Goal: Task Accomplishment & Management: Manage account settings

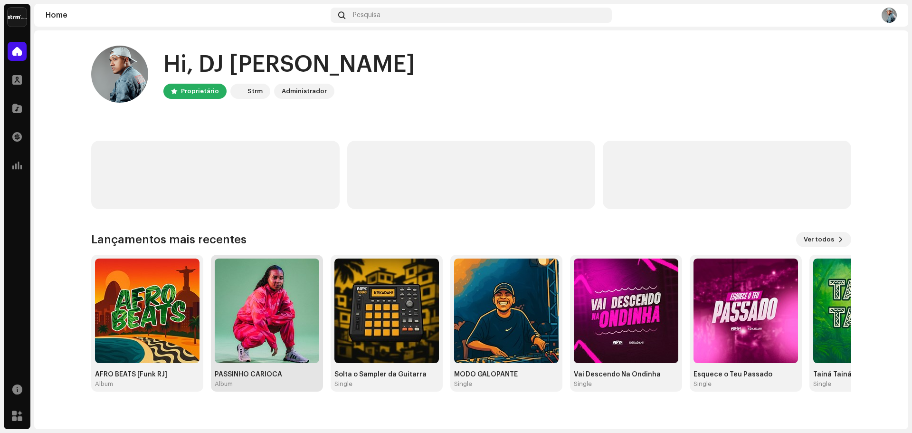
click at [252, 308] on img at bounding box center [267, 310] width 104 height 104
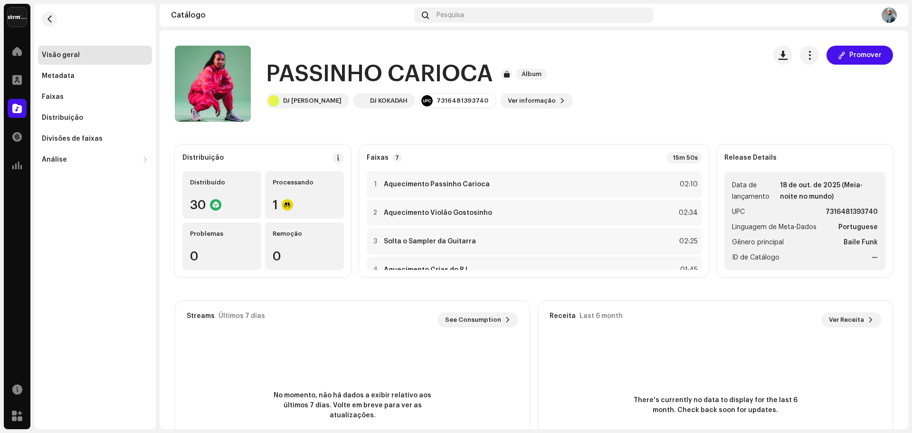
click at [48, 15] on button "button" at bounding box center [49, 18] width 15 height 15
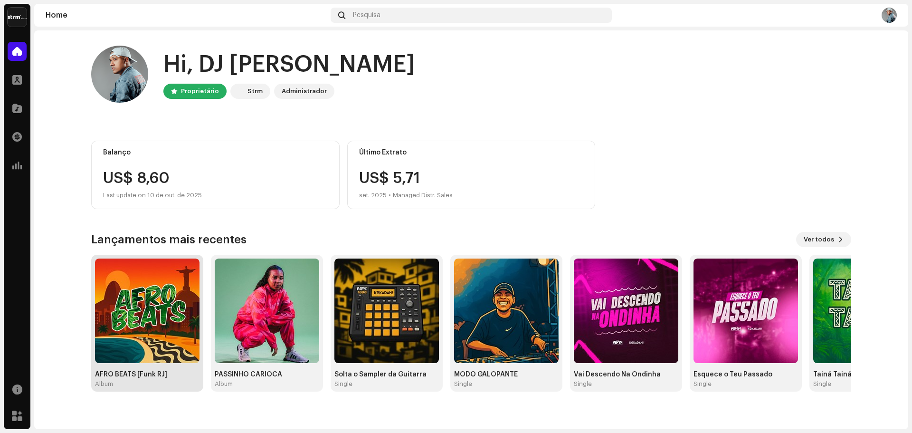
click at [146, 345] on img at bounding box center [147, 310] width 104 height 104
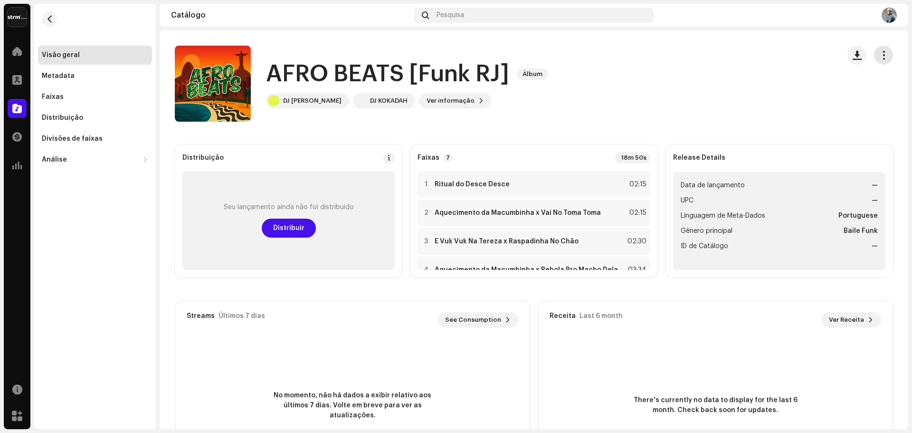
click at [884, 55] on button "button" at bounding box center [883, 55] width 19 height 19
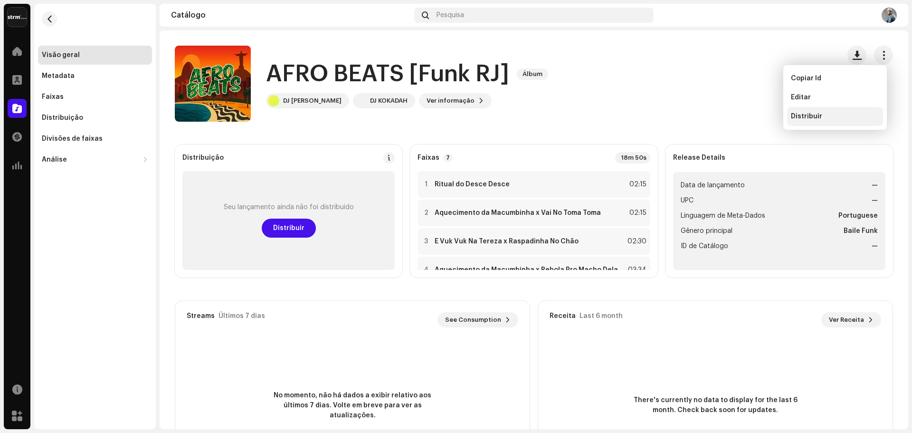
click at [817, 112] on div "Distribuir" at bounding box center [835, 116] width 96 height 19
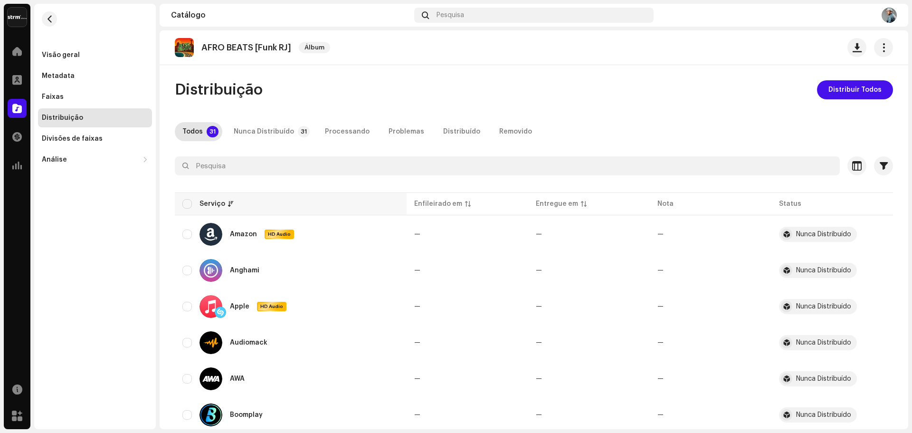
click at [178, 204] on th "Serviço" at bounding box center [291, 203] width 232 height 23
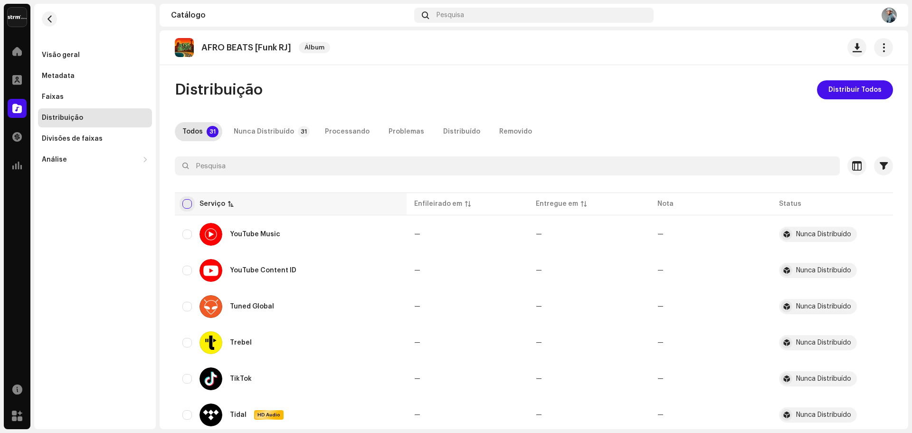
click at [184, 206] on input "checkbox" at bounding box center [186, 203] width 9 height 9
checkbox input "true"
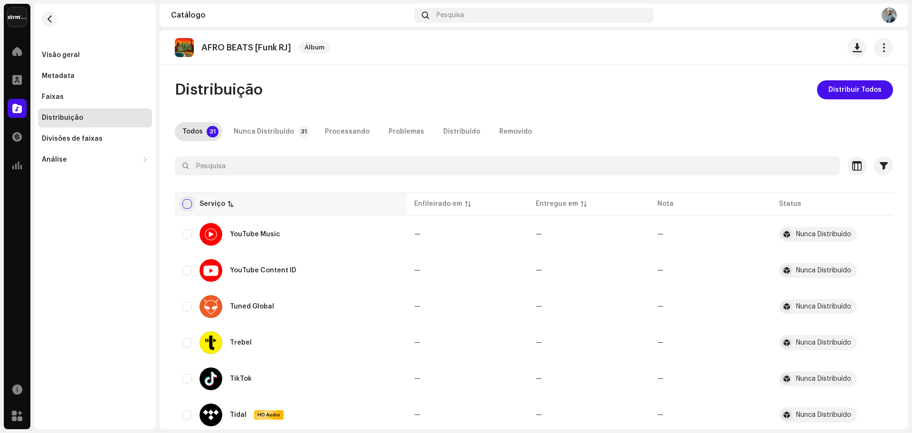
checkbox input "true"
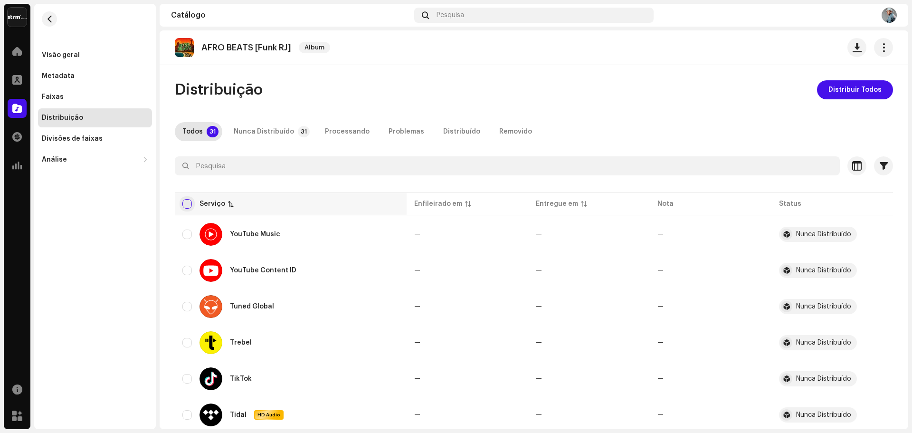
checkbox input "true"
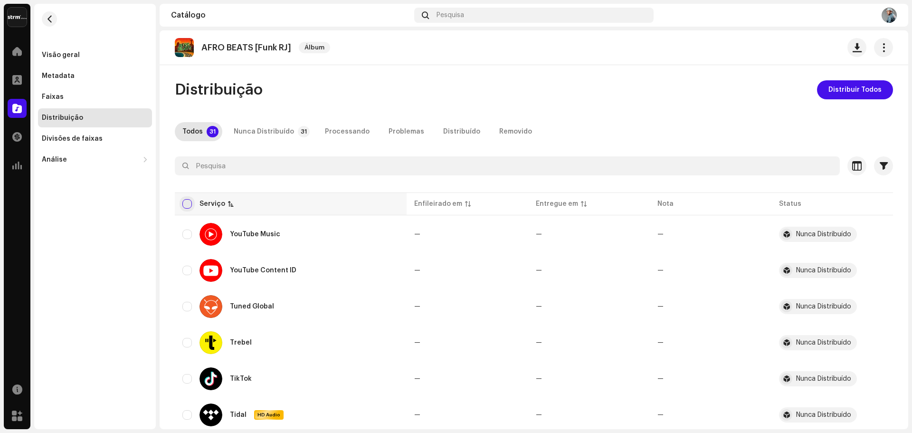
checkbox input "true"
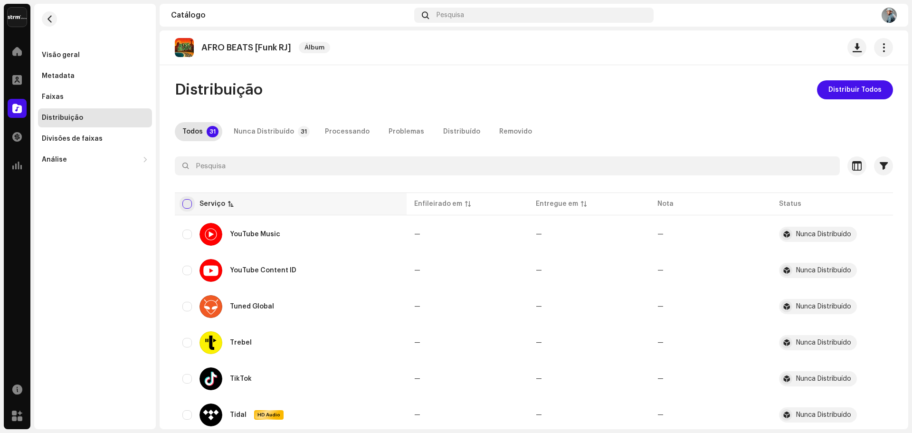
checkbox input "true"
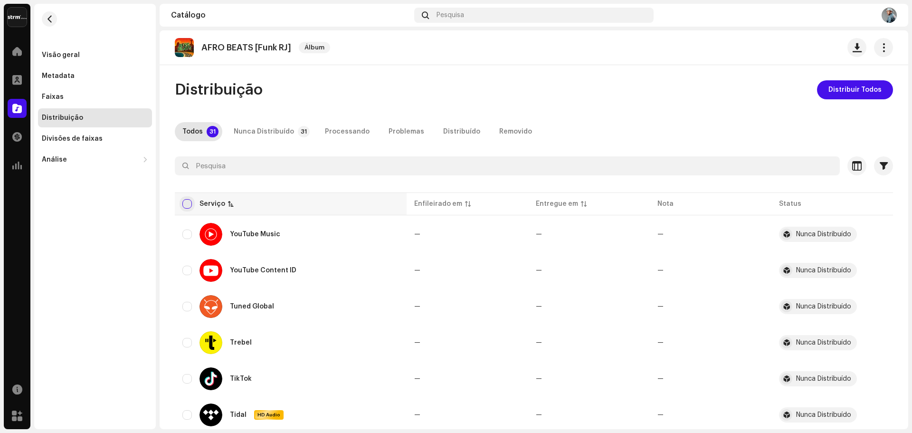
checkbox input "true"
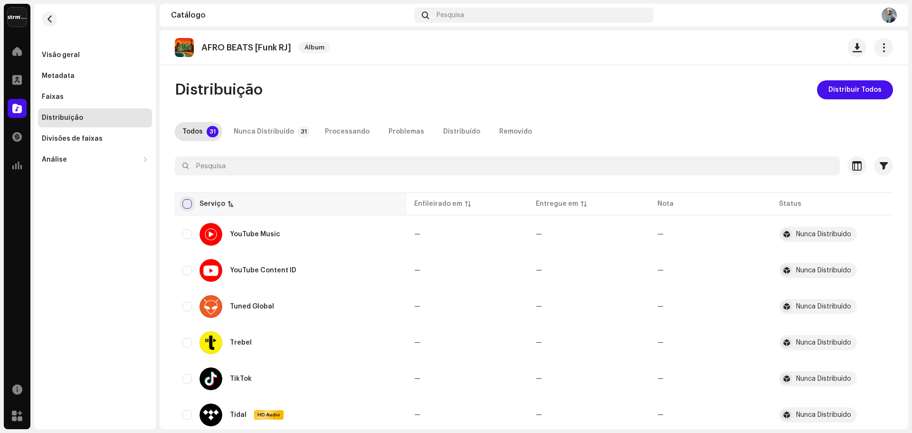
checkbox input "true"
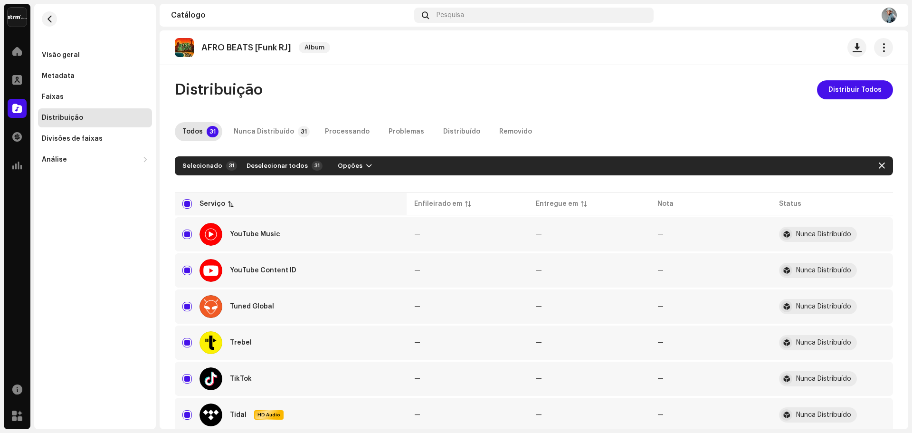
click at [236, 200] on div "Serviço" at bounding box center [290, 203] width 217 height 9
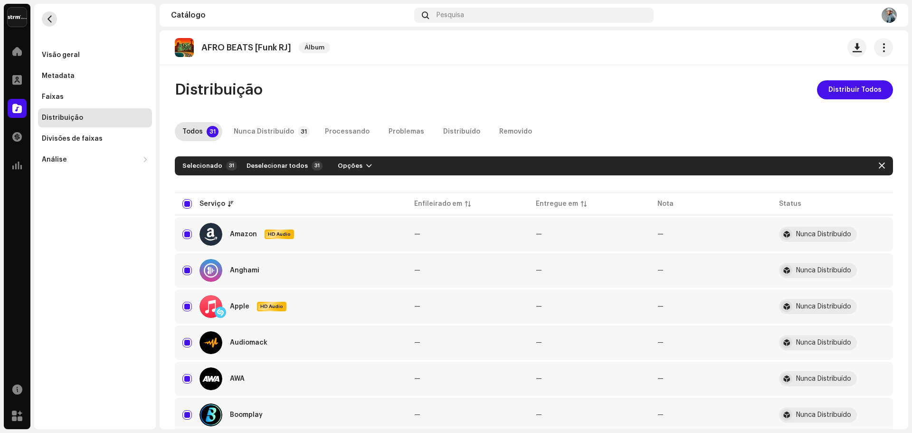
click at [53, 21] on span "button" at bounding box center [49, 19] width 7 height 8
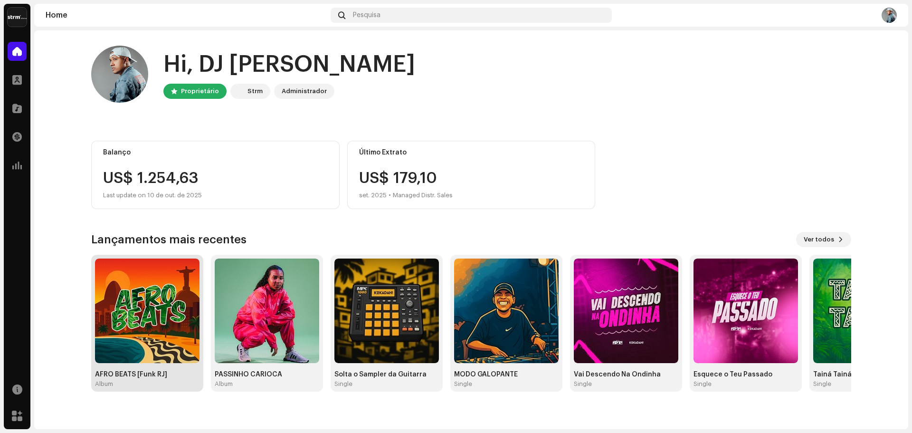
click at [178, 301] on img at bounding box center [147, 310] width 104 height 104
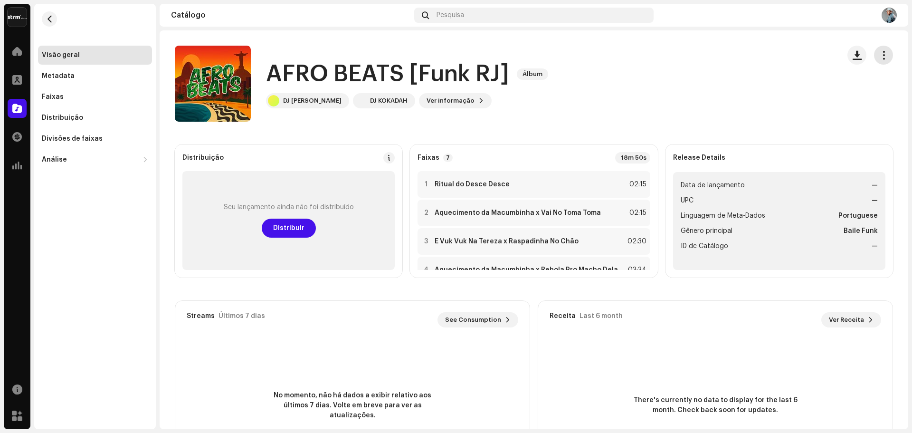
click at [880, 56] on span "button" at bounding box center [883, 55] width 9 height 8
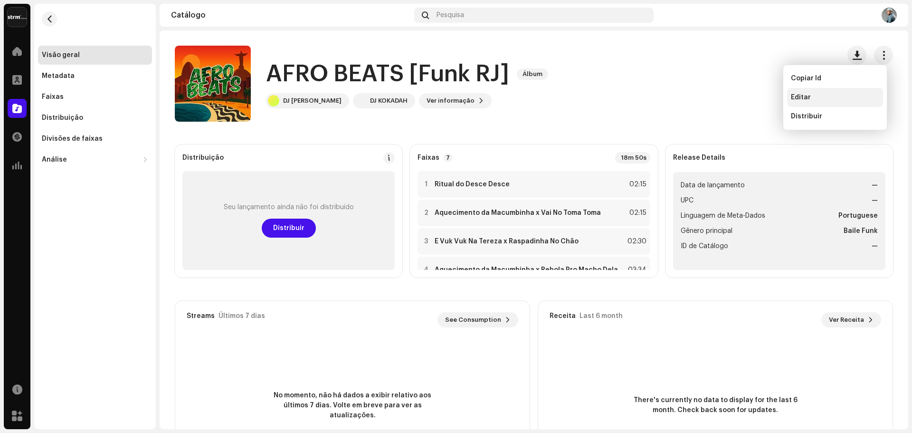
click at [825, 98] on div "Editar" at bounding box center [835, 98] width 88 height 8
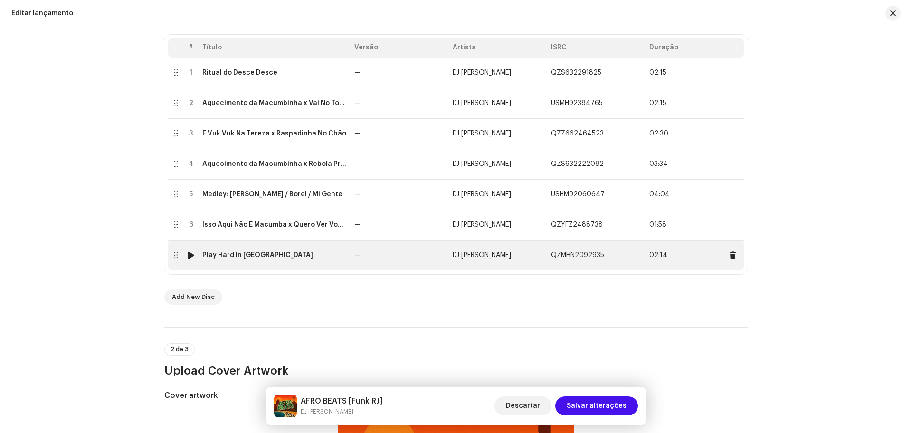
scroll to position [190, 0]
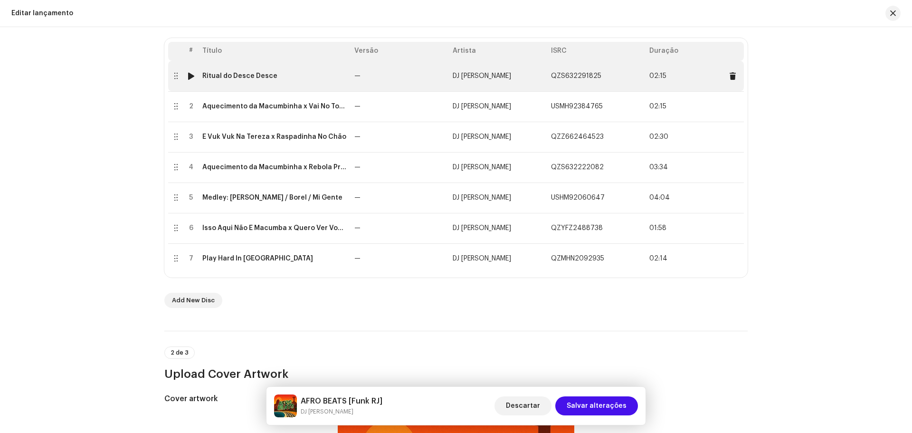
click at [242, 78] on div "Ritual do Desce Desce" at bounding box center [239, 76] width 75 height 8
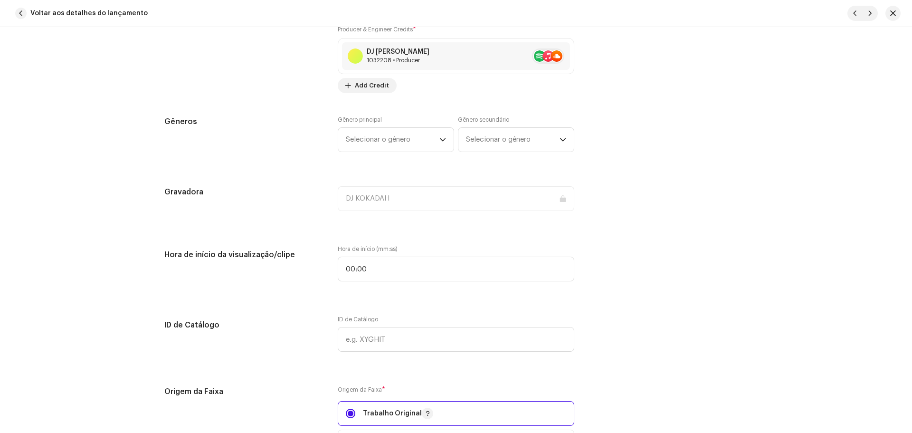
scroll to position [856, 0]
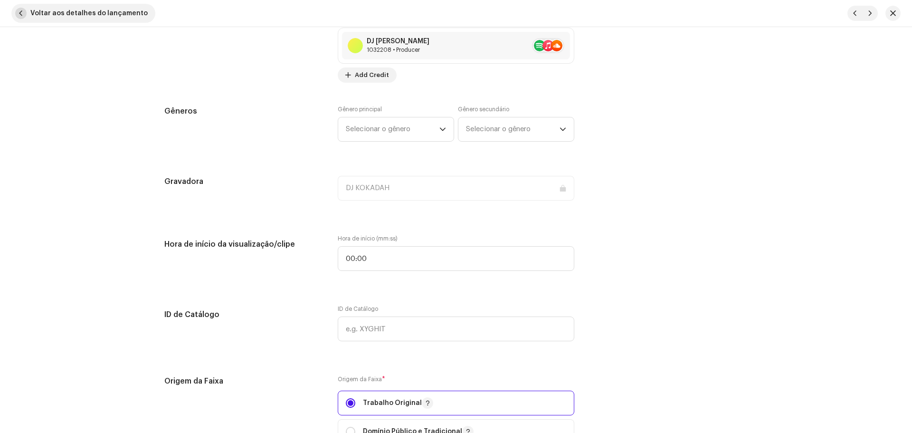
click at [22, 7] on button "Voltar aos detalhes do lançamento" at bounding box center [83, 13] width 144 height 19
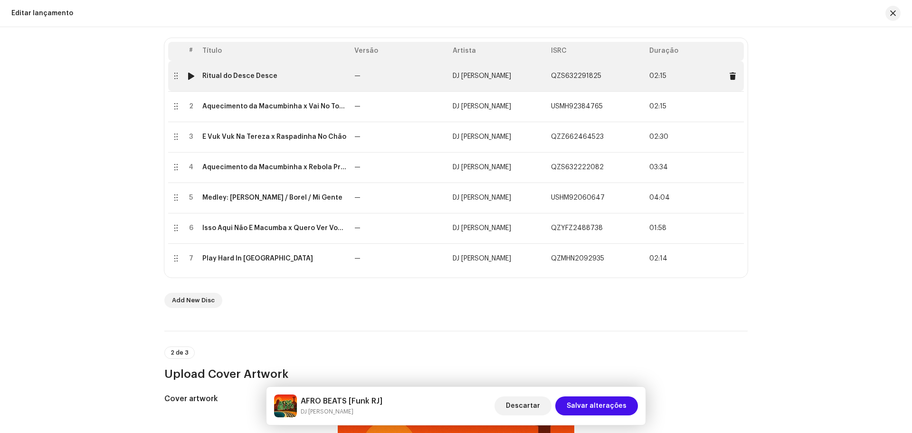
click at [280, 77] on div "Ritual do Desce Desce" at bounding box center [274, 76] width 144 height 8
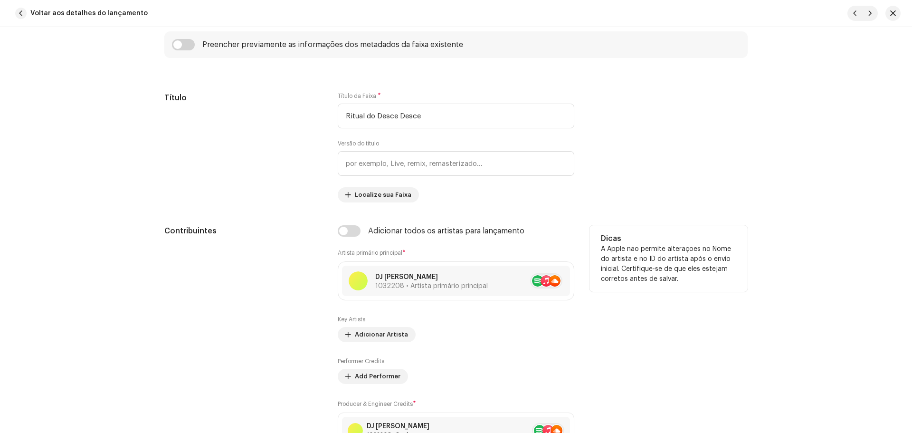
scroll to position [475, 0]
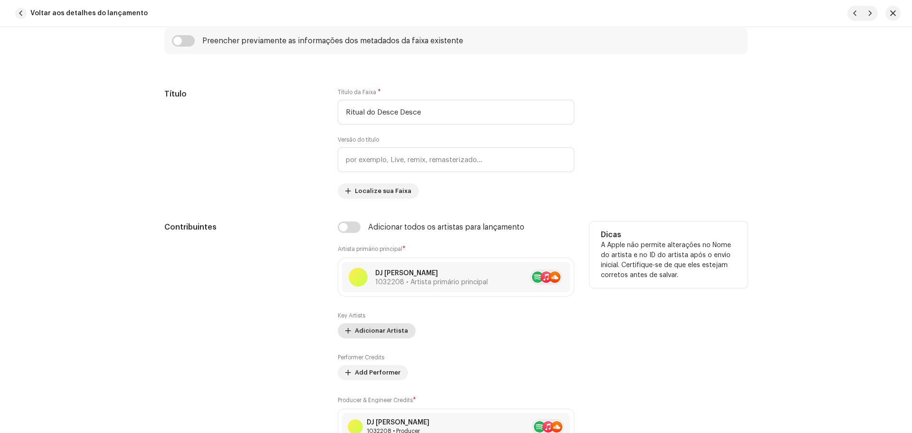
click at [389, 331] on span "Adicionar Artista" at bounding box center [381, 330] width 53 height 19
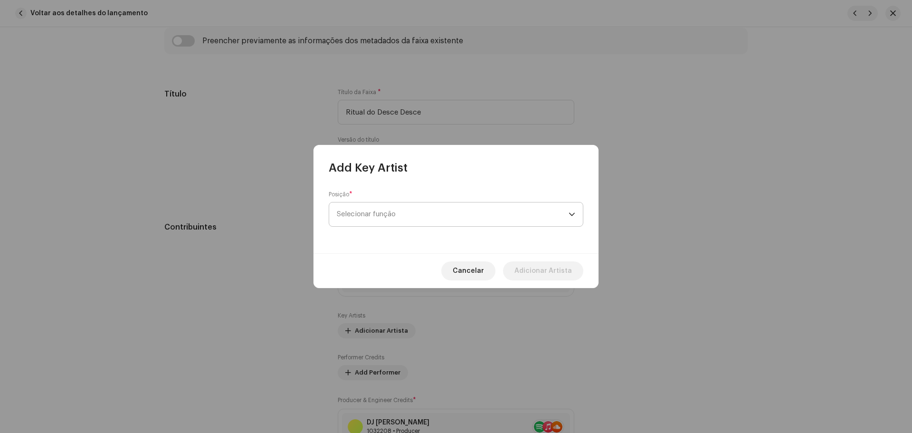
click at [427, 217] on span "Selecionar função" at bounding box center [453, 214] width 232 height 24
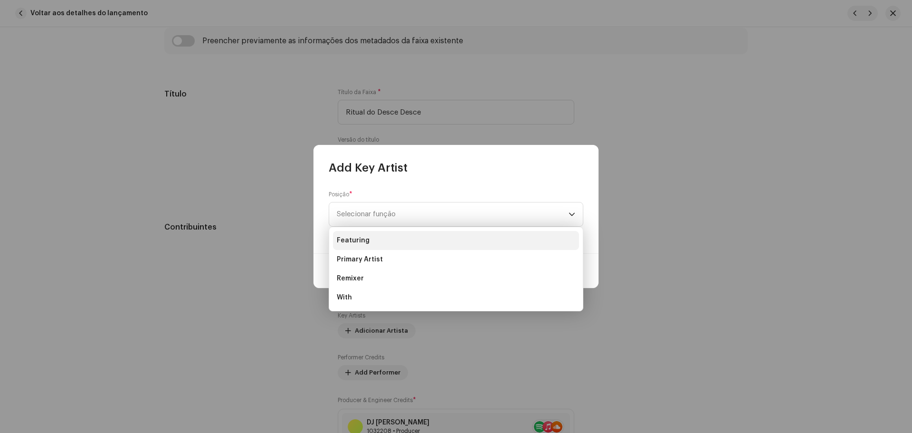
click at [362, 241] on span "Featuring" at bounding box center [353, 240] width 33 height 9
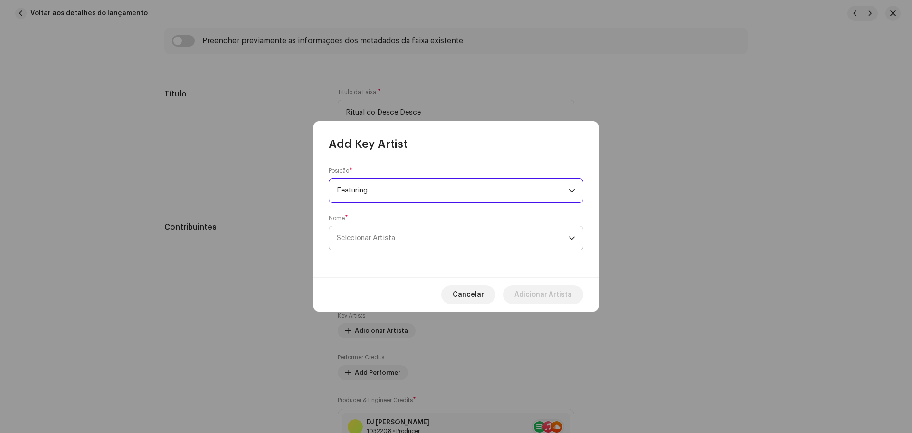
click at [369, 241] on span "Selecionar Artista" at bounding box center [453, 238] width 232 height 24
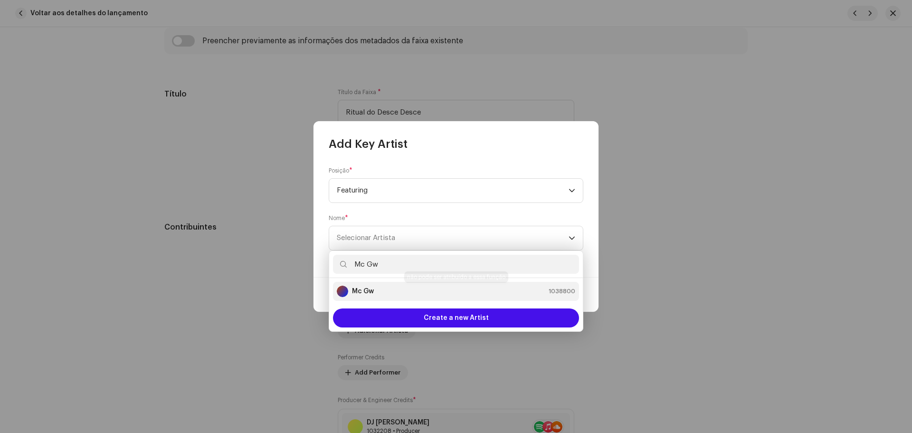
type input "Mc Gw"
click at [396, 287] on div "Mc Gw 1038800" at bounding box center [456, 290] width 238 height 11
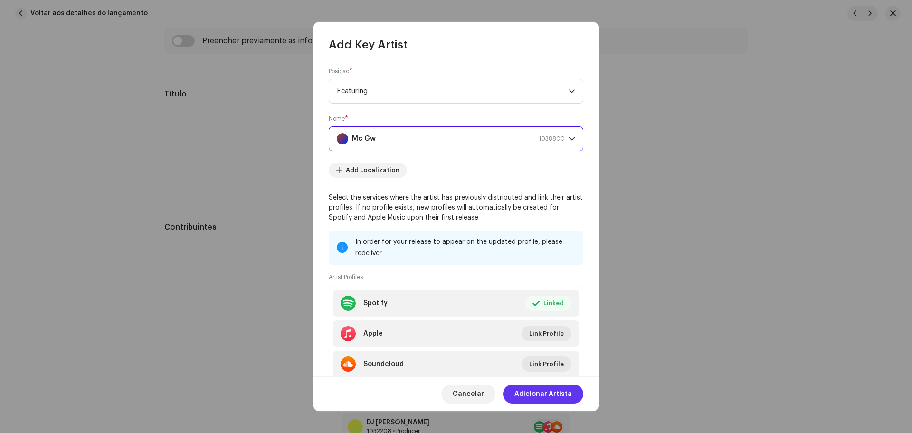
click at [550, 392] on span "Adicionar Artista" at bounding box center [542, 393] width 57 height 19
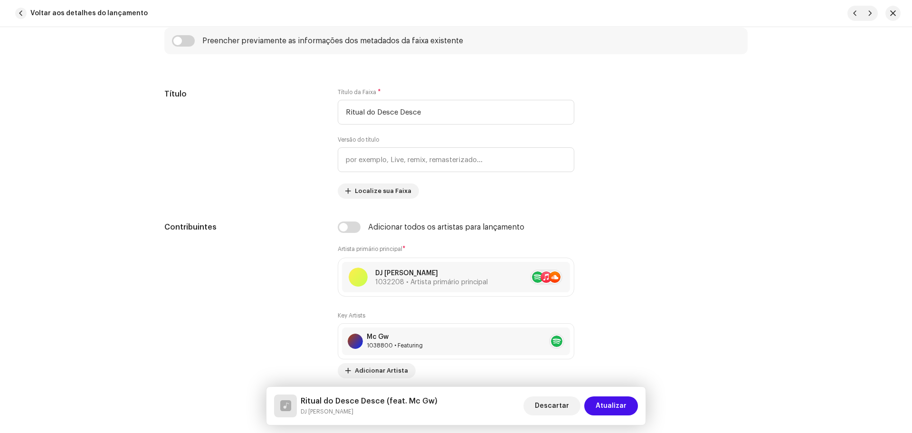
click at [632, 402] on button "Atualizar" at bounding box center [611, 405] width 54 height 19
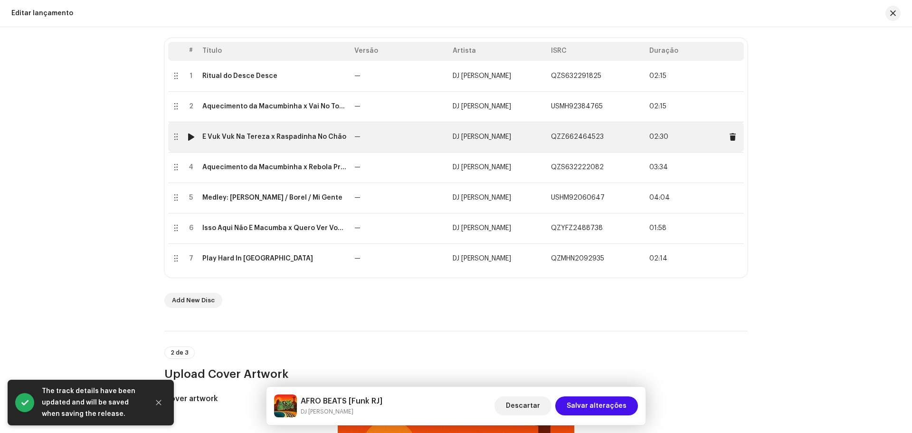
click at [292, 141] on td "É Vuk Vuk Na Tereza x Raspadinha No Chão" at bounding box center [274, 137] width 152 height 30
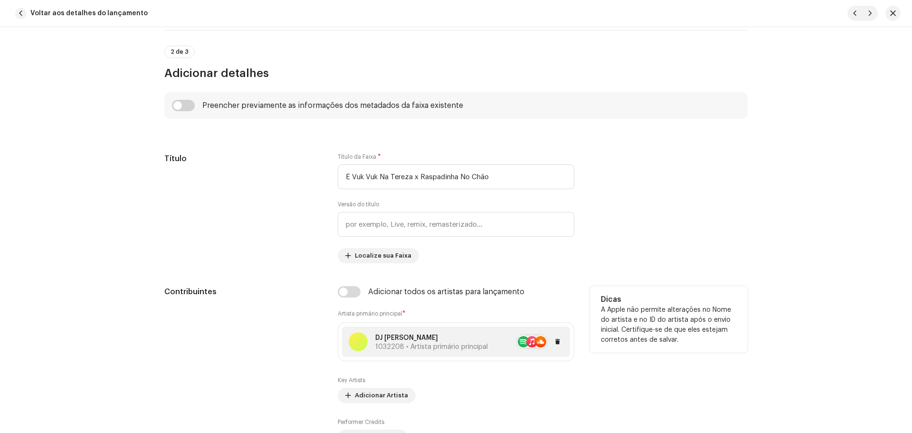
scroll to position [522, 0]
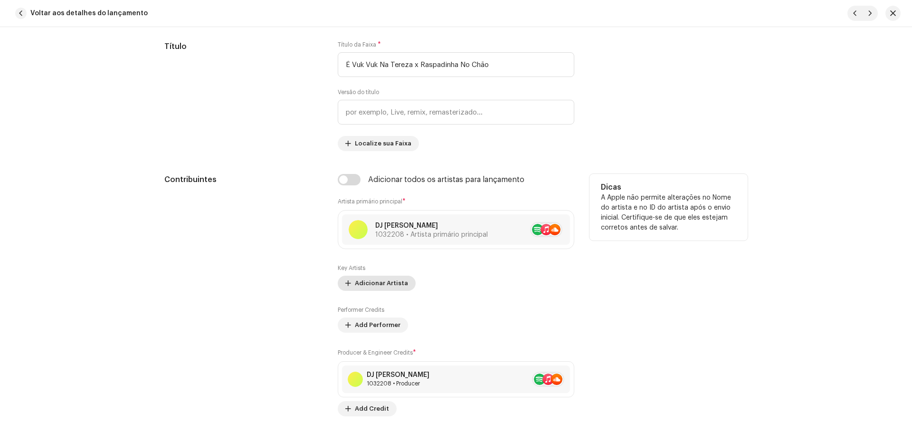
click at [384, 282] on span "Adicionar Artista" at bounding box center [381, 282] width 53 height 19
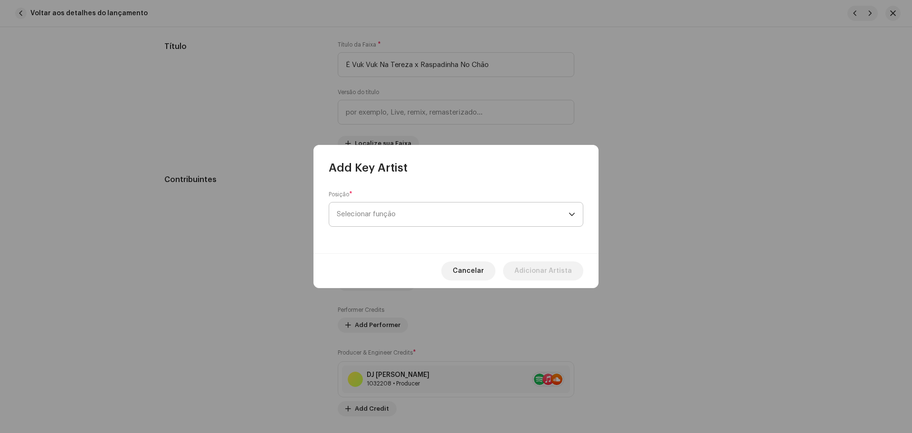
click at [381, 216] on span "Selecionar função" at bounding box center [453, 214] width 232 height 24
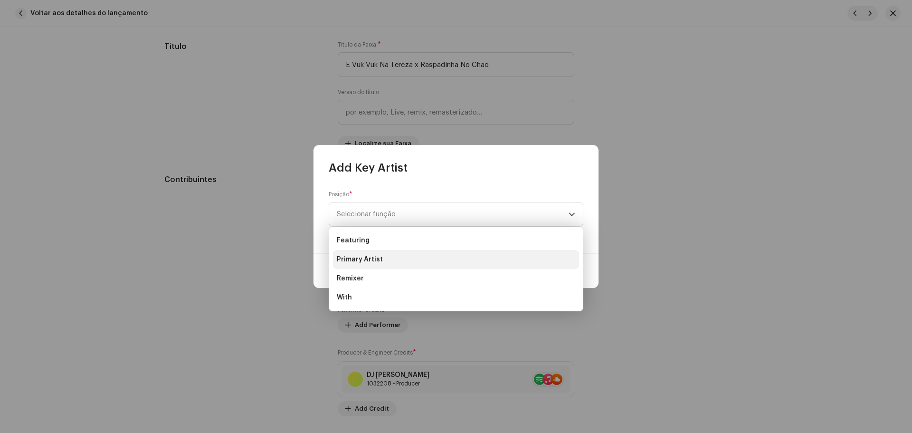
click at [387, 258] on li "Primary Artist" at bounding box center [456, 259] width 246 height 19
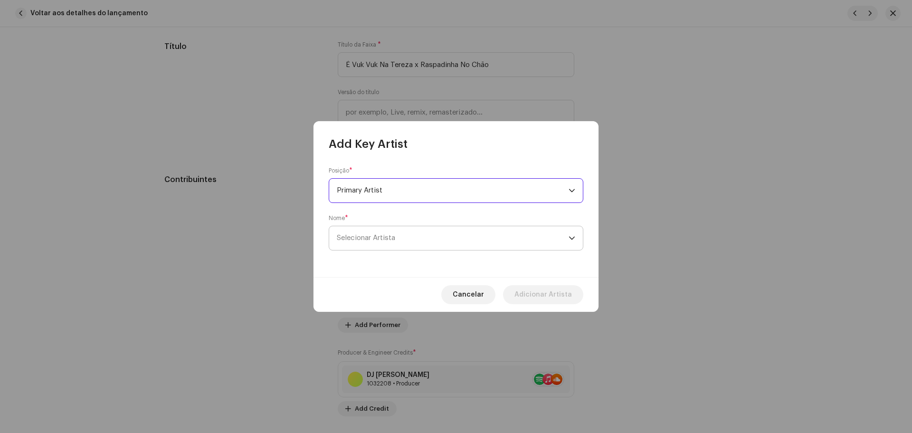
click at [381, 238] on span "Selecionar Artista" at bounding box center [366, 237] width 58 height 7
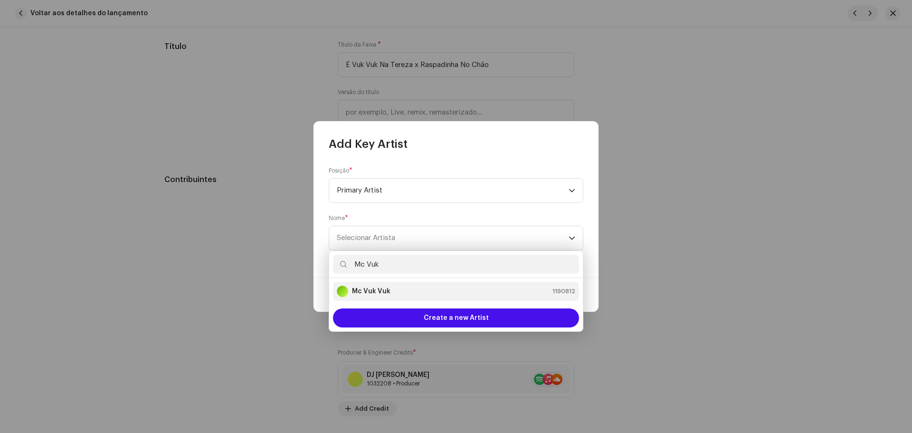
type input "Mc Vuk"
click at [421, 289] on div "Mc [PERSON_NAME] 1190812" at bounding box center [456, 290] width 238 height 11
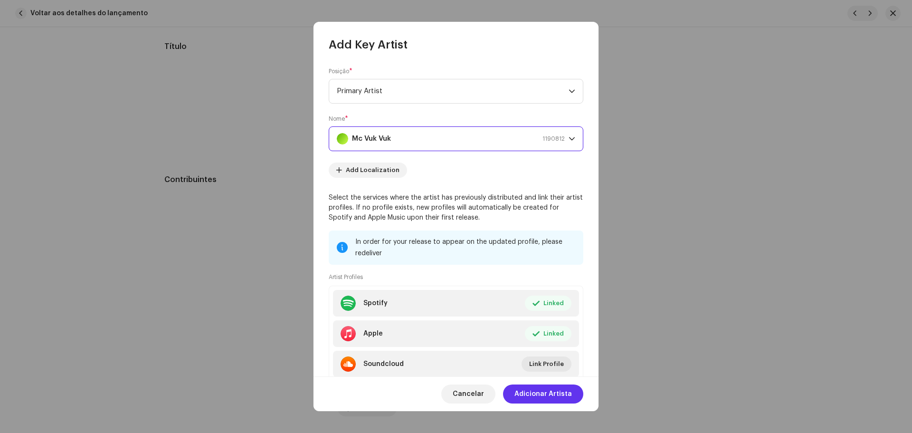
click at [548, 395] on span "Adicionar Artista" at bounding box center [542, 393] width 57 height 19
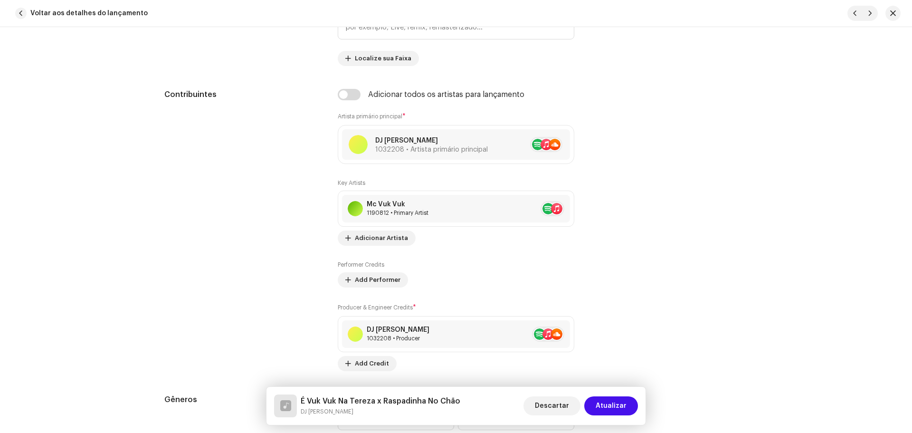
scroll to position [617, 0]
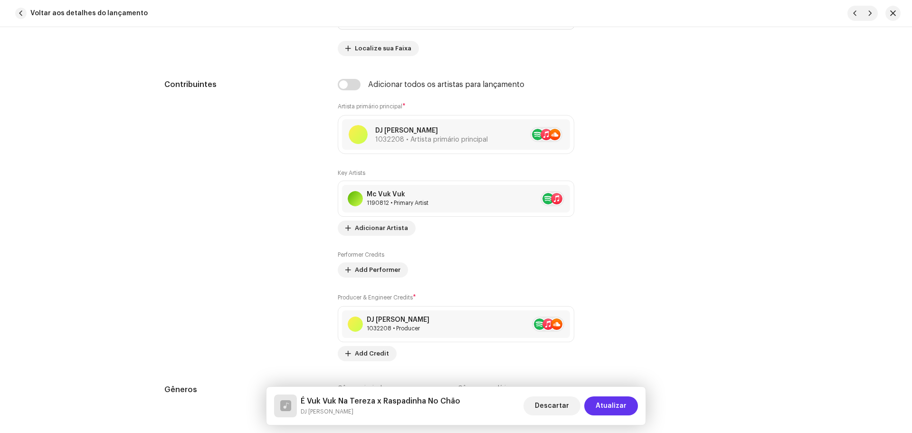
click at [613, 403] on span "Atualizar" at bounding box center [610, 405] width 31 height 19
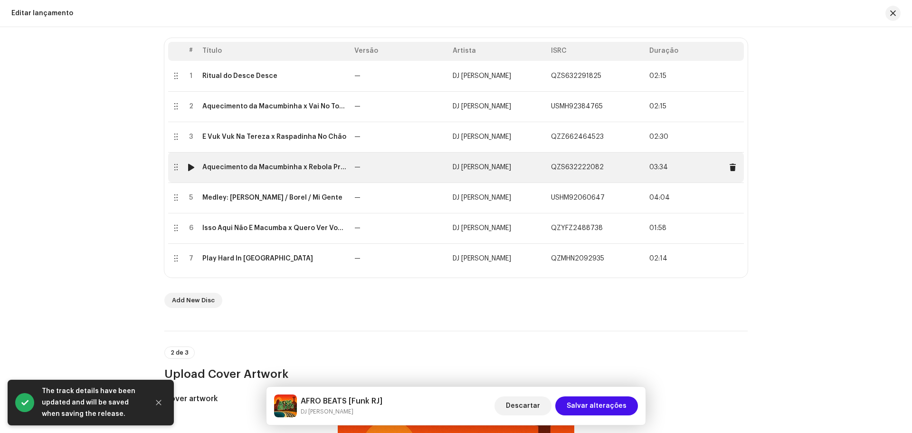
click at [315, 176] on td "Aquecimento da Macumbinha x Rebola Pro Macho Dela" at bounding box center [274, 167] width 152 height 30
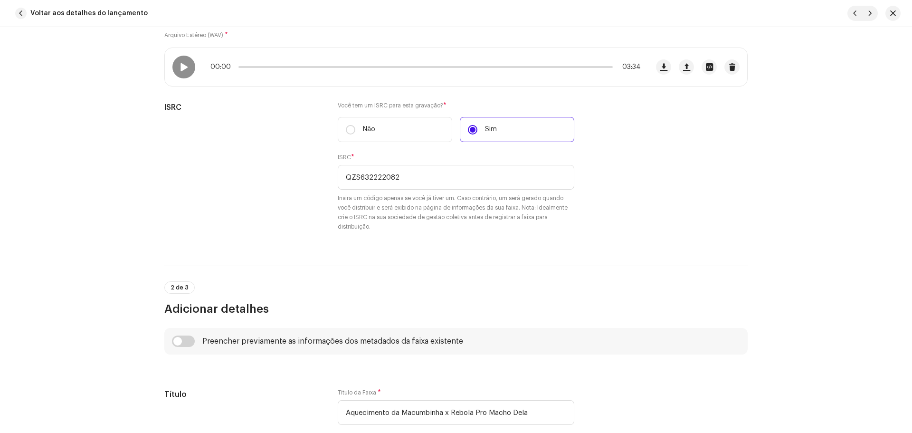
scroll to position [0, 0]
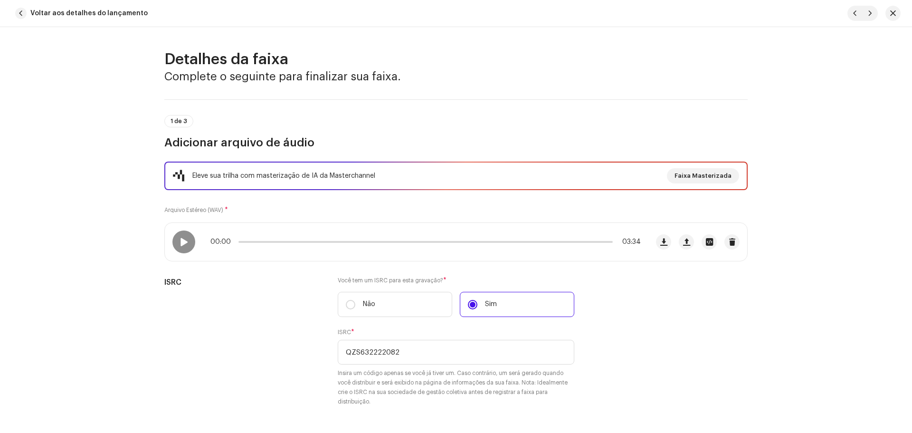
click at [23, 8] on button "Voltar aos detalhes do lançamento" at bounding box center [83, 13] width 144 height 19
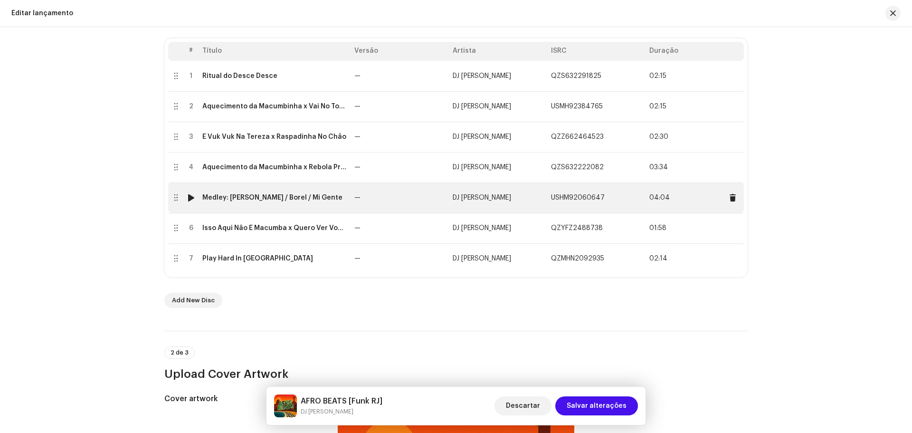
click at [282, 198] on div "Medley: [PERSON_NAME] / Borel / Mi Gente" at bounding box center [272, 198] width 140 height 8
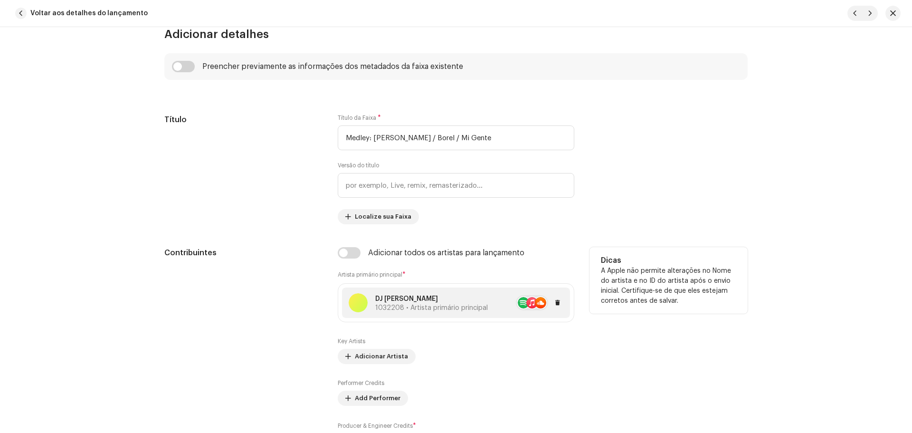
scroll to position [475, 0]
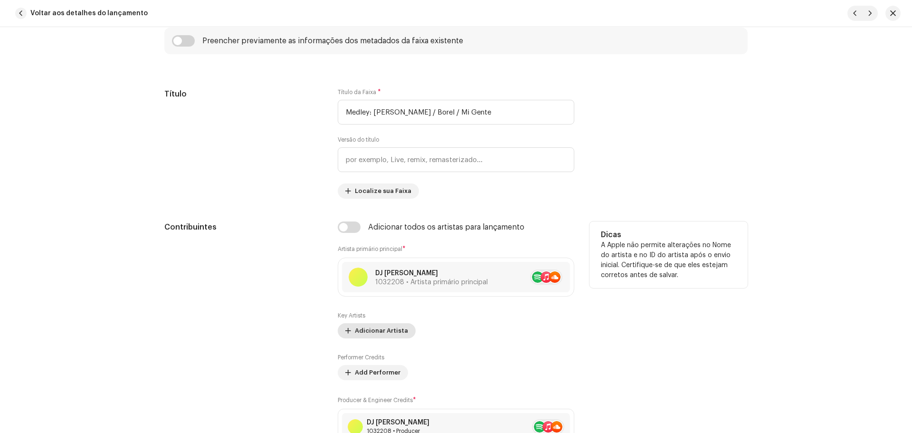
click at [394, 323] on span "Adicionar Artista" at bounding box center [381, 330] width 53 height 19
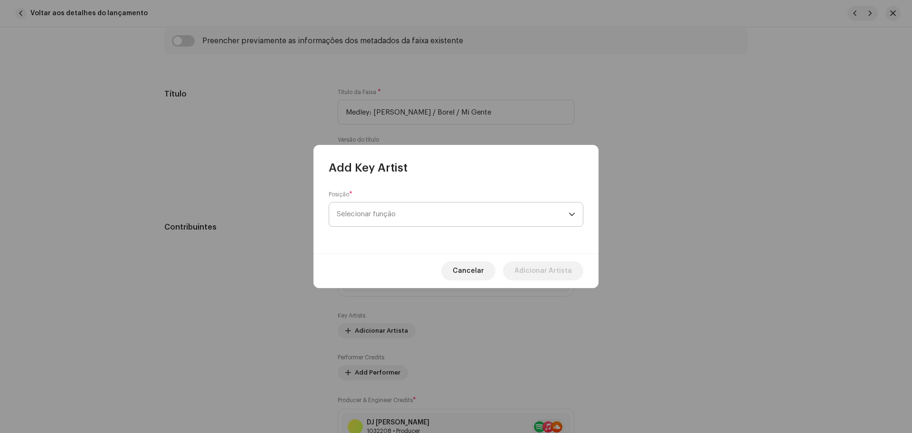
click at [377, 214] on span "Selecionar função" at bounding box center [453, 214] width 232 height 24
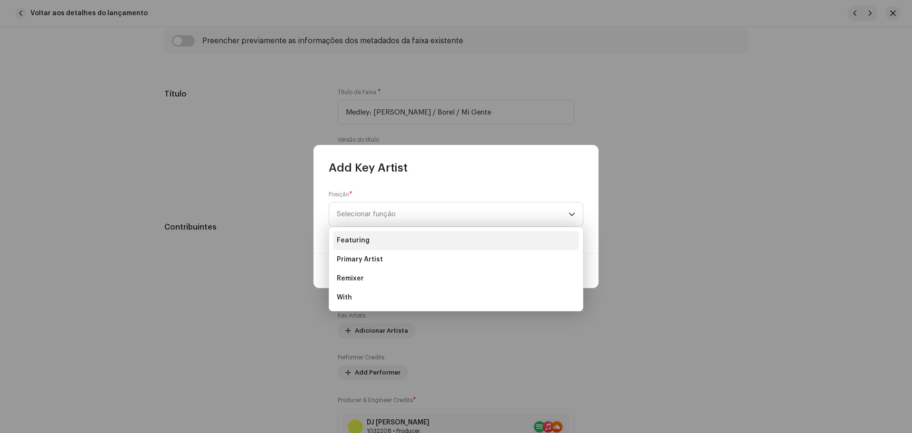
click at [382, 235] on li "Featuring" at bounding box center [456, 240] width 246 height 19
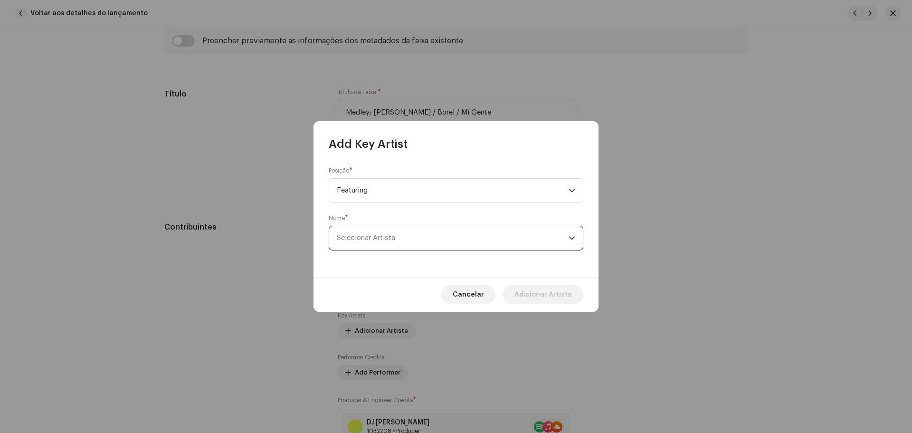
click at [377, 241] on span "Selecionar Artista" at bounding box center [453, 238] width 232 height 24
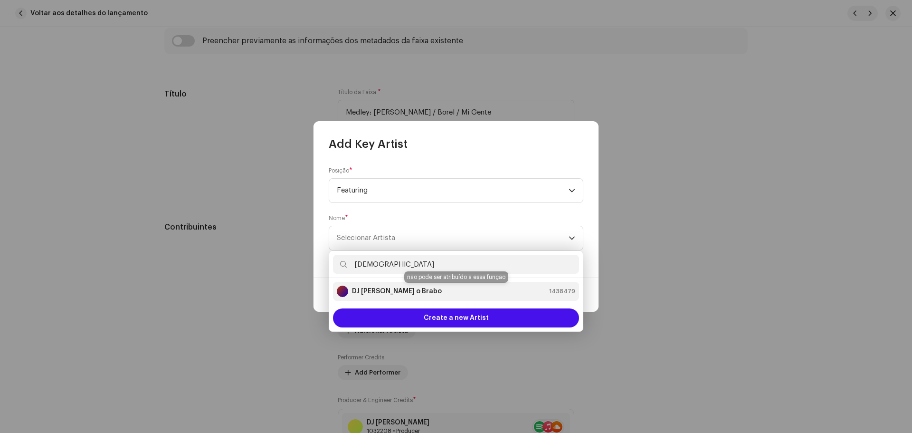
type input "[DEMOGRAPHIC_DATA]"
click at [440, 291] on div "DJ [PERSON_NAME] o Brabo 1438479" at bounding box center [456, 290] width 238 height 11
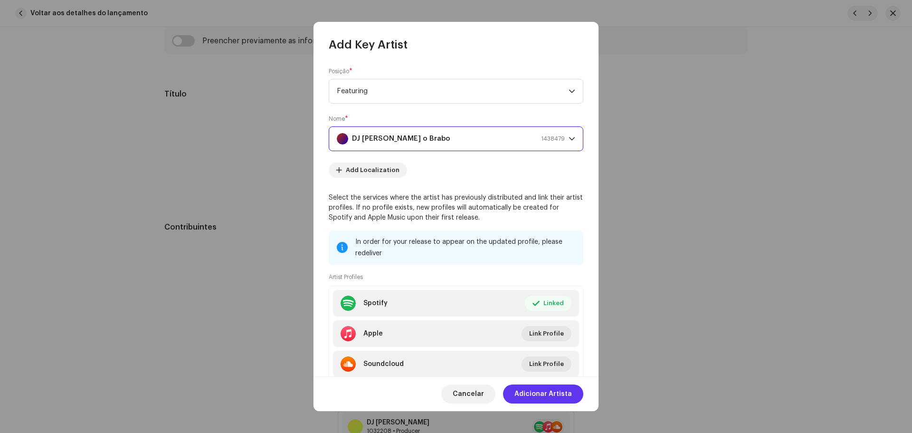
click at [559, 389] on span "Adicionar Artista" at bounding box center [542, 393] width 57 height 19
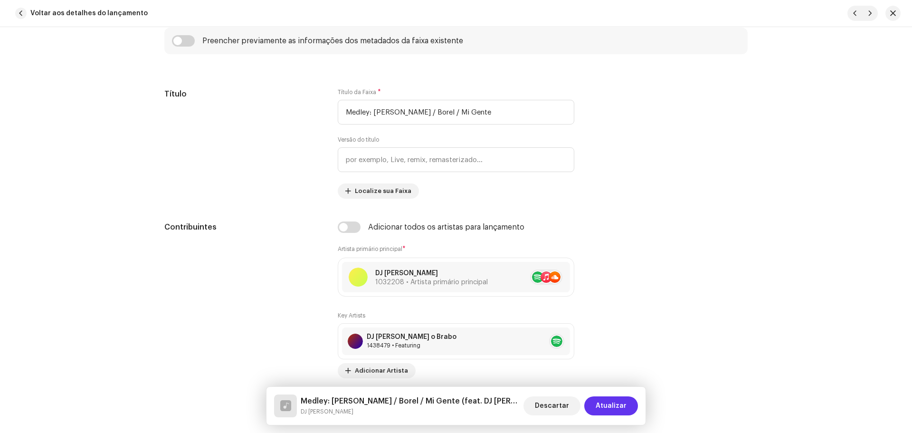
click at [606, 402] on span "Atualizar" at bounding box center [610, 405] width 31 height 19
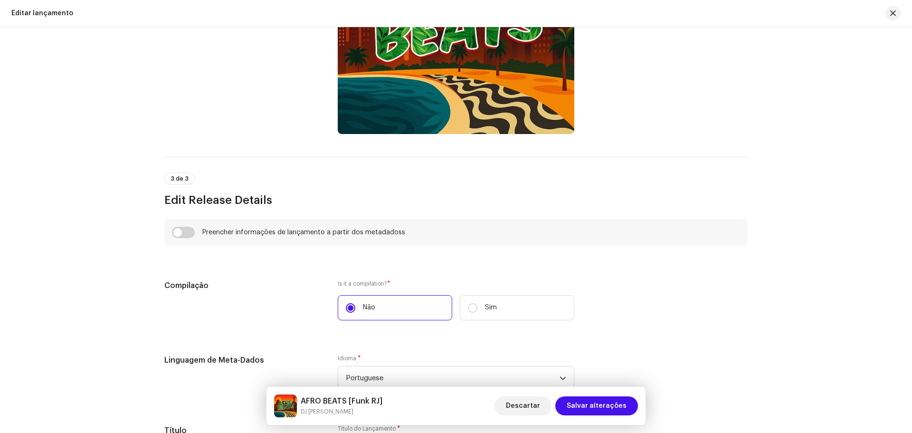
scroll to position [712, 0]
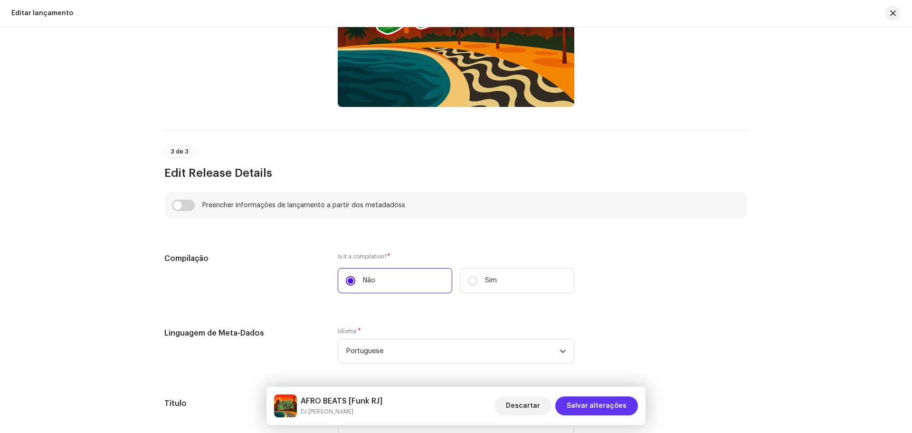
click at [613, 404] on span "Salvar alterações" at bounding box center [596, 405] width 60 height 19
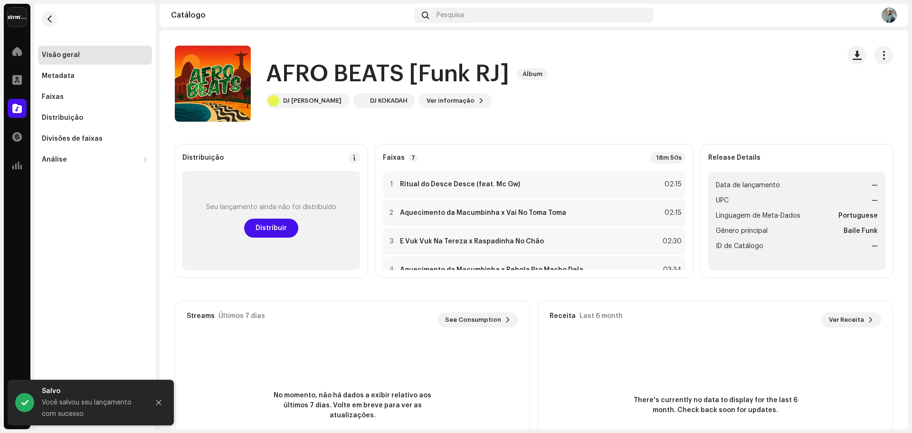
click at [363, 292] on div "Distribuição Seu lançamento ainda não foi distribuído Distribuir Faixas 7 18m 5…" at bounding box center [534, 317] width 718 height 346
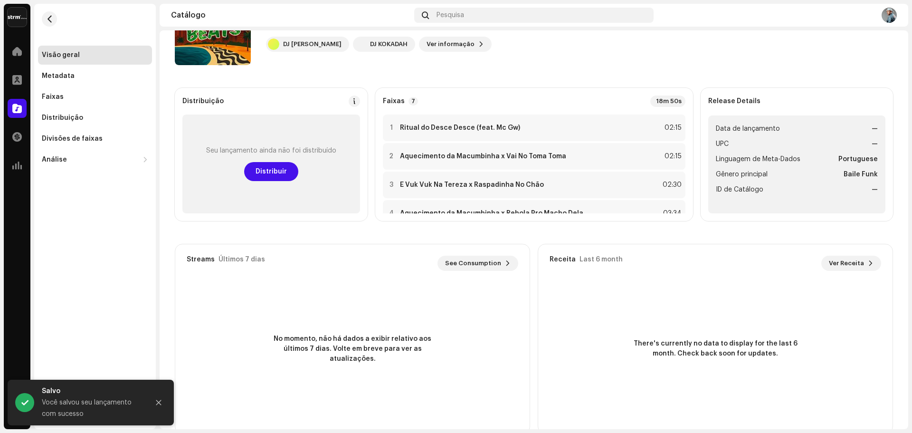
scroll to position [76, 0]
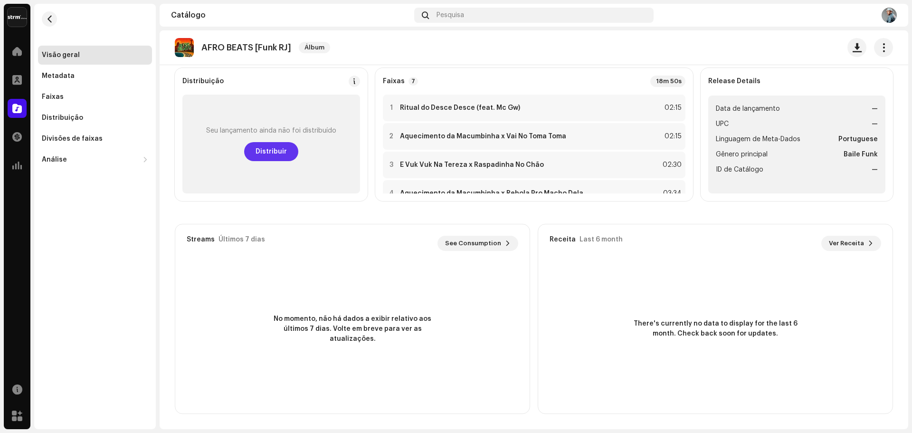
click at [284, 155] on span "Distribuir" at bounding box center [270, 151] width 31 height 19
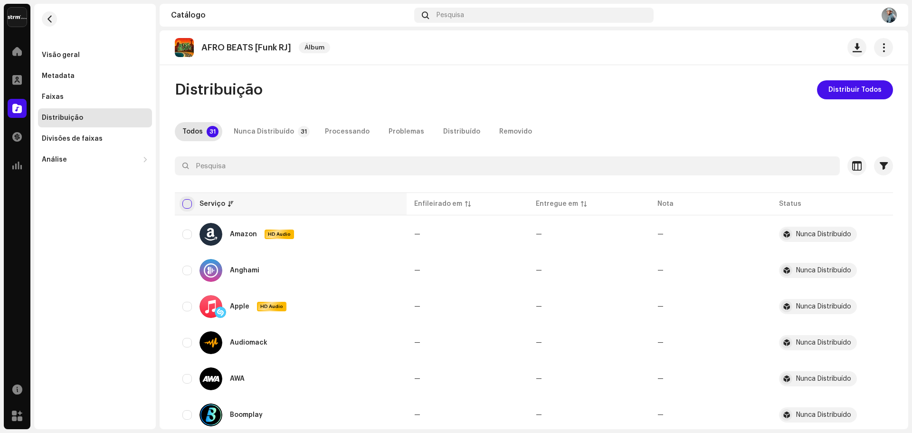
click at [188, 203] on input "checkbox" at bounding box center [186, 203] width 9 height 9
checkbox input "true"
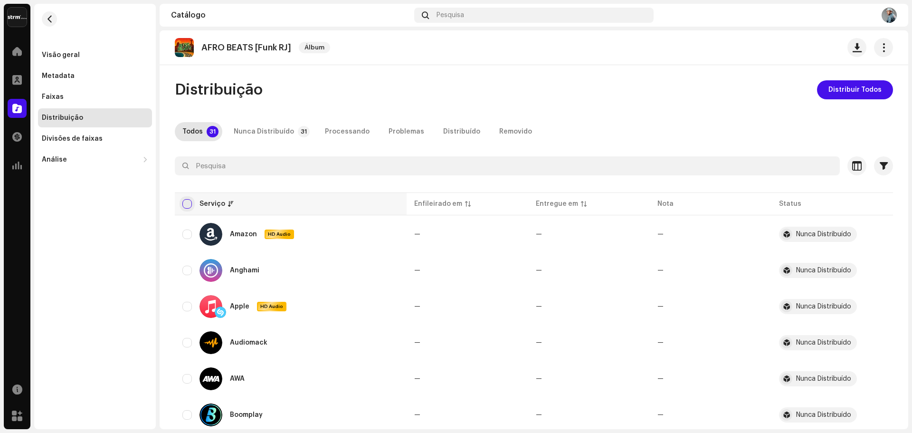
checkbox input "true"
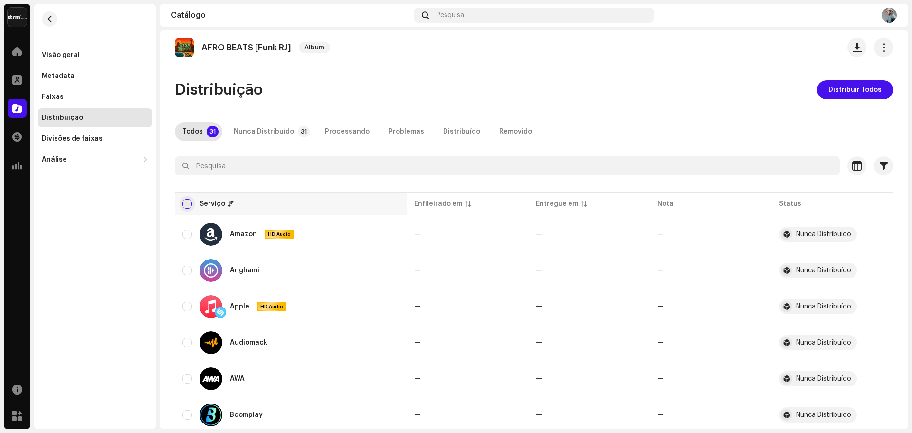
checkbox input "true"
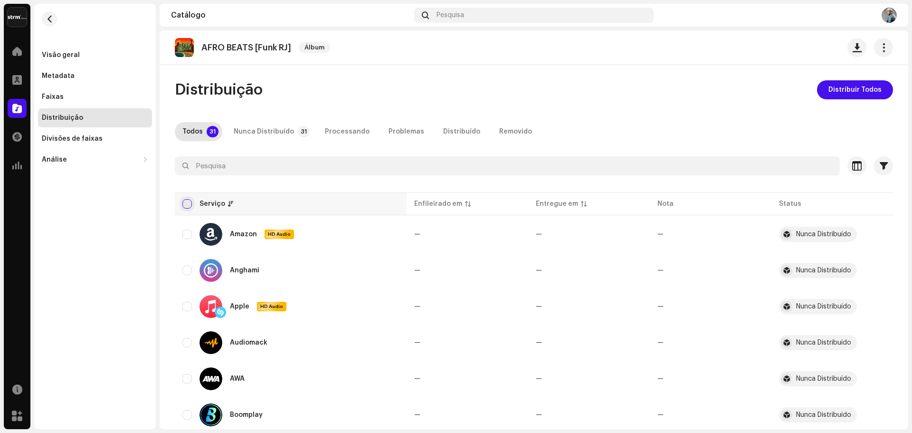
checkbox input "true"
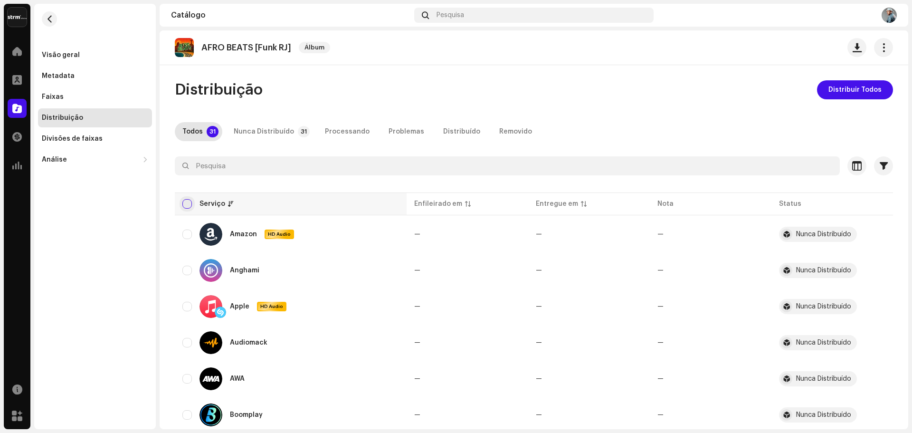
checkbox input "true"
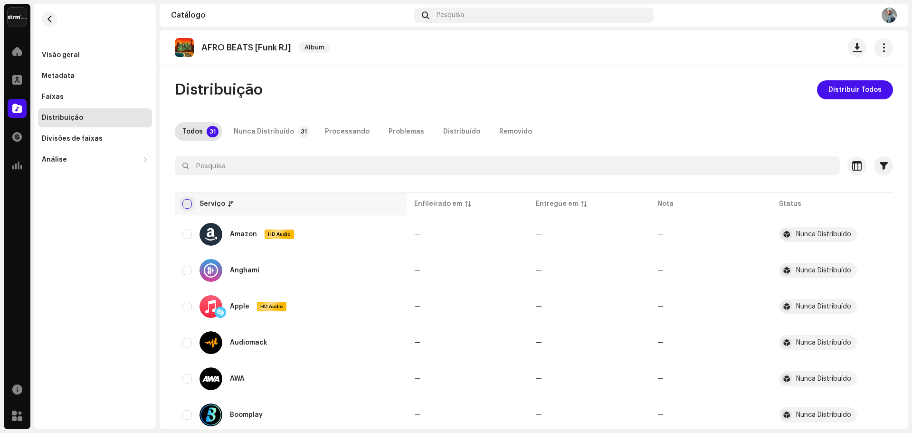
checkbox input "true"
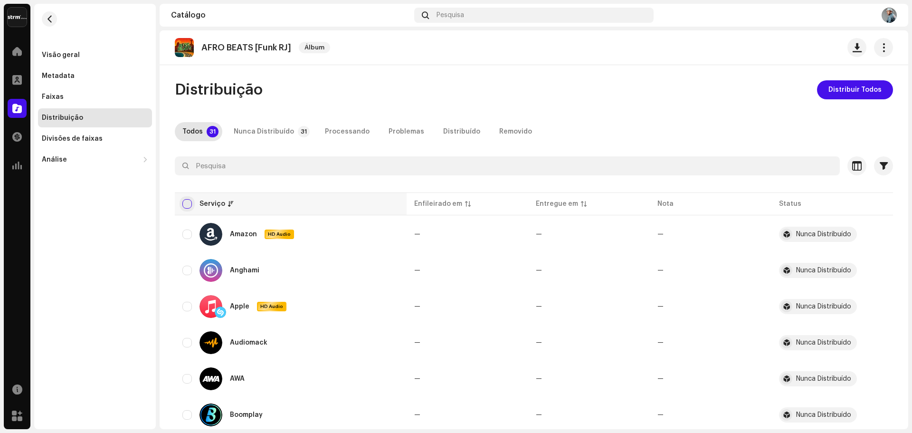
checkbox input "true"
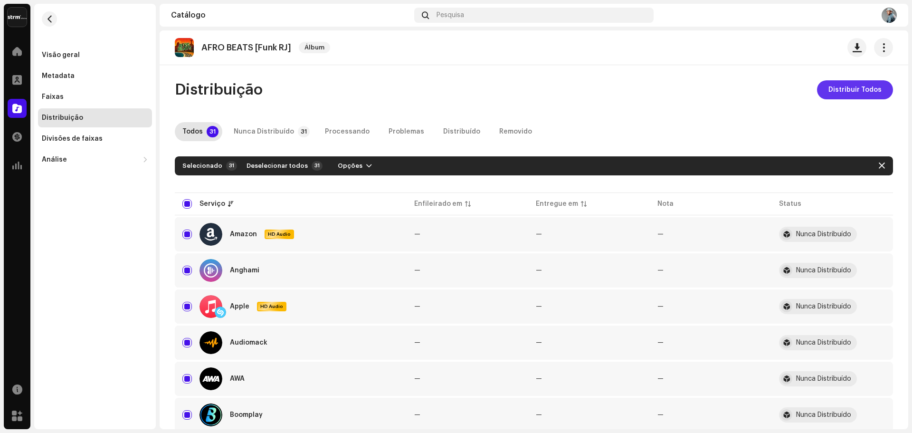
click at [848, 88] on span "Distribuir Todos" at bounding box center [854, 89] width 53 height 19
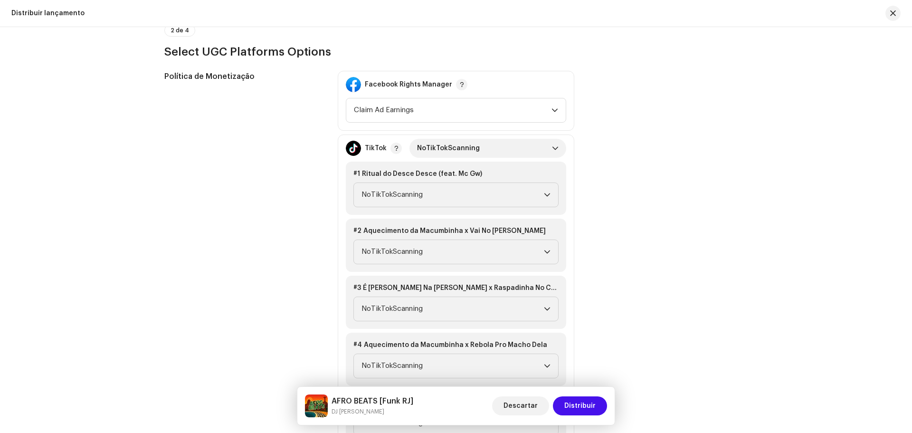
scroll to position [1092, 0]
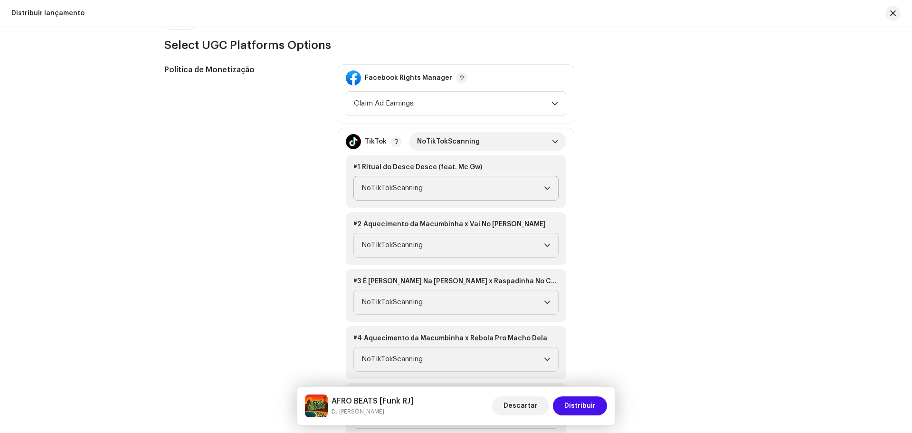
click at [401, 188] on span "NoTikTokScanning" at bounding box center [452, 188] width 182 height 24
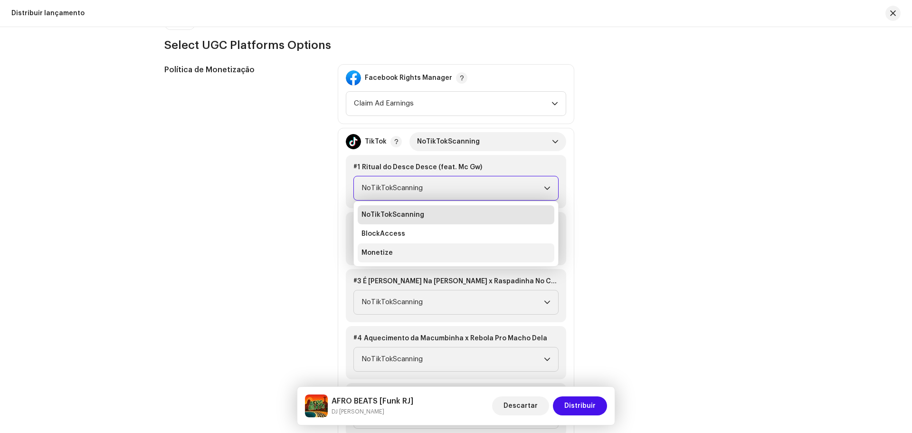
click at [398, 252] on li "Monetize" at bounding box center [456, 252] width 197 height 19
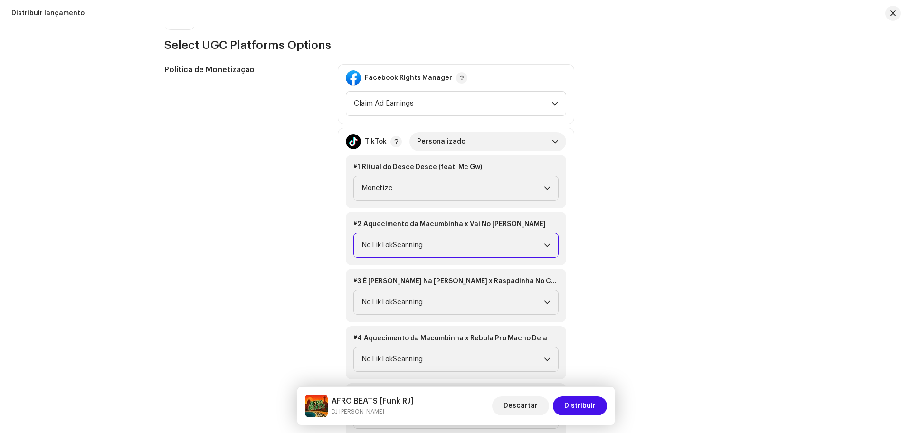
click at [402, 238] on span "NoTikTokScanning" at bounding box center [452, 245] width 182 height 24
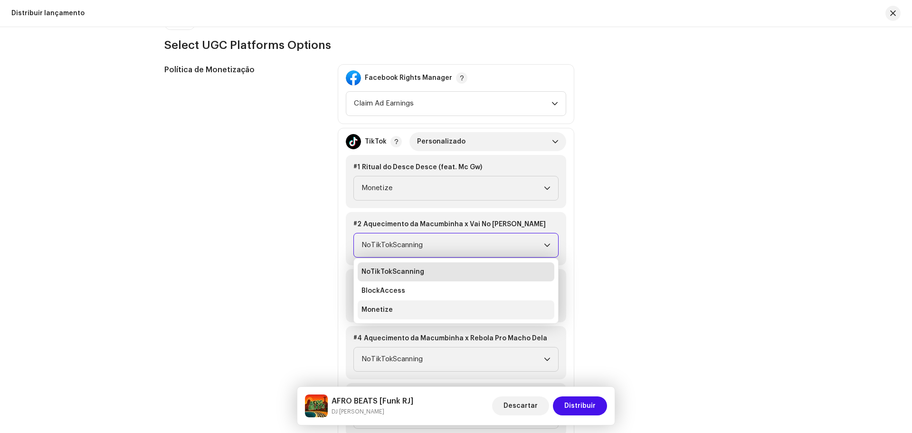
click at [385, 307] on span "Monetize" at bounding box center [376, 309] width 31 height 9
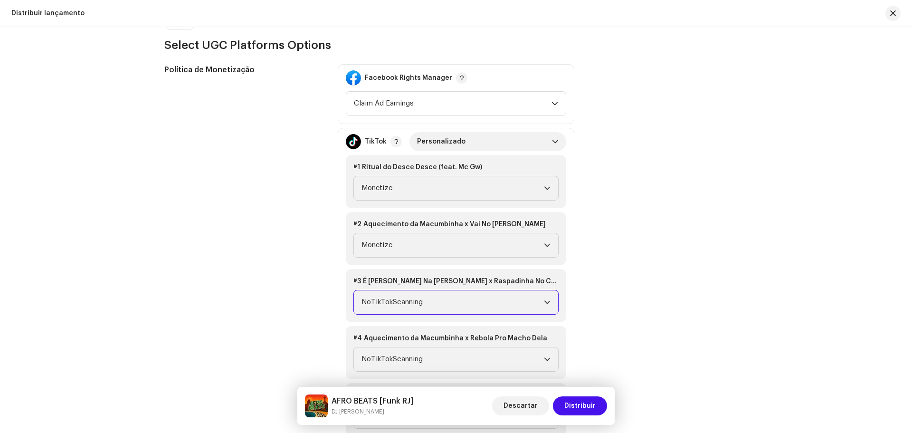
click at [405, 299] on span "NoTikTokScanning" at bounding box center [452, 302] width 182 height 24
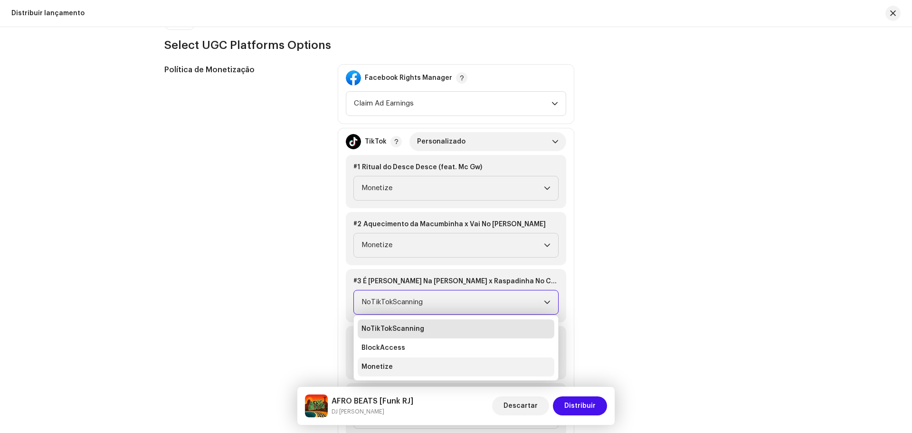
click at [394, 369] on li "Monetize" at bounding box center [456, 366] width 197 height 19
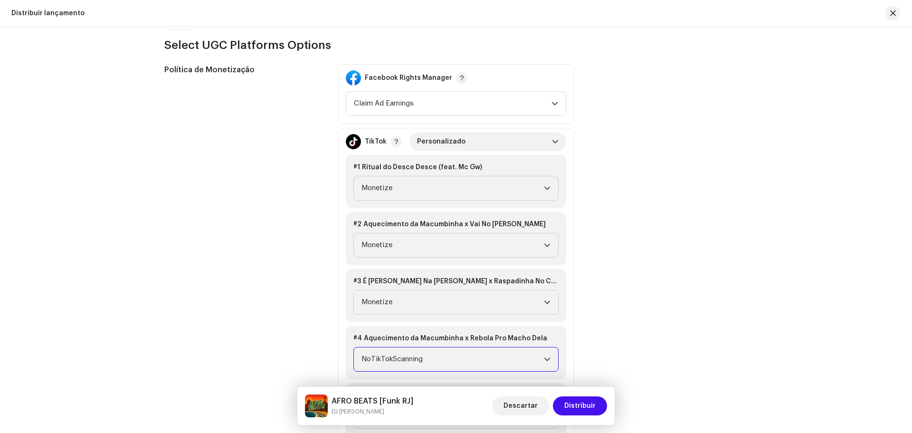
click at [403, 358] on span "NoTikTokScanning" at bounding box center [452, 359] width 182 height 24
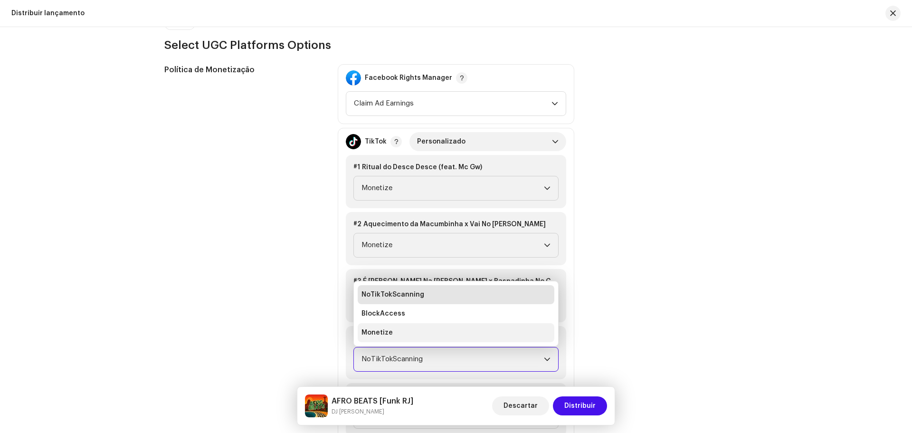
click at [403, 338] on li "Monetize" at bounding box center [456, 332] width 197 height 19
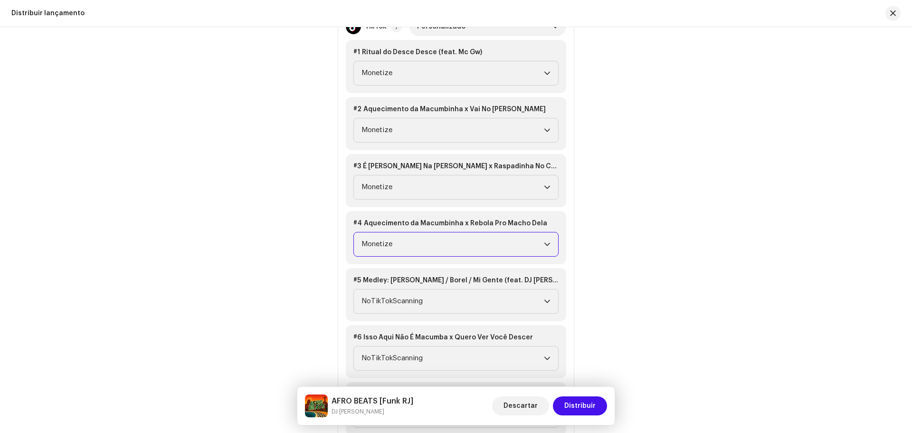
scroll to position [1235, 0]
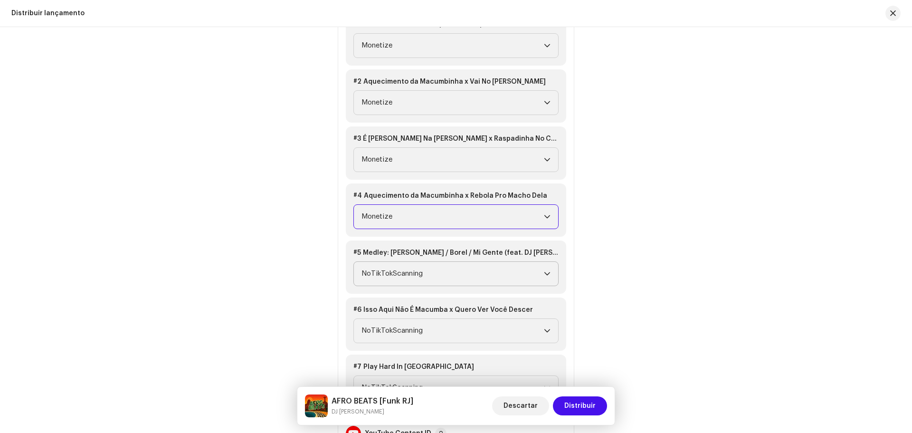
click at [404, 269] on span "NoTikTokScanning" at bounding box center [452, 274] width 182 height 24
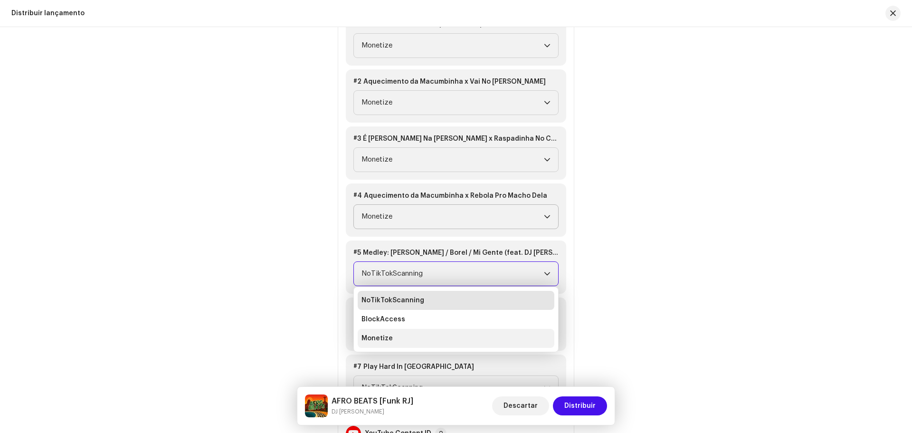
click at [386, 339] on span "Monetize" at bounding box center [376, 337] width 31 height 9
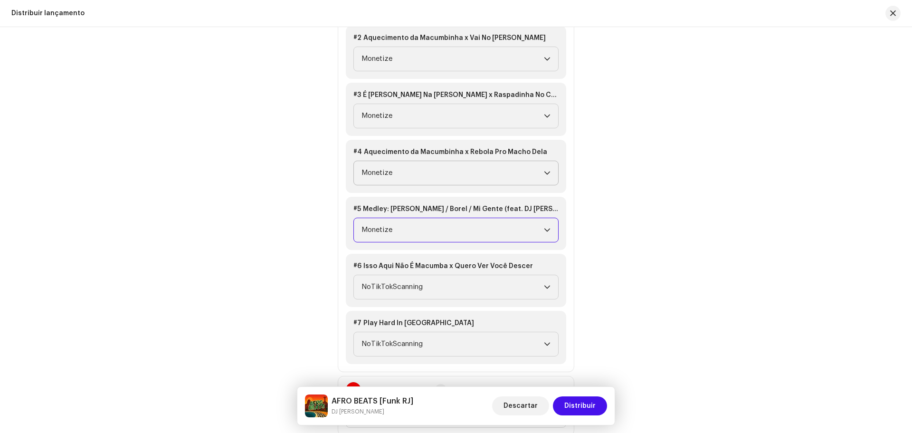
scroll to position [1282, 0]
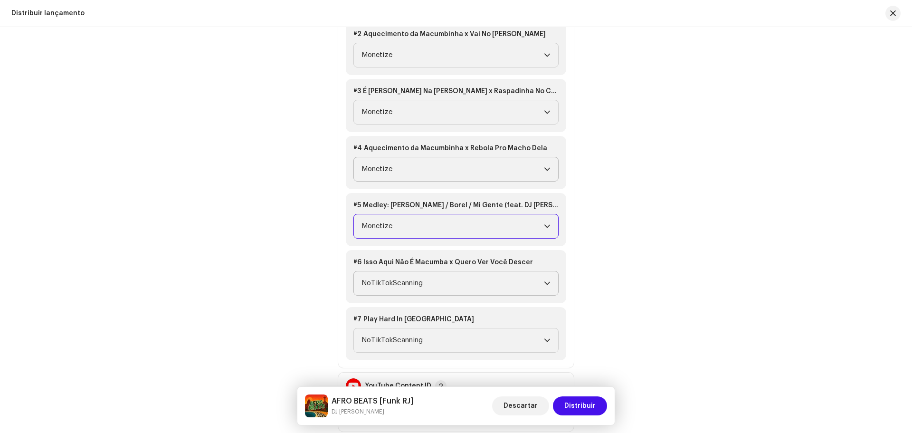
click at [389, 281] on span "NoTikTokScanning" at bounding box center [452, 283] width 182 height 24
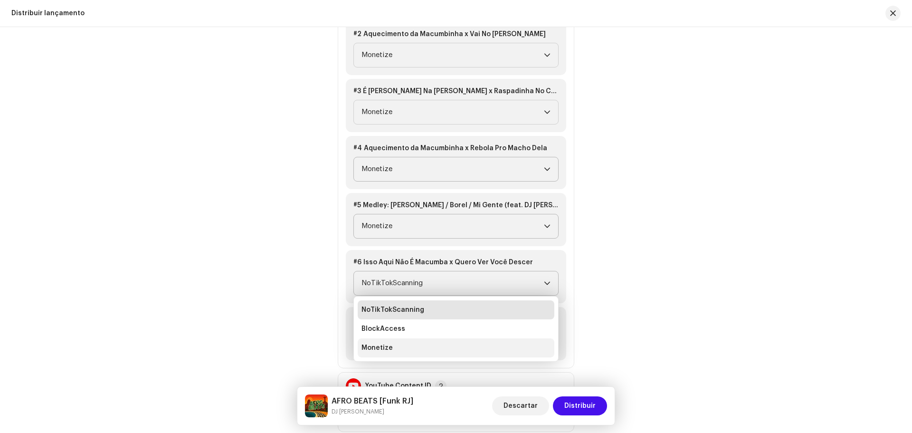
click at [374, 343] on span "Monetize" at bounding box center [376, 347] width 31 height 9
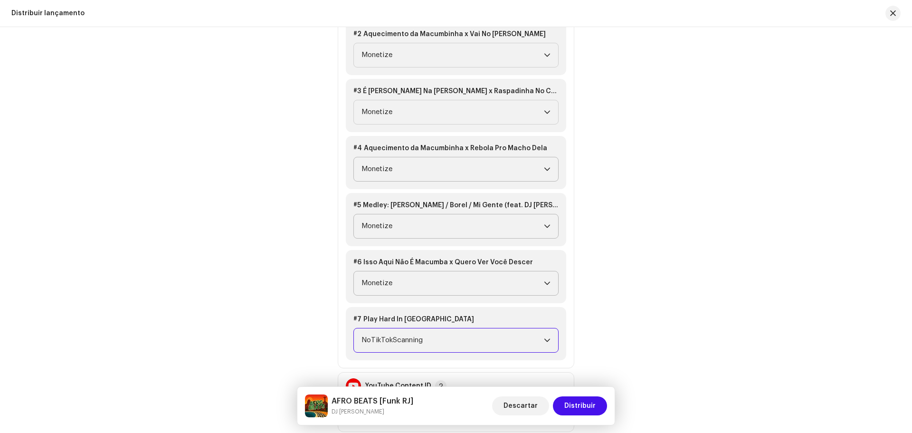
click at [402, 341] on span "NoTikTokScanning" at bounding box center [452, 340] width 182 height 24
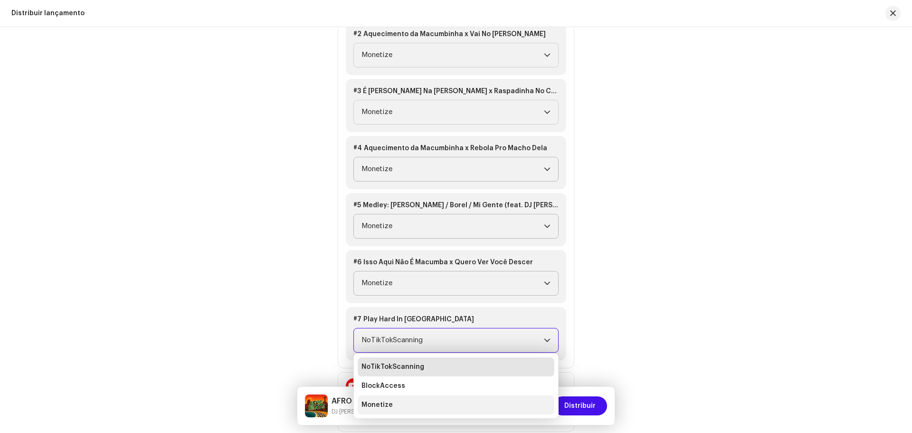
click at [394, 398] on li "Monetize" at bounding box center [456, 404] width 197 height 19
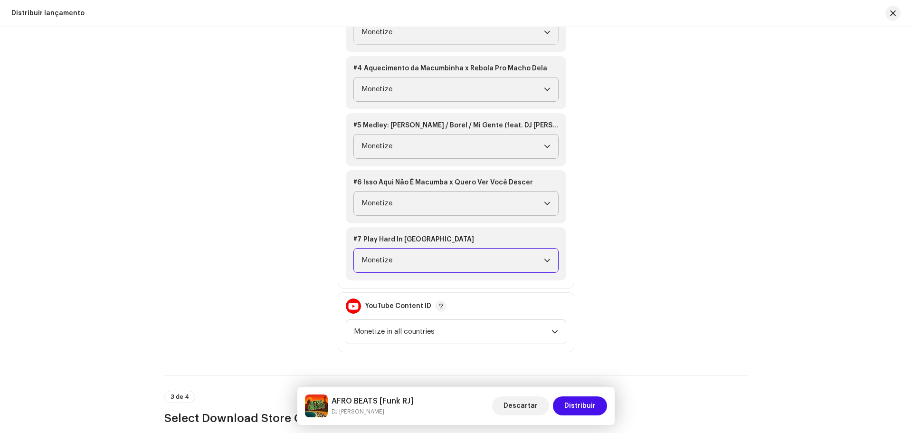
scroll to position [1377, 0]
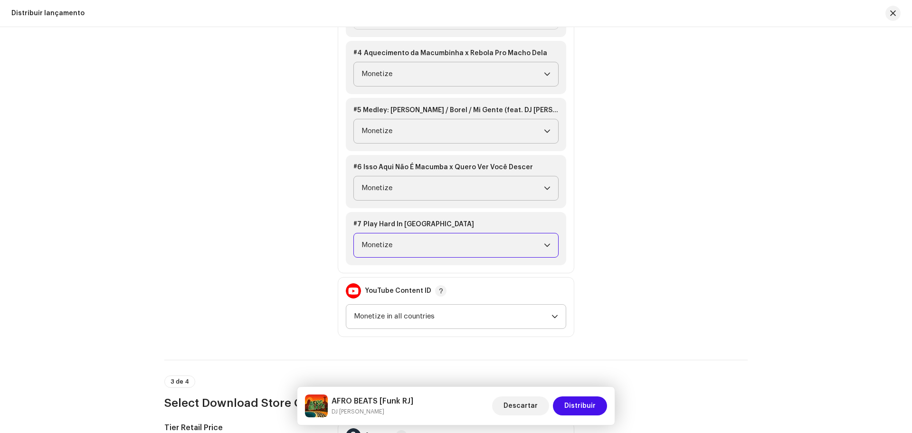
click at [427, 312] on span "Monetize in all countries" at bounding box center [453, 316] width 198 height 24
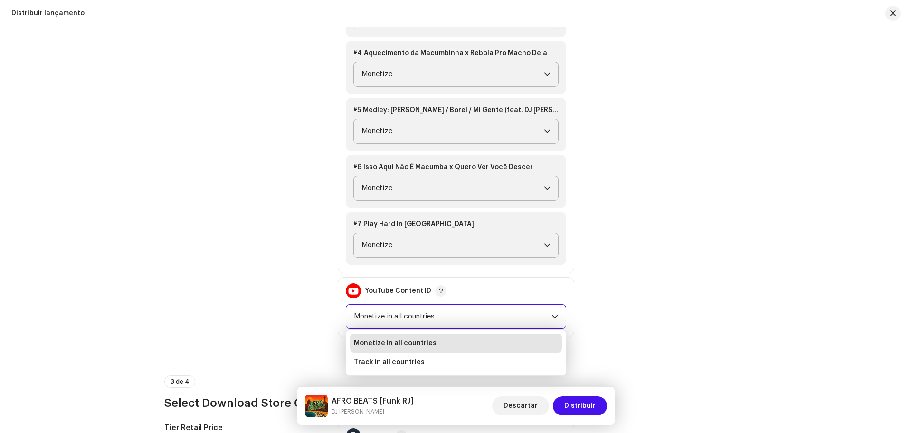
click at [427, 312] on span "Monetize in all countries" at bounding box center [453, 316] width 198 height 24
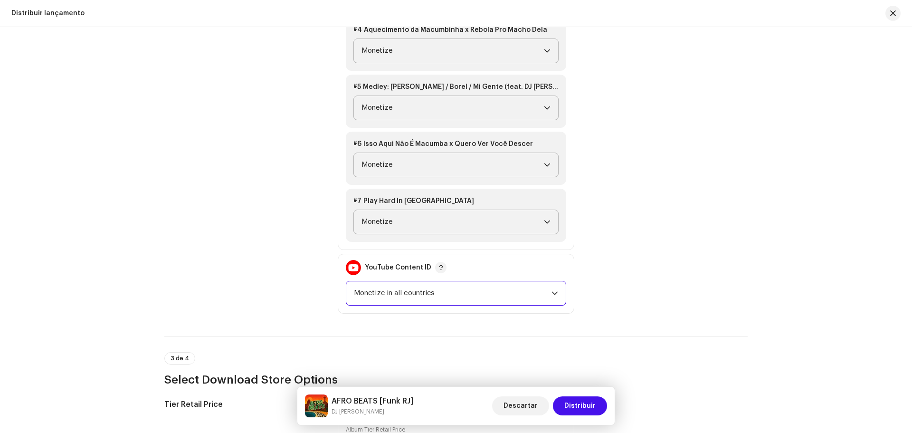
scroll to position [1614, 0]
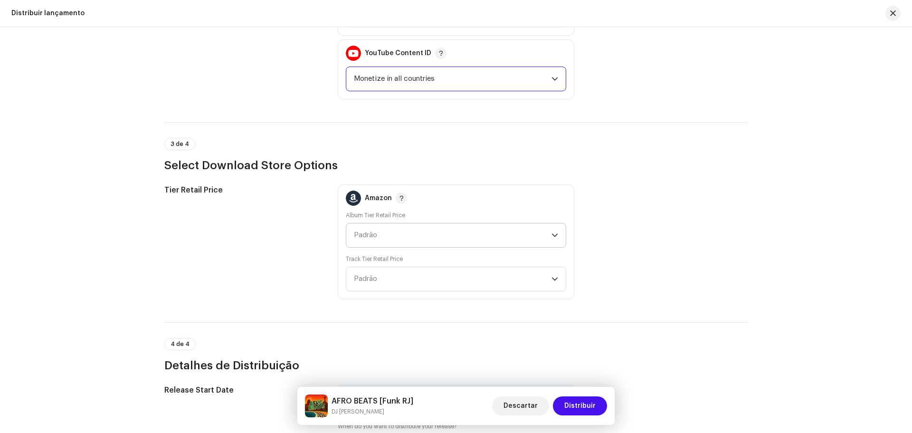
click at [428, 234] on span "Padrão" at bounding box center [453, 235] width 198 height 24
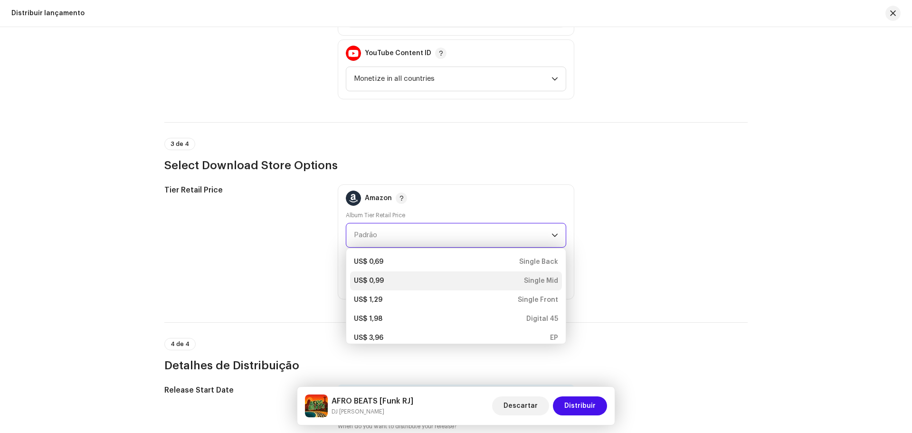
click at [391, 278] on div "US$ 0,99 Single Mid" at bounding box center [456, 280] width 204 height 9
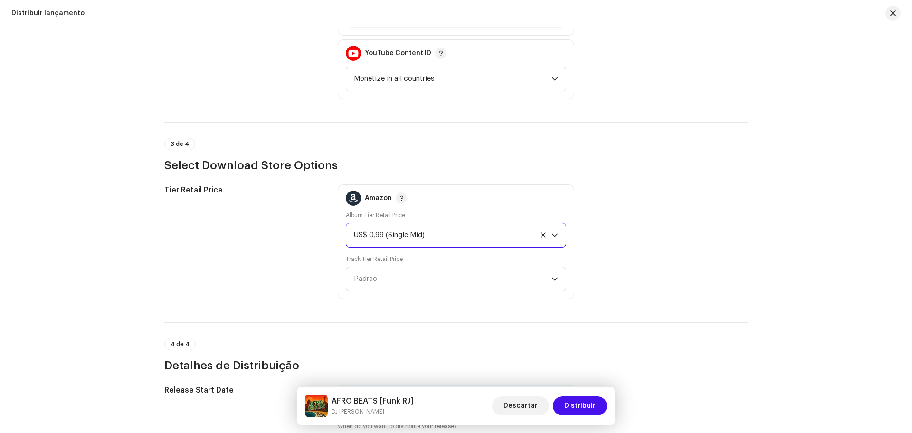
click at [431, 281] on span "Padrão" at bounding box center [453, 279] width 198 height 24
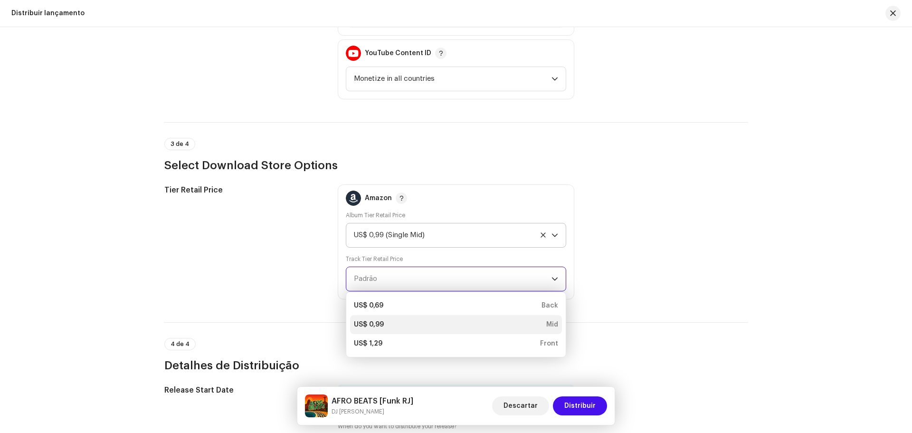
click at [389, 322] on div "US$ 0,99 Mid" at bounding box center [456, 324] width 204 height 9
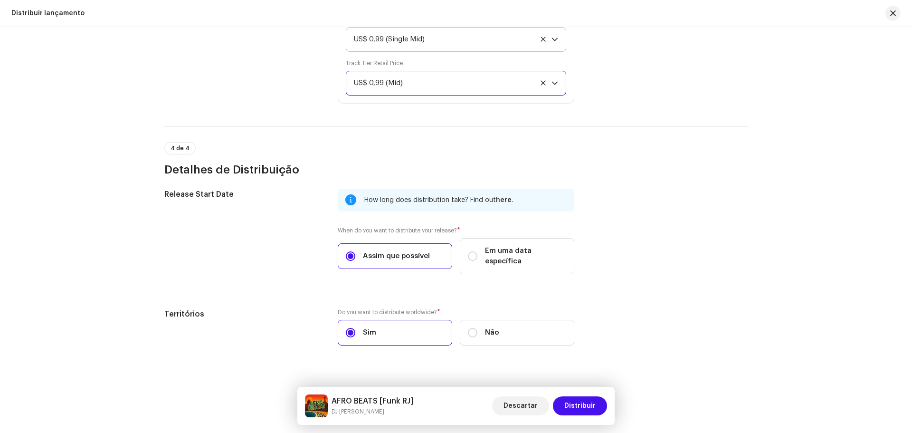
scroll to position [1815, 0]
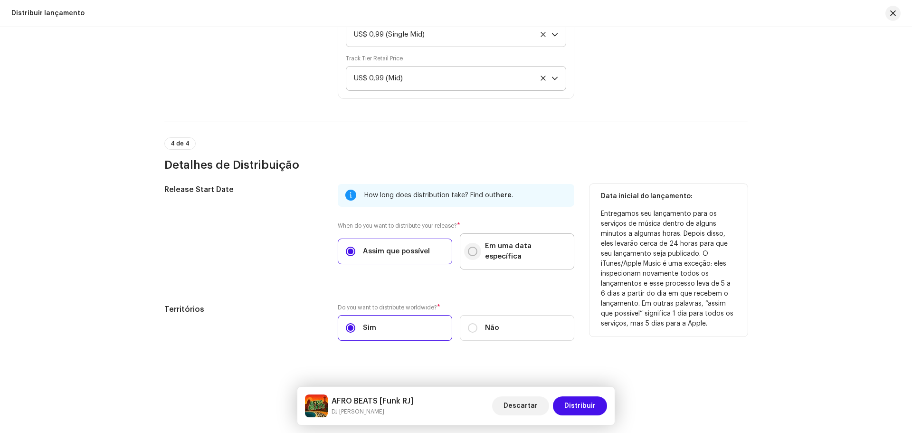
click at [468, 246] on input "Em uma data específica" at bounding box center [472, 250] width 9 height 9
radio input "true"
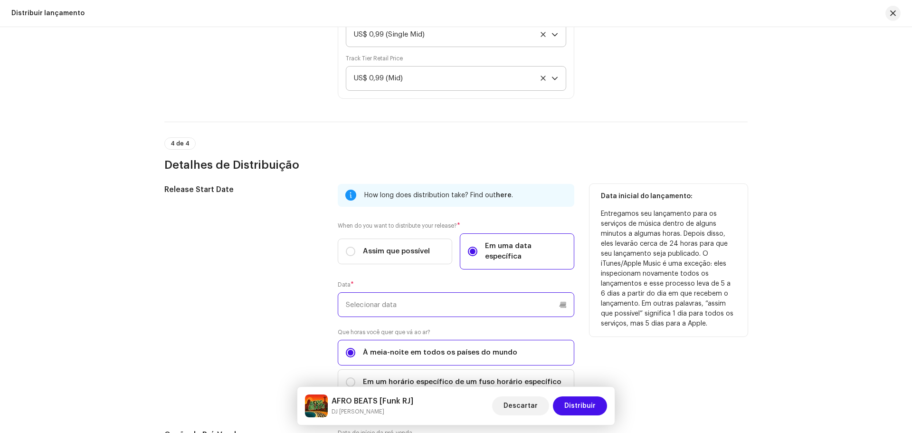
click at [465, 292] on input "text" at bounding box center [456, 304] width 236 height 25
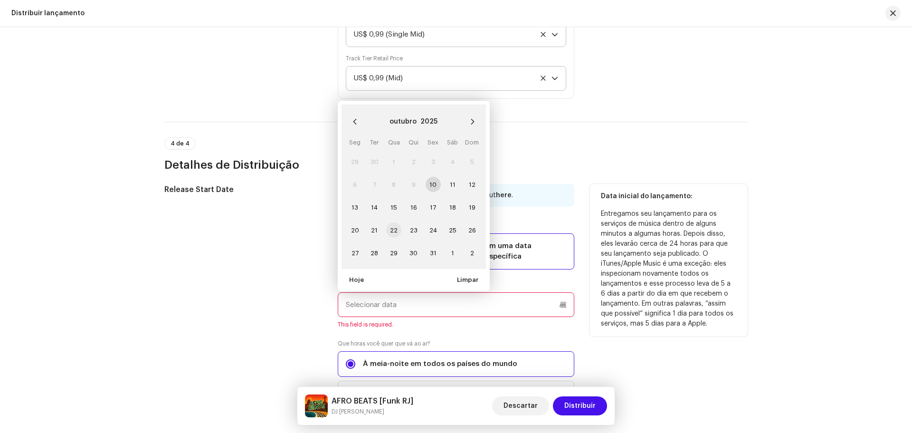
click at [389, 222] on span "22" at bounding box center [393, 229] width 15 height 15
type input "[DATE]"
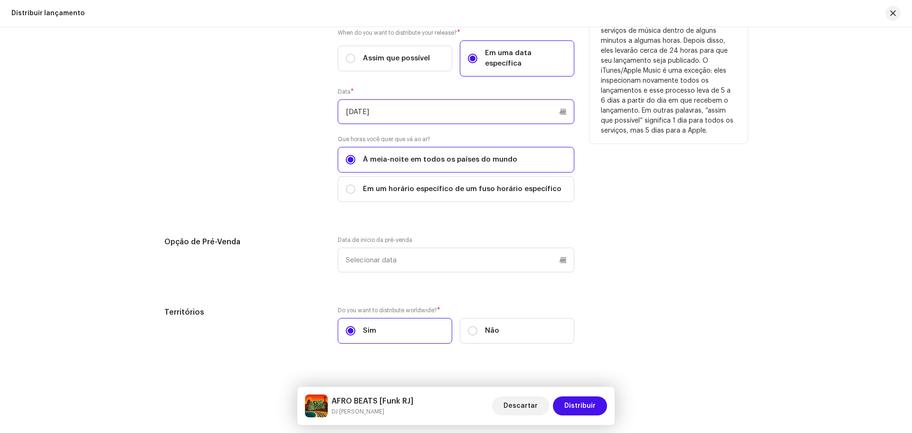
scroll to position [2010, 0]
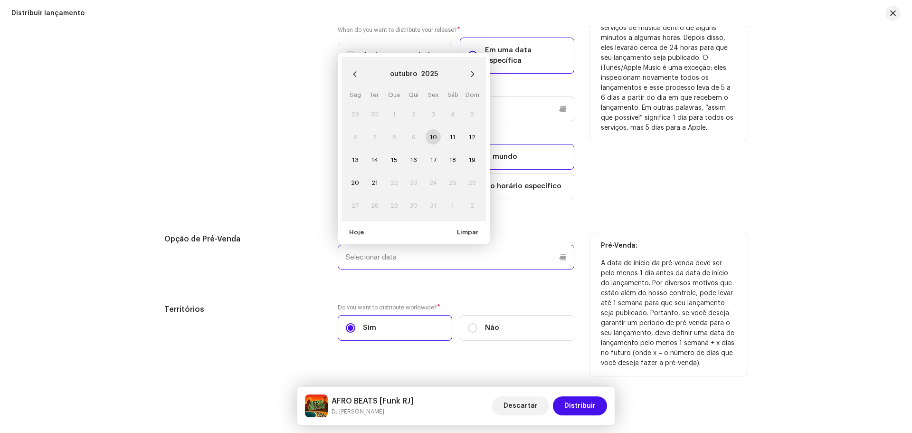
click at [418, 247] on input "text" at bounding box center [456, 257] width 236 height 25
click at [378, 152] on span "14" at bounding box center [374, 159] width 15 height 15
type input "[DATE]"
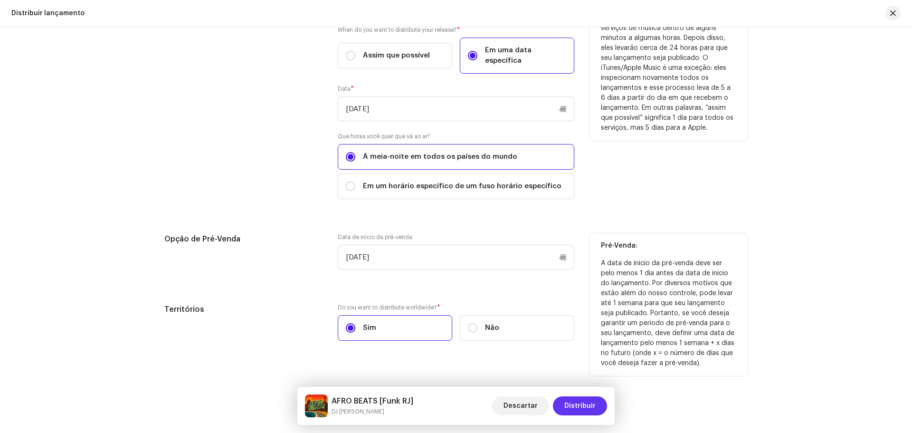
click at [583, 399] on span "Distribuir" at bounding box center [579, 405] width 31 height 19
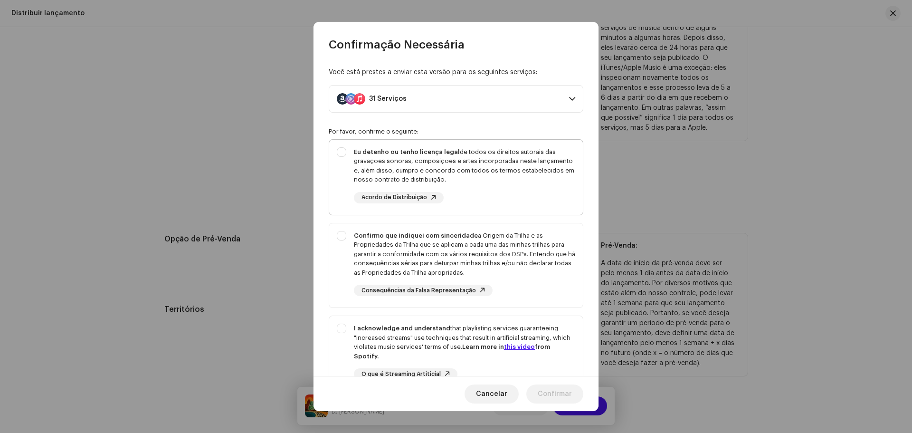
click at [426, 163] on div "Eu detenho ou tenho licença legal de todos os direitos autorais das gravações s…" at bounding box center [464, 165] width 221 height 37
checkbox input "true"
click at [442, 241] on div "Confirmo que indiquei com sinceridade a Origem da Trilha e as Propriedades da T…" at bounding box center [464, 254] width 221 height 47
checkbox input "true"
click at [514, 325] on div "I acknowledge and understand that playlisting services guaranteeing "increased …" at bounding box center [464, 341] width 221 height 37
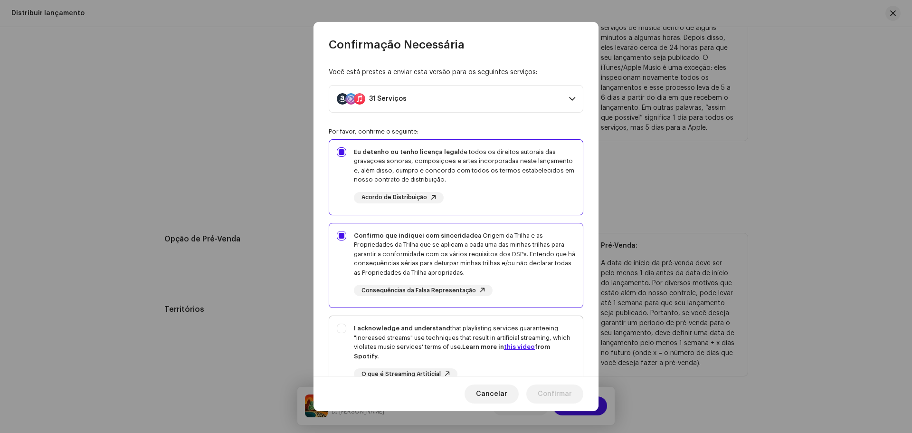
checkbox input "true"
click at [549, 396] on span "Confirmar" at bounding box center [554, 393] width 34 height 19
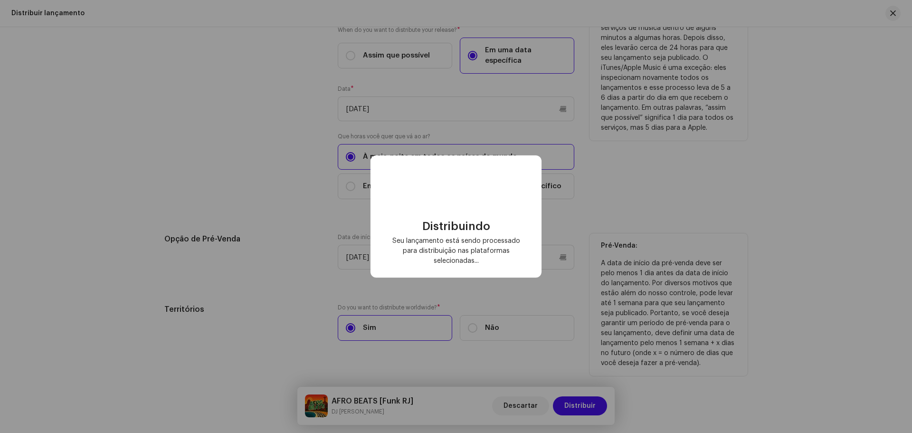
checkbox input "false"
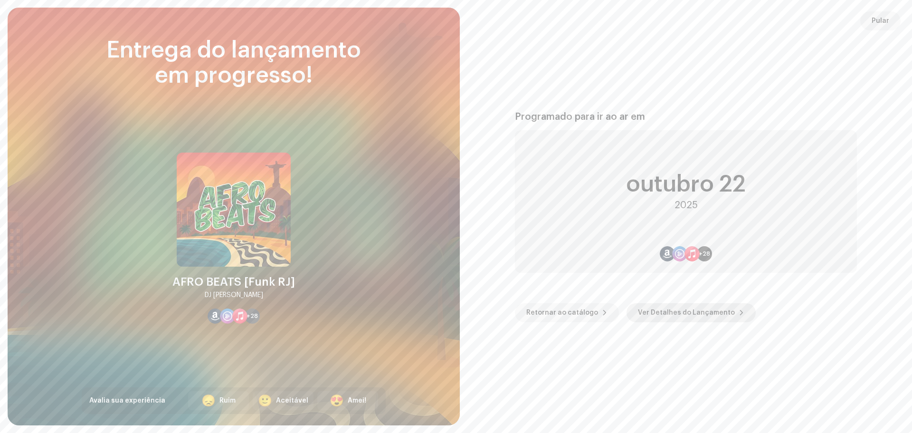
click at [646, 310] on span "Ver Detalhes do Lançamento" at bounding box center [686, 312] width 97 height 19
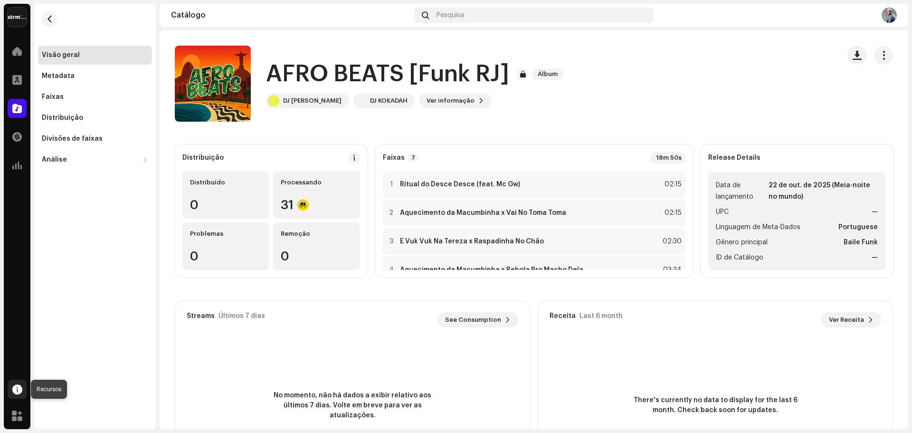
click at [13, 391] on span at bounding box center [17, 389] width 10 height 8
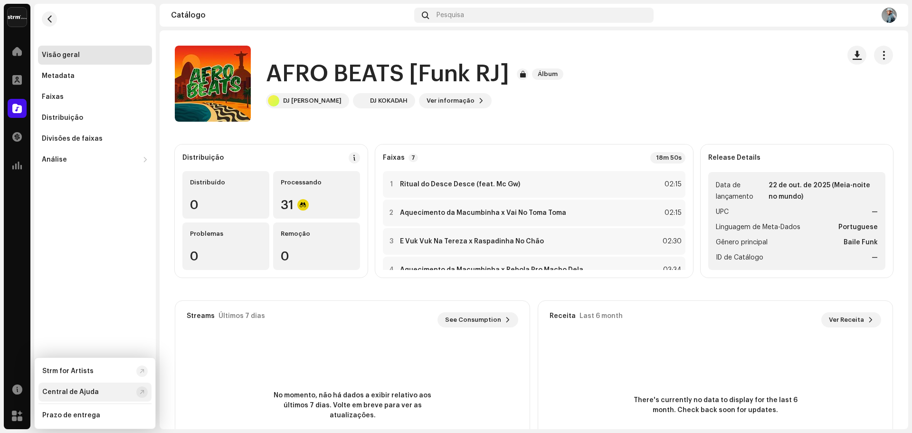
click at [84, 394] on div "Central de Ajuda" at bounding box center [70, 392] width 57 height 8
click at [15, 50] on span at bounding box center [16, 51] width 9 height 8
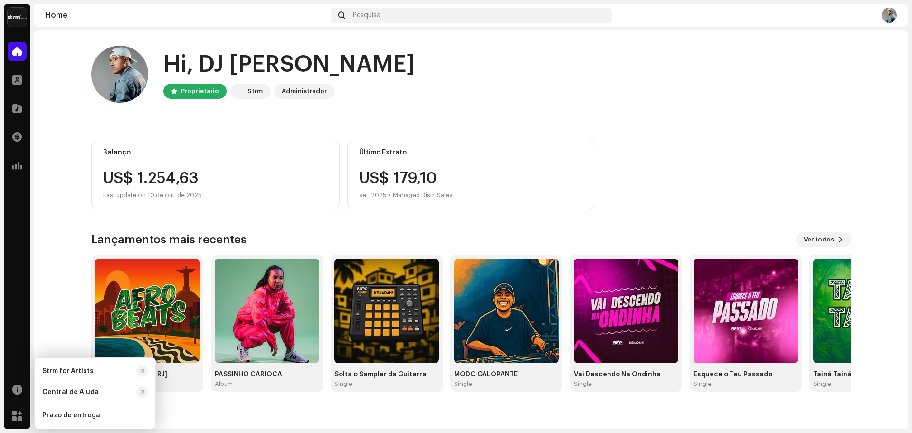
click at [64, 318] on home-home "Hi, DJ [PERSON_NAME] Proprietário Strm Administrador Balanço US$ 1.254,63 Last …" at bounding box center [471, 218] width 874 height 376
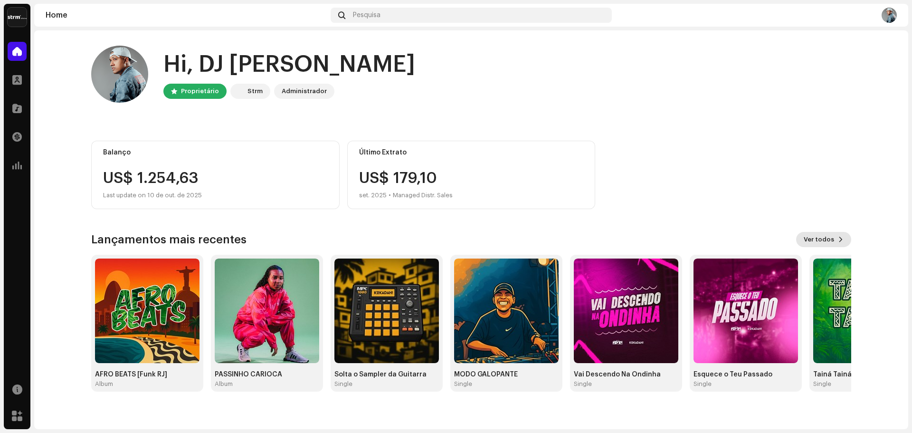
click at [839, 240] on span at bounding box center [841, 240] width 6 height 8
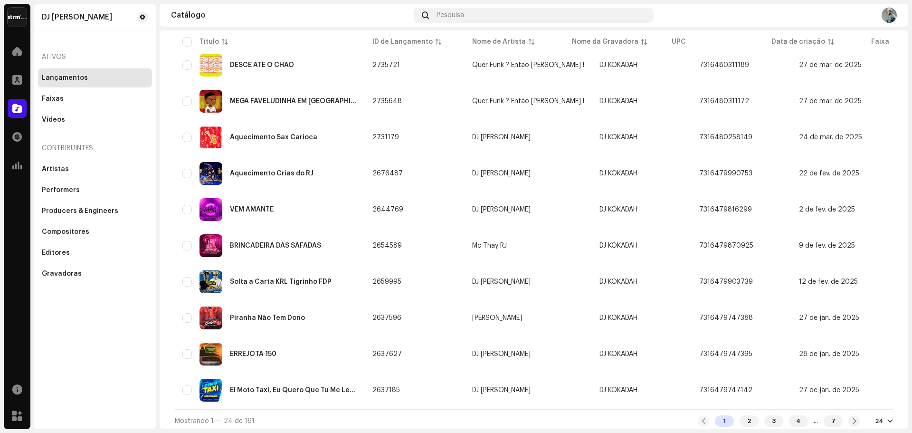
scroll to position [614, 0]
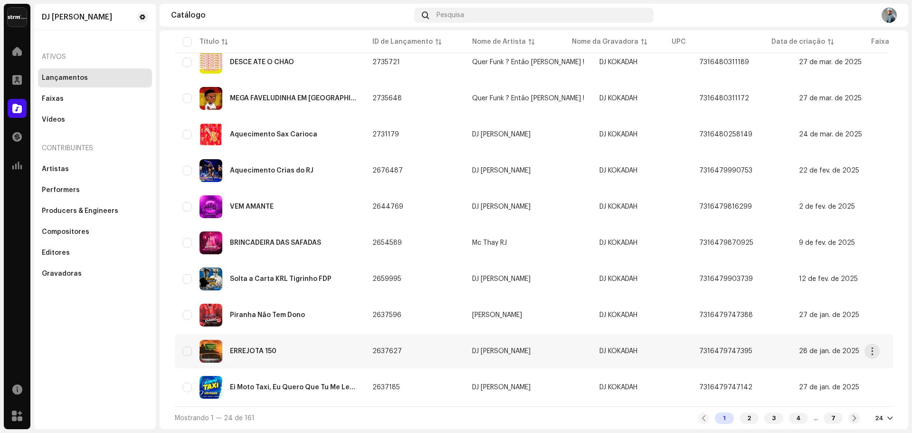
click at [286, 350] on div "ERREJOTA 150" at bounding box center [269, 350] width 175 height 23
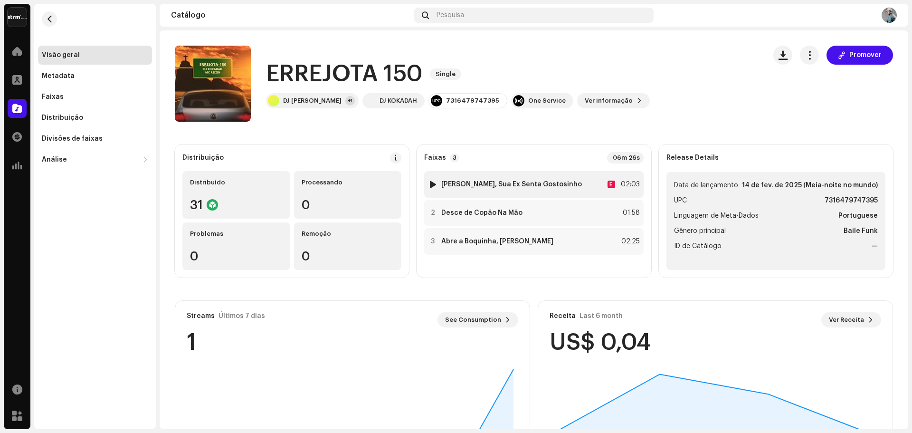
click at [434, 183] on div at bounding box center [432, 184] width 7 height 8
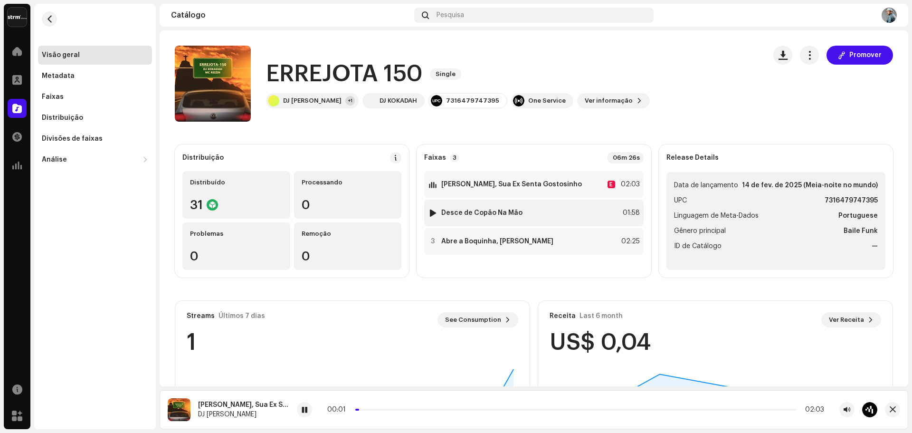
click at [429, 216] on div at bounding box center [432, 213] width 7 height 8
click at [432, 242] on div at bounding box center [432, 241] width 7 height 8
click at [431, 243] on div at bounding box center [432, 241] width 7 height 8
click at [806, 57] on span "button" at bounding box center [809, 55] width 9 height 8
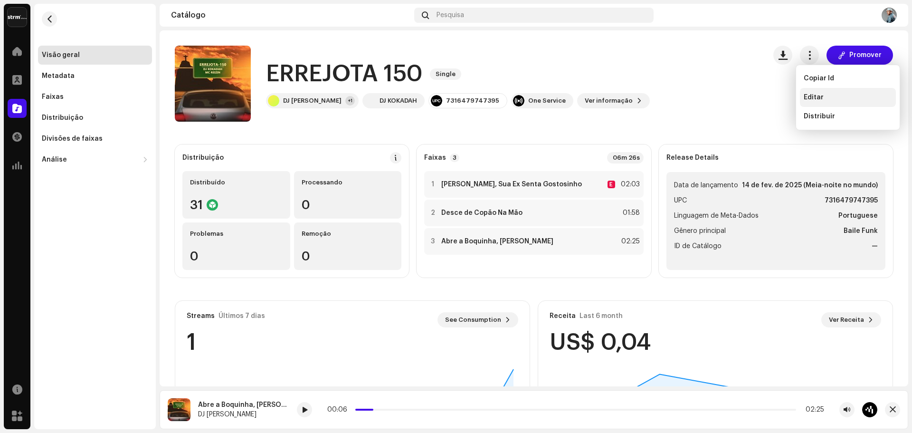
click at [808, 103] on div "Editar" at bounding box center [848, 97] width 96 height 19
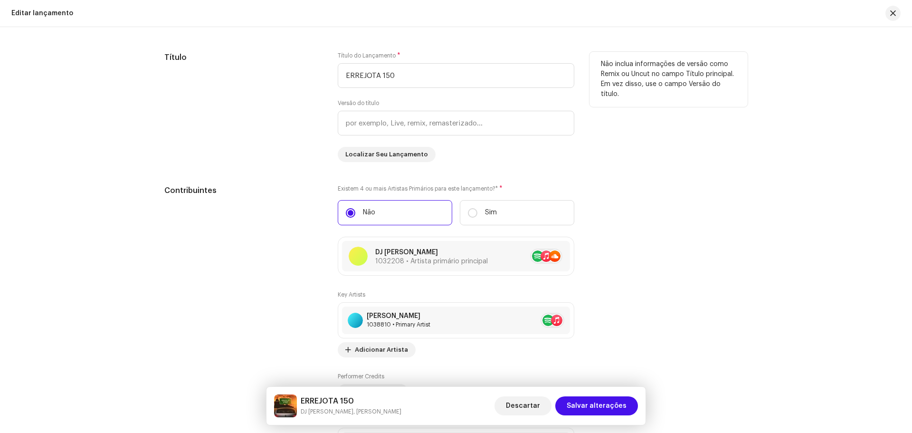
scroll to position [712, 0]
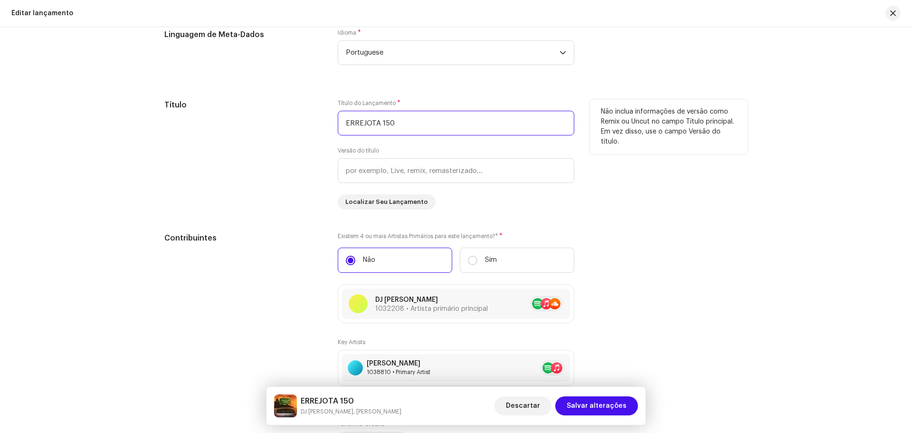
click at [422, 113] on input "ERREJOTA 150" at bounding box center [456, 123] width 236 height 25
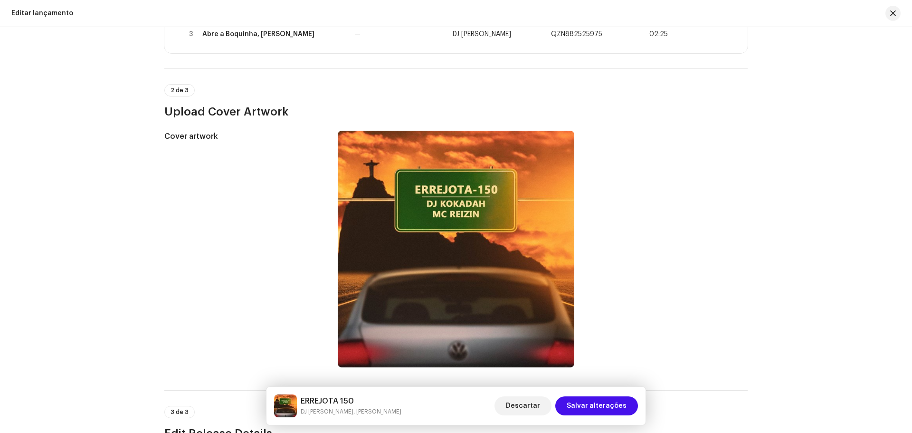
scroll to position [0, 0]
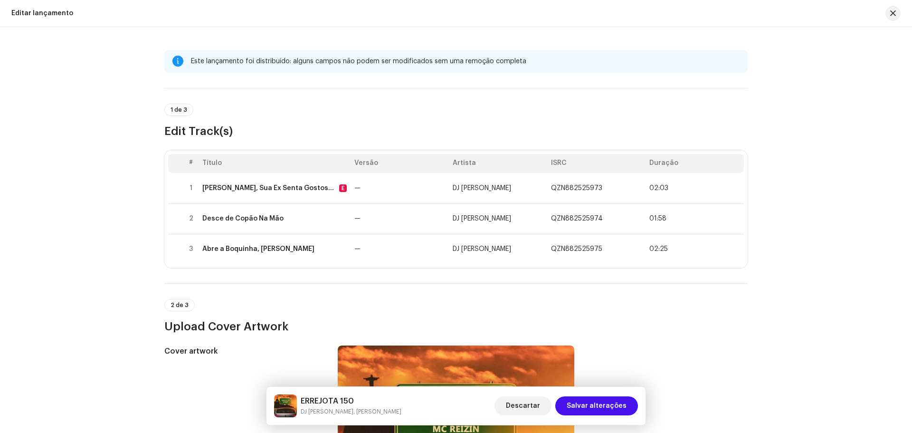
drag, startPoint x: 117, startPoint y: 198, endPoint x: 107, endPoint y: 191, distance: 12.3
click at [112, 194] on div "Este lançamento foi distribuído: alguns [PERSON_NAME] não podem ser modificados…" at bounding box center [456, 229] width 912 height 405
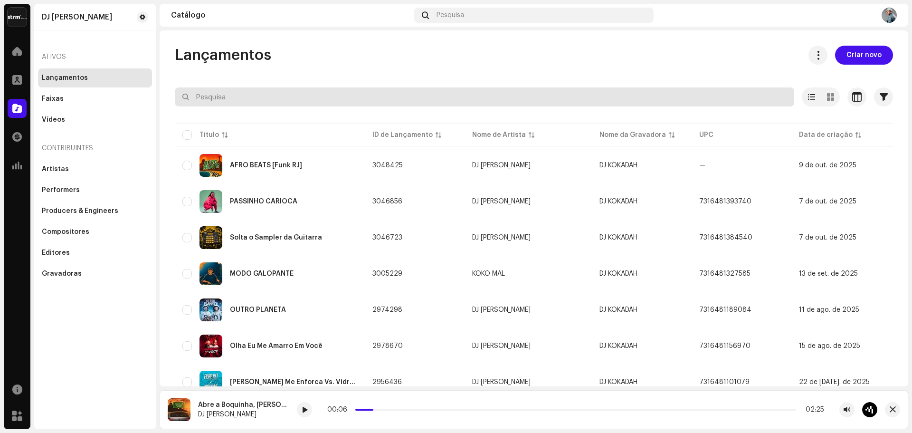
drag, startPoint x: 342, startPoint y: 95, endPoint x: 135, endPoint y: 76, distance: 207.9
click at [136, 76] on div "DJ Kokadah Home Perfil Catálogo Transações Análise Recursos Marketplace DJ Koka…" at bounding box center [456, 216] width 912 height 433
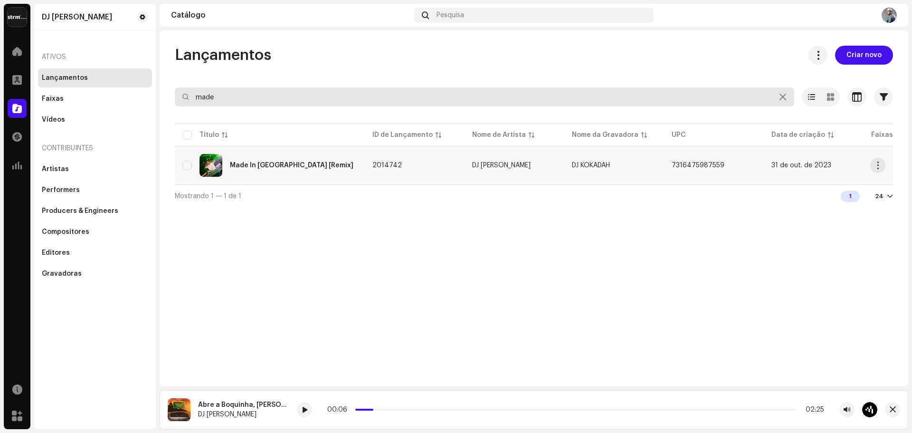
type input "made"
click at [295, 163] on div "Made In [GEOGRAPHIC_DATA] [Remix]" at bounding box center [291, 165] width 123 height 7
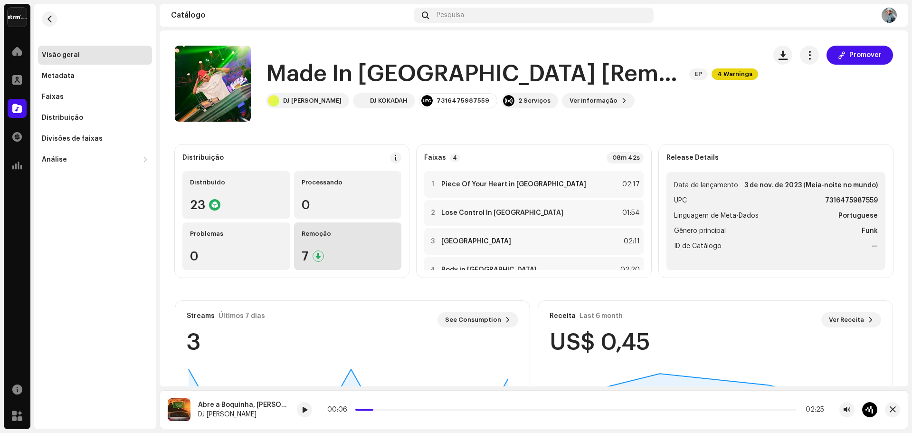
click at [321, 241] on div "Remoção 7" at bounding box center [348, 245] width 108 height 47
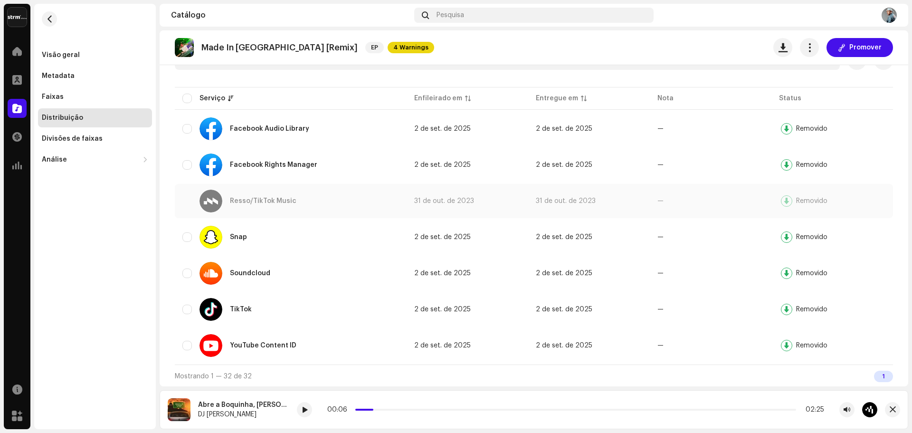
scroll to position [106, 0]
click at [46, 21] on span "button" at bounding box center [49, 19] width 7 height 8
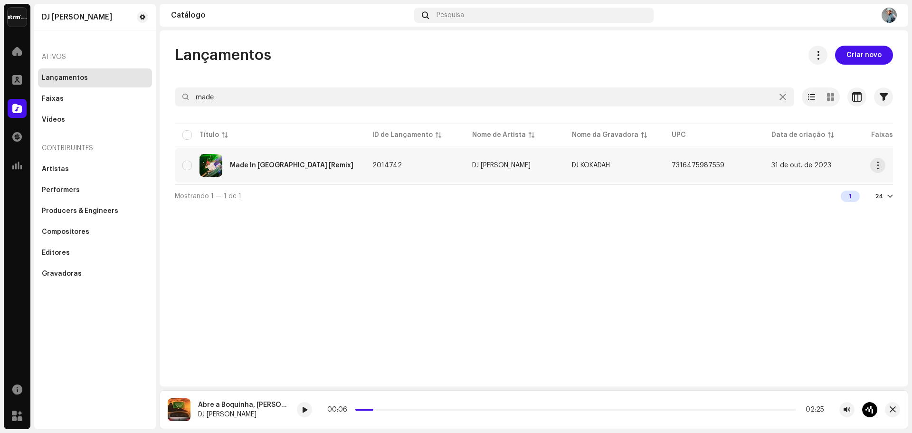
click at [305, 177] on td "Made In [GEOGRAPHIC_DATA] [Remix]" at bounding box center [270, 165] width 190 height 34
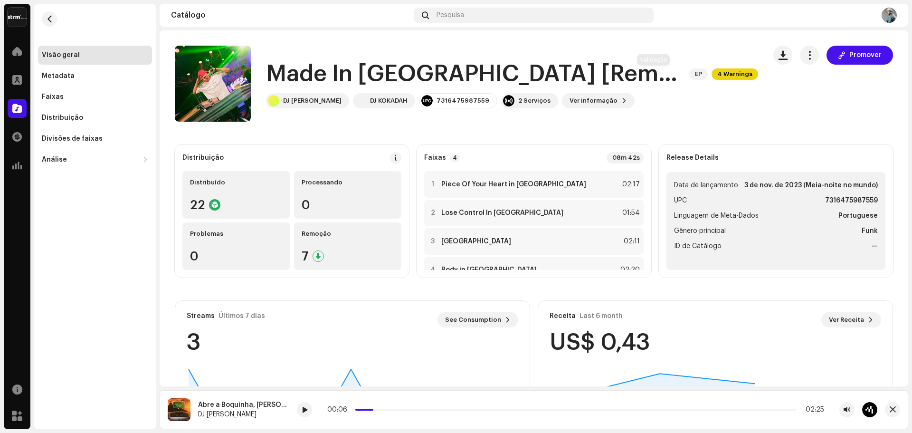
click at [711, 74] on span "4 Warnings" at bounding box center [734, 73] width 47 height 11
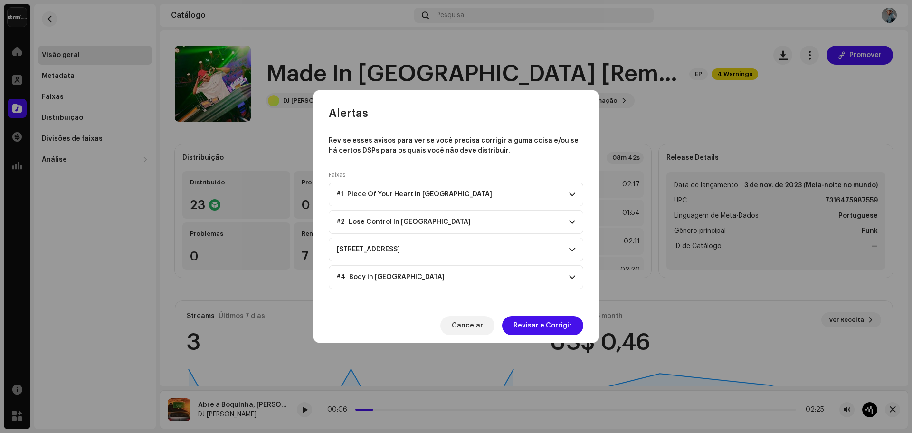
click at [566, 189] on p-accordion-header "#1 Piece Of Your Heart in [GEOGRAPHIC_DATA]" at bounding box center [456, 194] width 255 height 24
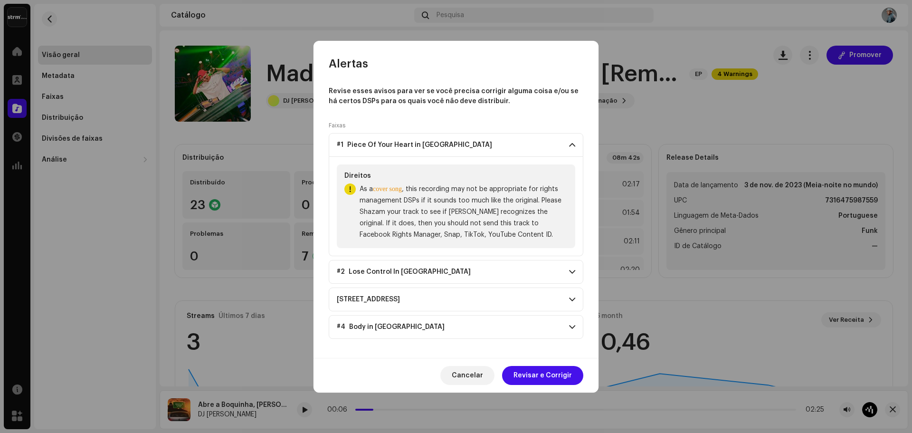
click at [572, 266] on p-accordion-header "#2 Lose Control In [GEOGRAPHIC_DATA]" at bounding box center [456, 272] width 255 height 24
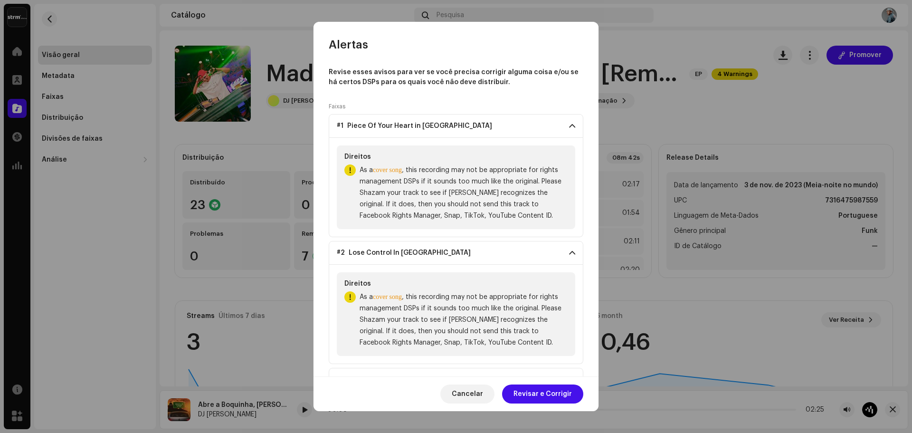
click at [570, 308] on div "Direitos As a cover song , this recording may not be appropriate for rights man…" at bounding box center [456, 314] width 238 height 84
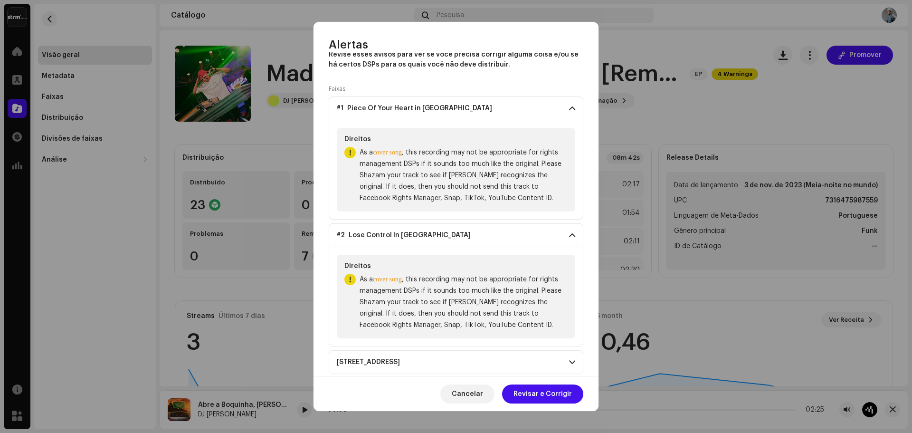
scroll to position [61, 0]
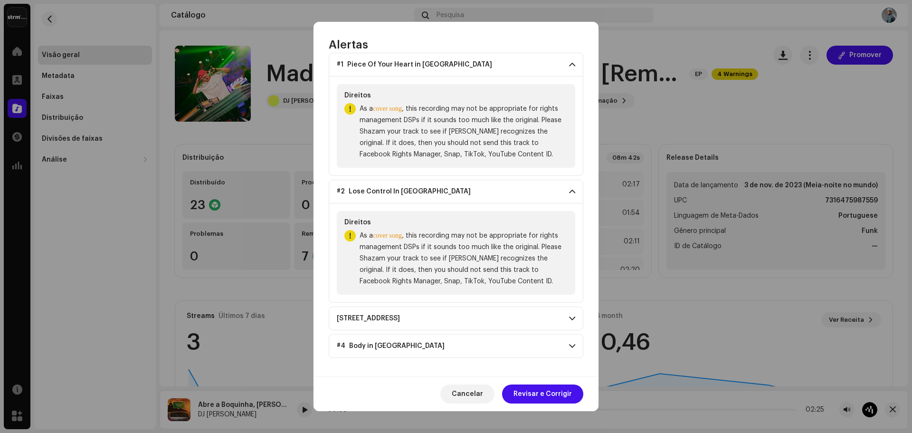
click at [576, 330] on div "Faixas #1 Piece Of Your Heart in [GEOGRAPHIC_DATA] Direitos As a cover song , t…" at bounding box center [456, 201] width 255 height 320
click at [570, 319] on span at bounding box center [572, 318] width 6 height 8
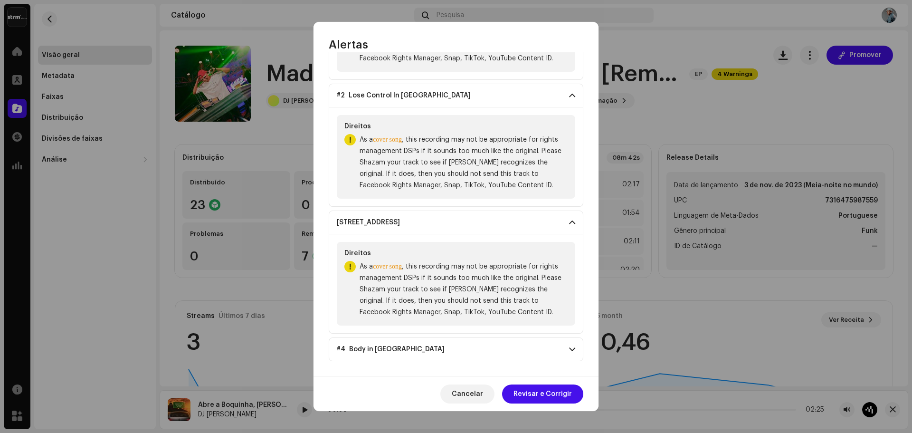
scroll to position [160, 0]
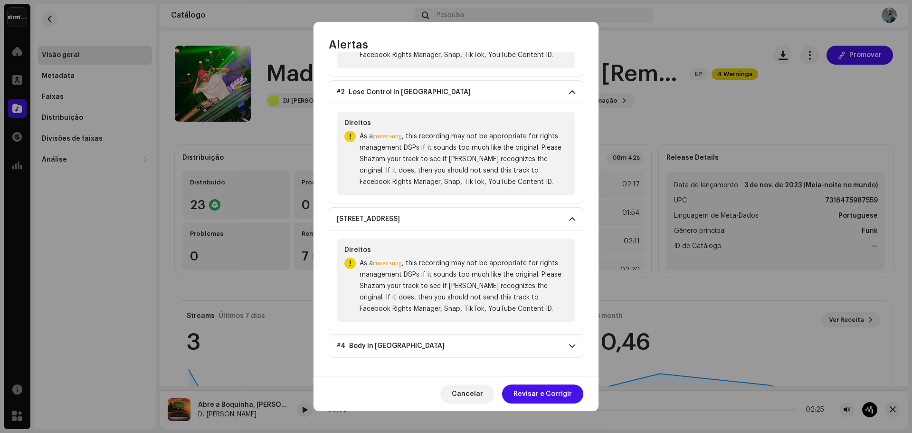
click at [561, 342] on p-accordion-header "#4 Body in [GEOGRAPHIC_DATA]" at bounding box center [456, 346] width 255 height 24
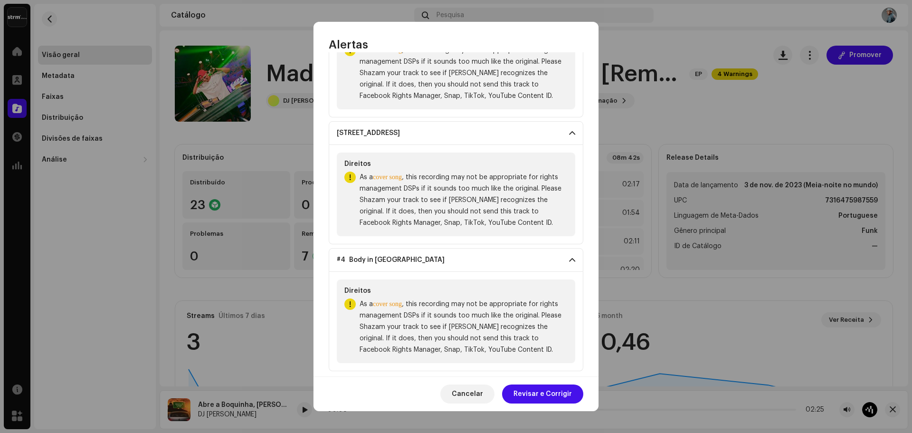
scroll to position [260, 0]
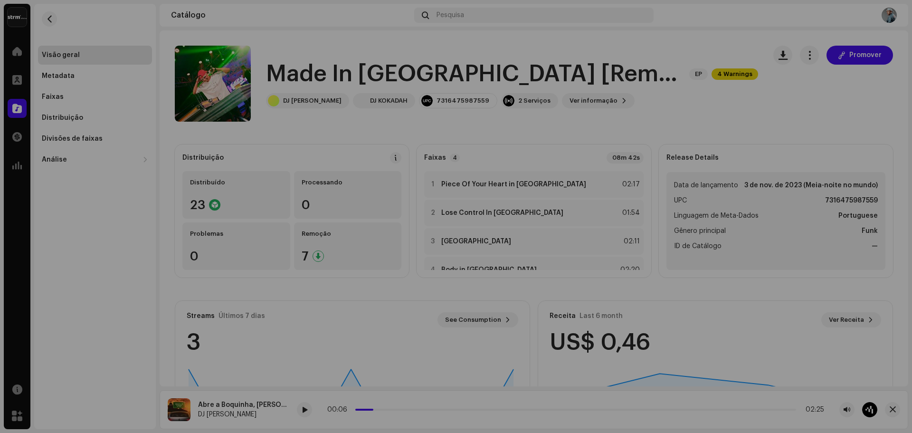
click at [752, 107] on div "Alertas Revise esses avisos para ver se você precisa corrigir alguma coisa e/ou…" at bounding box center [456, 216] width 912 height 433
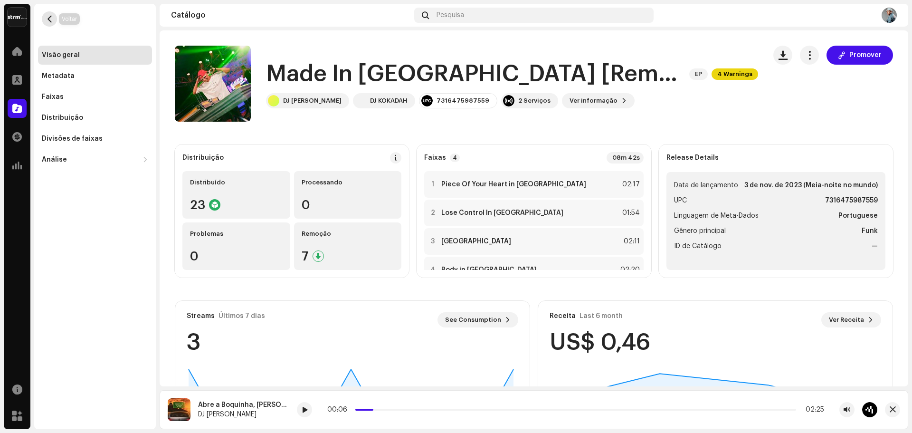
click at [54, 24] on button "button" at bounding box center [49, 18] width 15 height 15
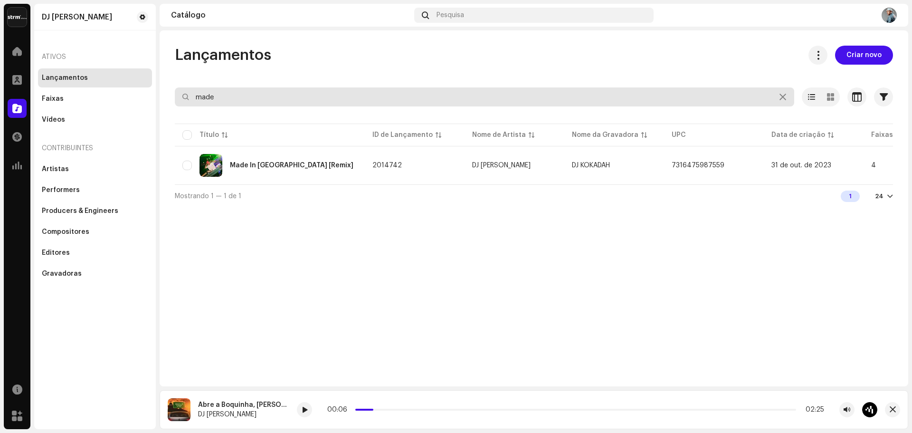
drag, startPoint x: 236, startPoint y: 100, endPoint x: 161, endPoint y: 88, distance: 74.9
click at [162, 88] on div "Lançamentos Criar novo made Selecionado 0 Opções Filtros Status de distribuição…" at bounding box center [534, 126] width 748 height 161
type input "the mons"
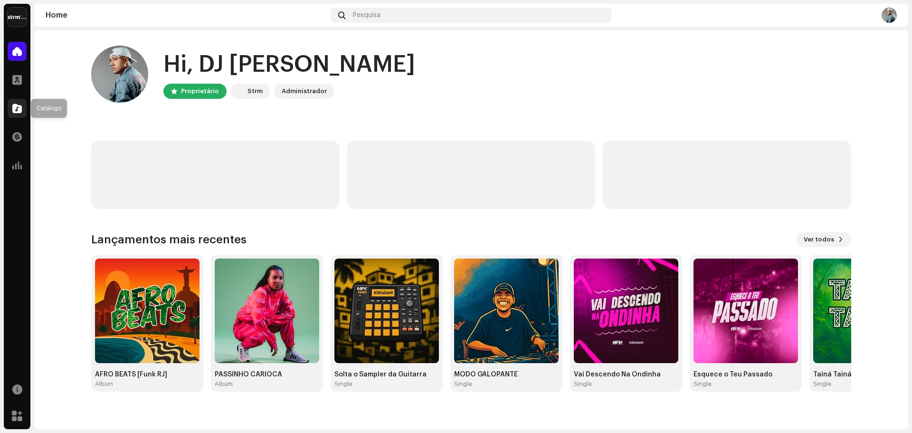
click at [22, 108] on div at bounding box center [17, 108] width 19 height 19
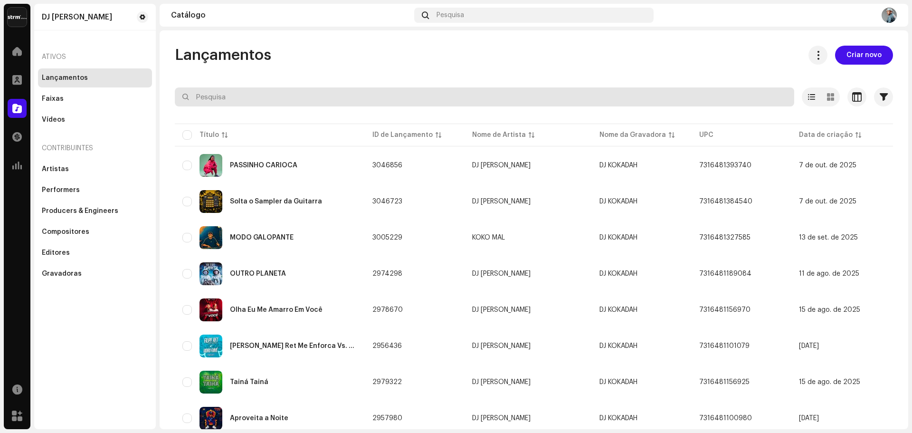
click at [258, 97] on input "text" at bounding box center [484, 96] width 619 height 19
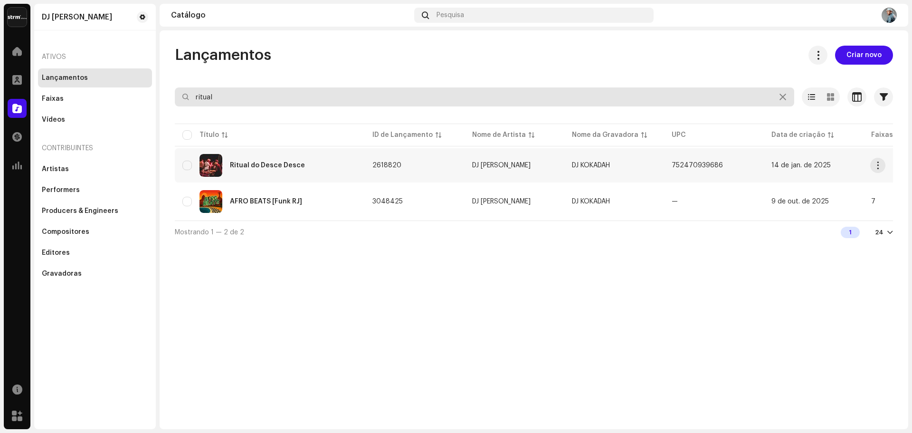
type input "ritual"
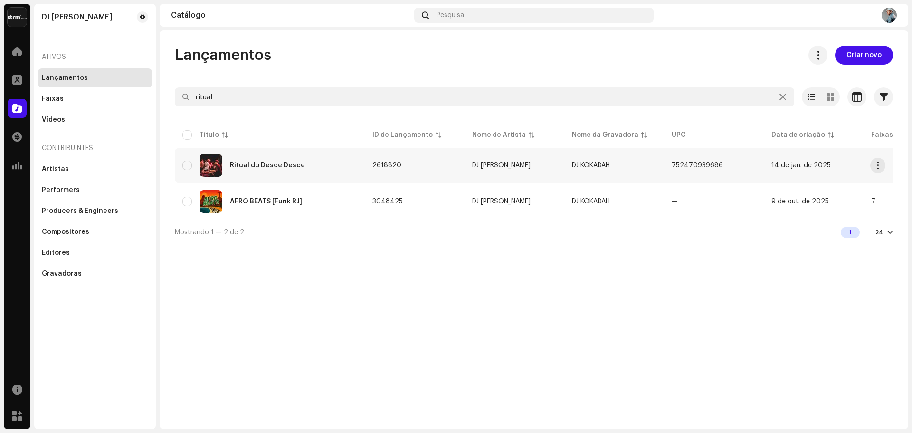
click at [283, 157] on div "Ritual do Desce Desce" at bounding box center [269, 165] width 175 height 23
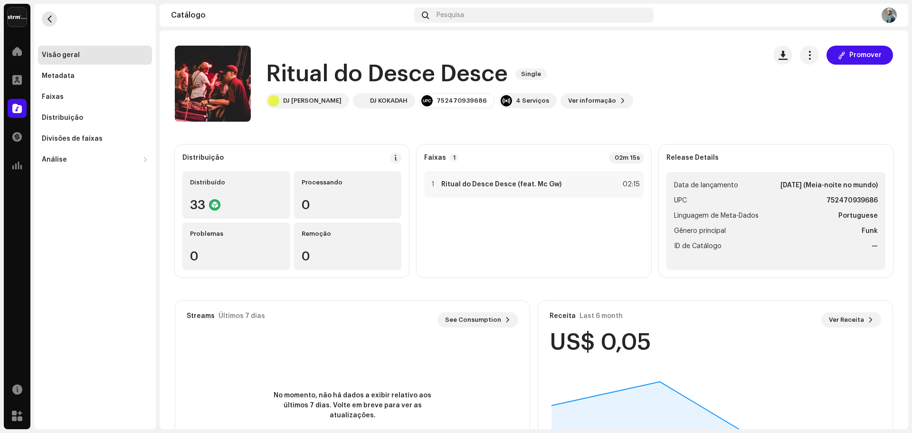
click at [45, 24] on button "button" at bounding box center [49, 18] width 15 height 15
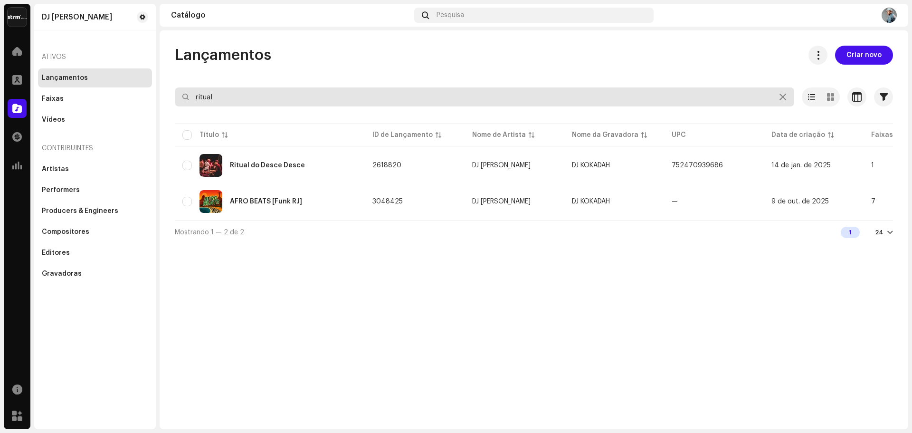
click at [273, 97] on input "ritual" at bounding box center [484, 96] width 619 height 19
type input "vuk"
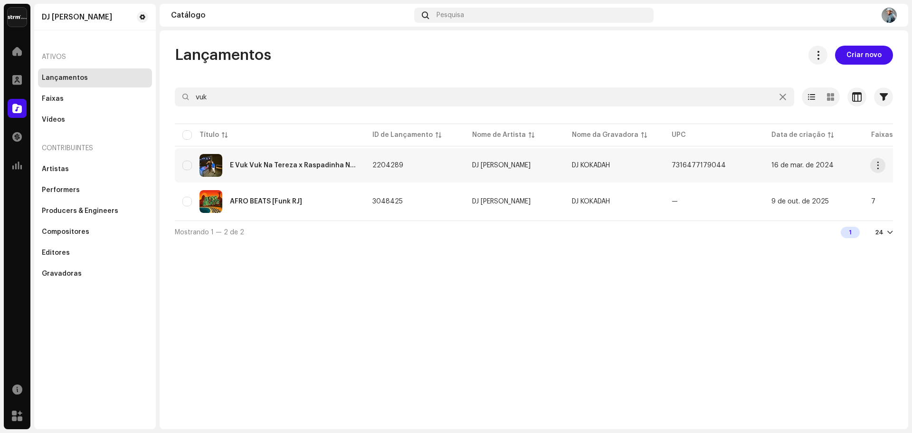
click at [294, 160] on div "É Vuk Vuk Na Tereza x Raspadinha No Chão" at bounding box center [269, 165] width 175 height 23
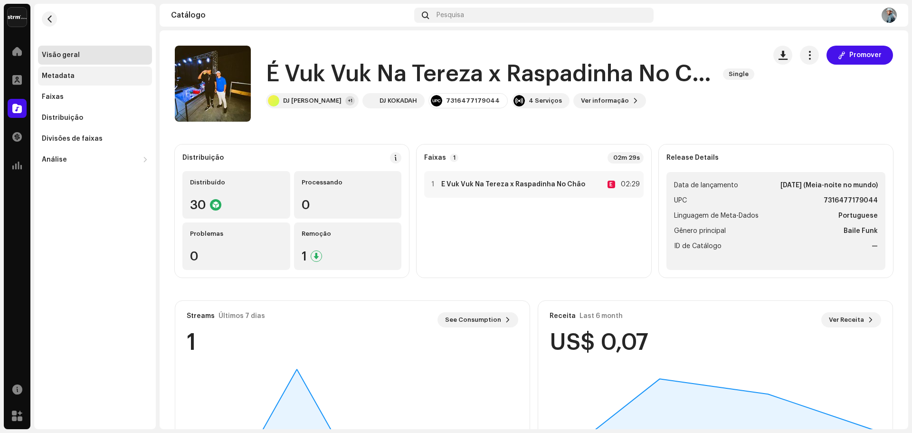
click at [71, 72] on div "Metadata" at bounding box center [58, 76] width 33 height 8
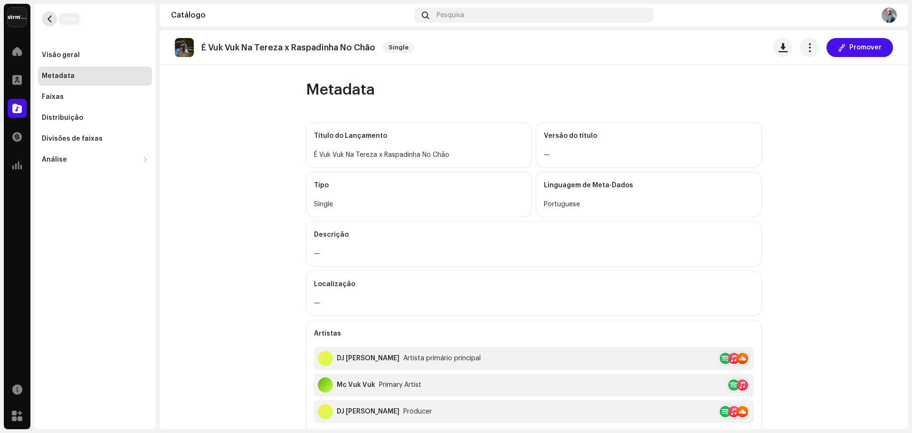
click at [46, 16] on span "button" at bounding box center [49, 19] width 7 height 8
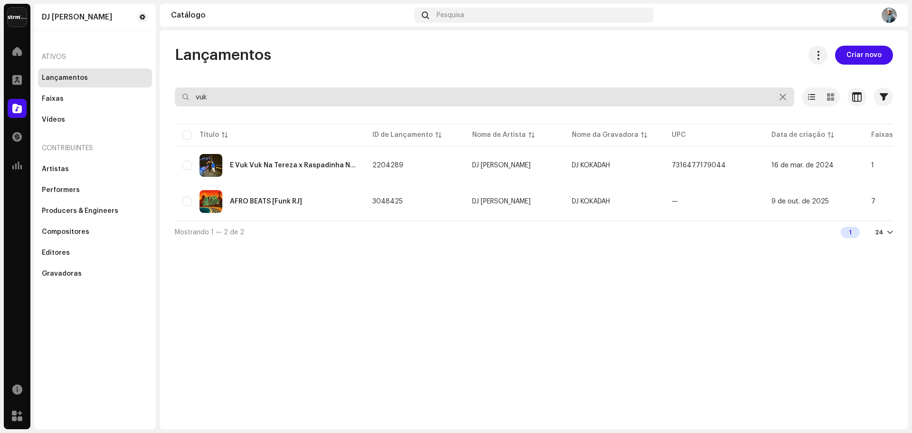
drag, startPoint x: 334, startPoint y: 102, endPoint x: 178, endPoint y: 94, distance: 156.9
click at [178, 94] on input "vuk" at bounding box center [484, 96] width 619 height 19
type input "rebola pro mach"
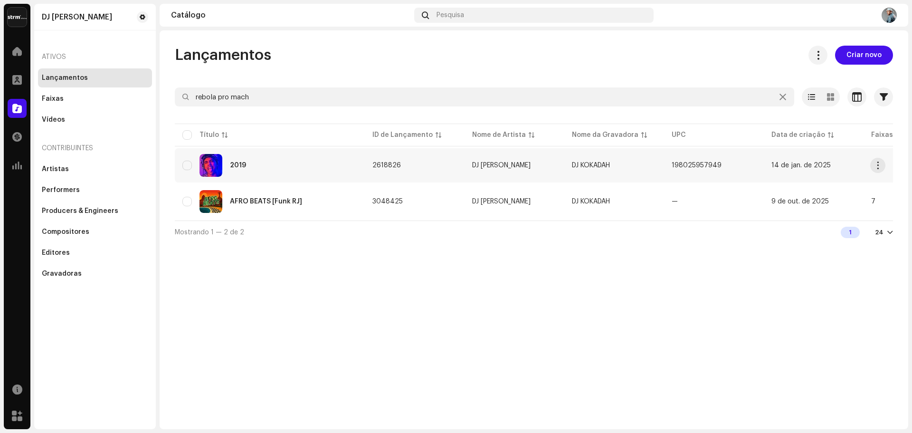
click at [237, 165] on div "2019" at bounding box center [238, 165] width 16 height 7
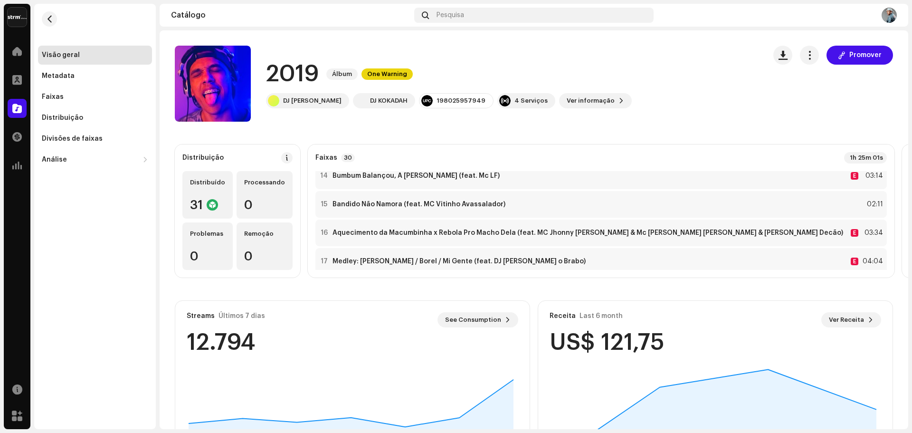
scroll to position [380, 0]
click at [52, 16] on span "button" at bounding box center [49, 19] width 7 height 8
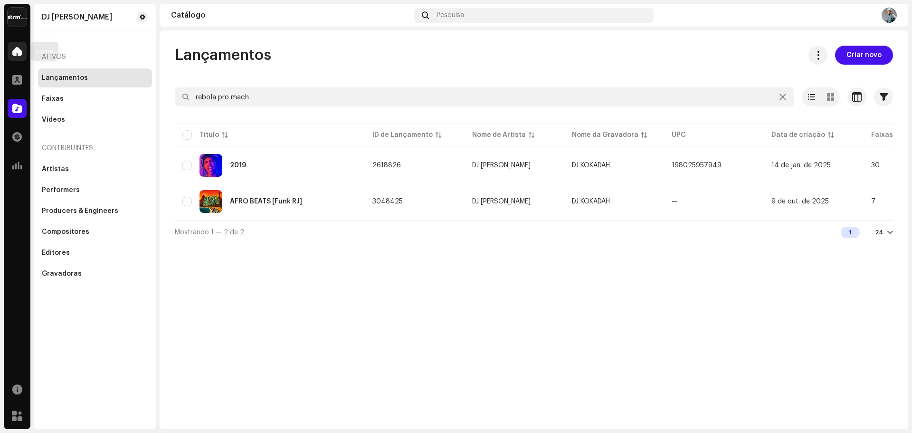
click at [11, 46] on div at bounding box center [17, 51] width 19 height 19
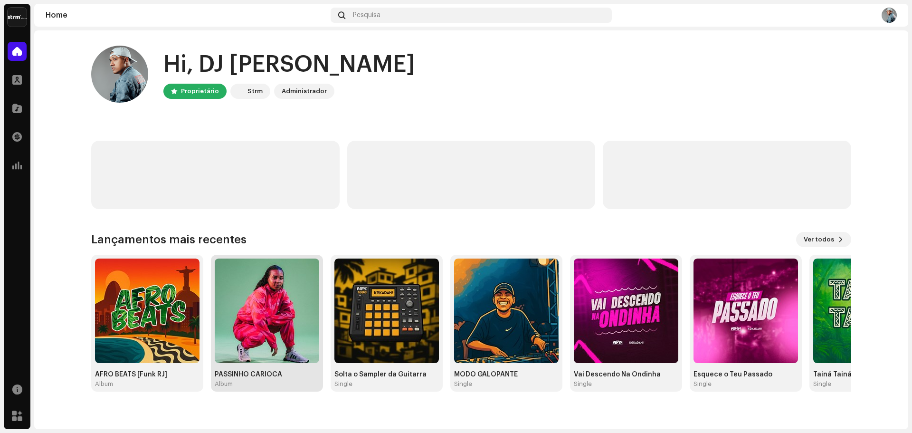
click at [259, 306] on img at bounding box center [267, 310] width 104 height 104
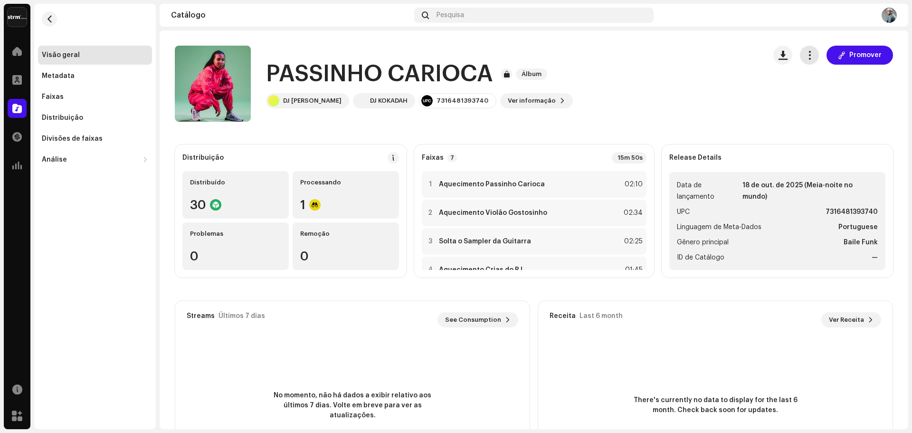
click at [810, 52] on button "button" at bounding box center [809, 55] width 19 height 19
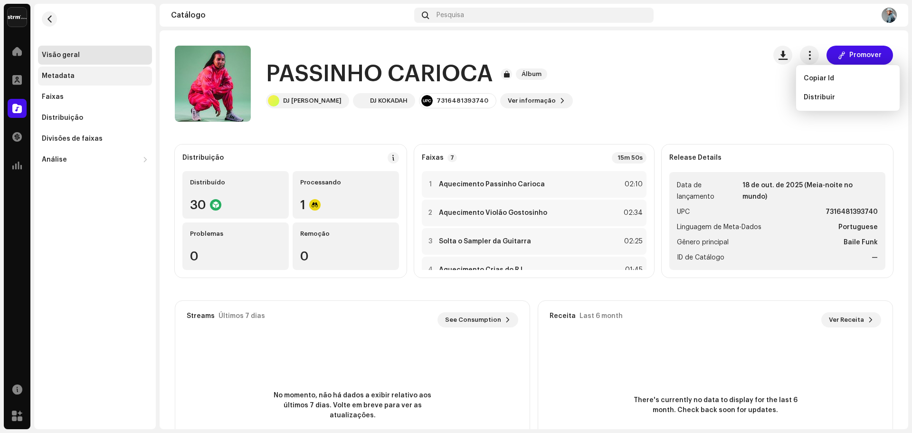
click at [82, 76] on div "Metadata" at bounding box center [95, 76] width 106 height 8
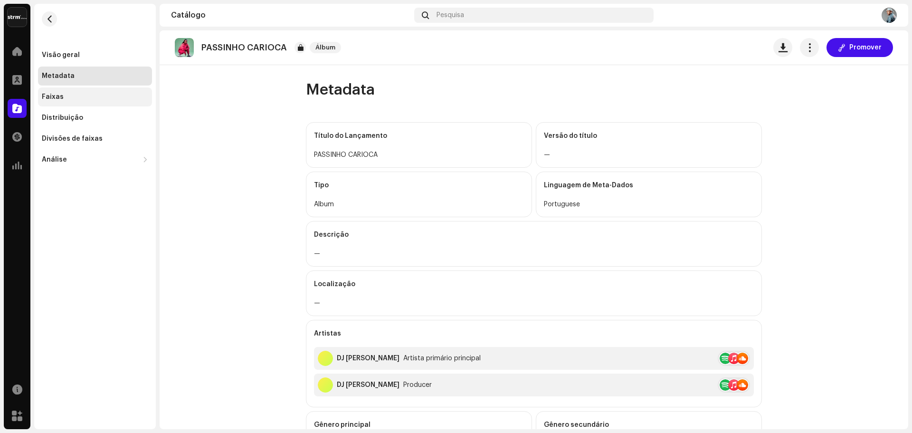
click at [67, 94] on div "Faixas" at bounding box center [95, 97] width 106 height 8
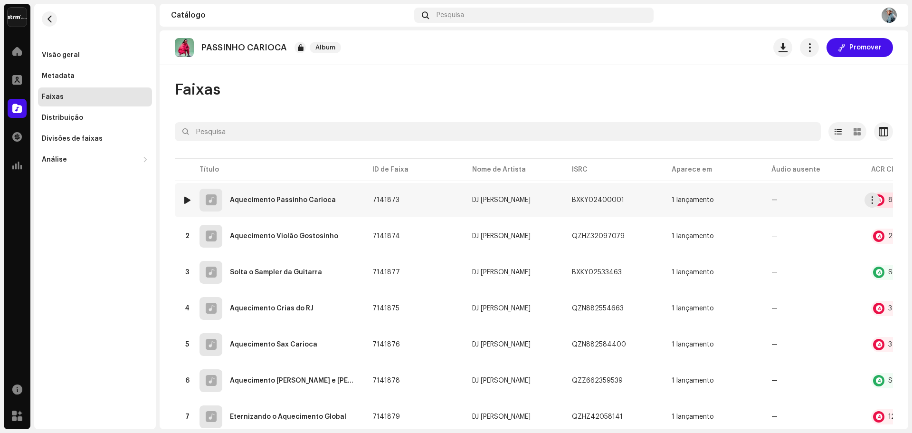
click at [883, 204] on re-a-icon-status-badge at bounding box center [878, 199] width 11 height 11
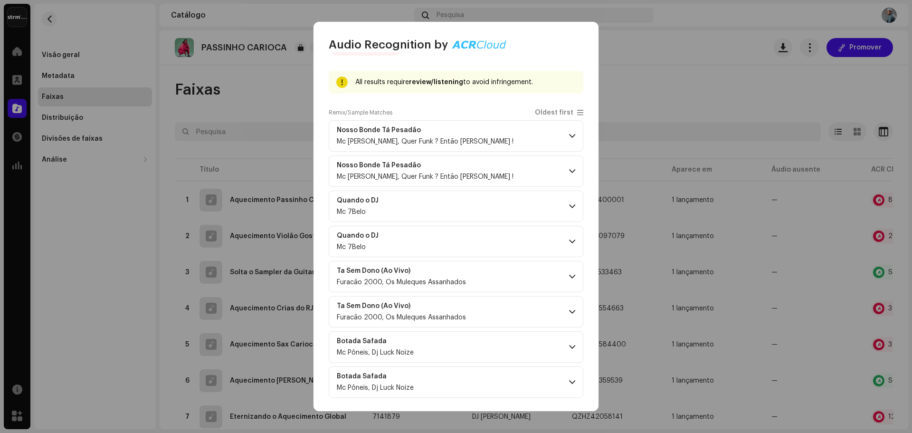
scroll to position [32, 0]
click at [569, 135] on span at bounding box center [572, 135] width 6 height 8
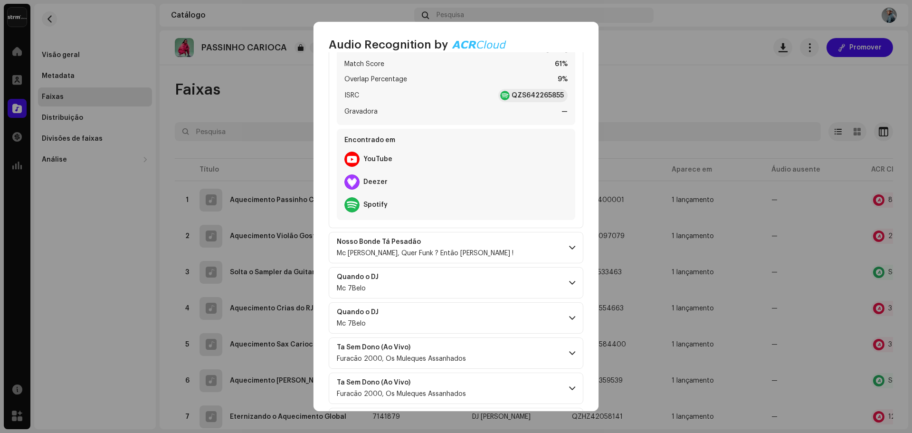
scroll to position [175, 0]
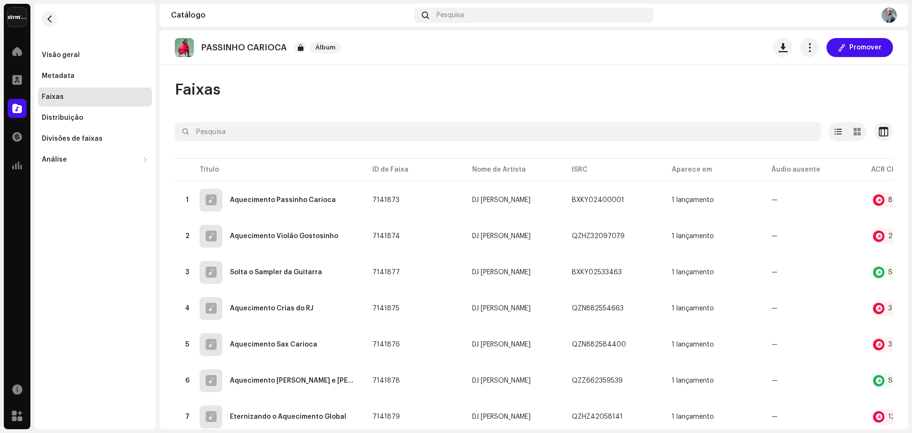
click at [677, 98] on div "Audio Recognition by Remix/Sample 8 All results require review/listening to avo…" at bounding box center [456, 216] width 912 height 433
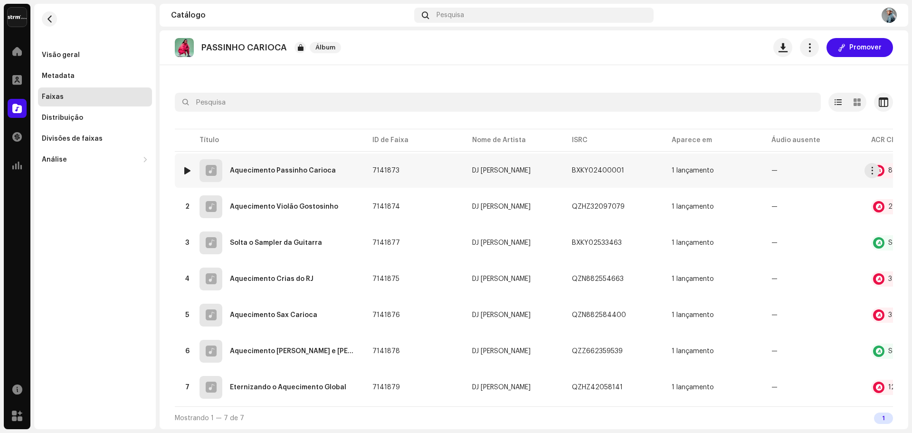
scroll to position [33, 0]
click at [80, 122] on div "Distribuição" at bounding box center [95, 117] width 114 height 19
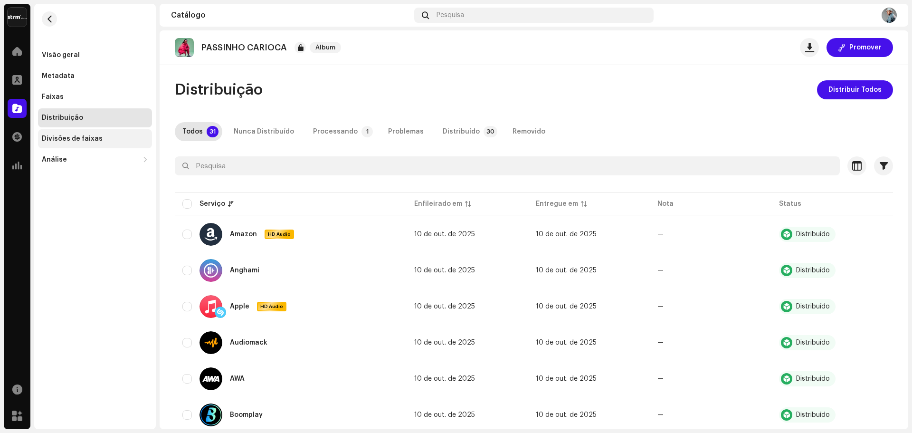
click at [79, 131] on div "Divisões de faixas" at bounding box center [95, 138] width 114 height 19
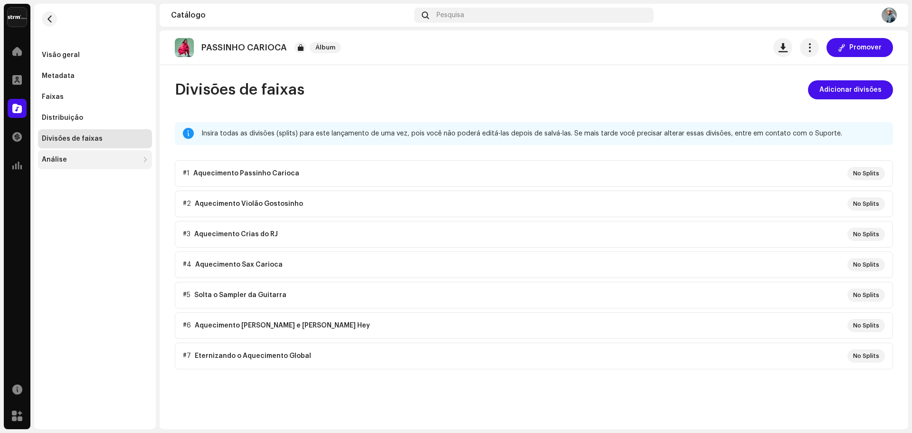
click at [68, 158] on div "Análise" at bounding box center [90, 160] width 97 height 8
click at [77, 78] on div "Metadata" at bounding box center [95, 76] width 106 height 8
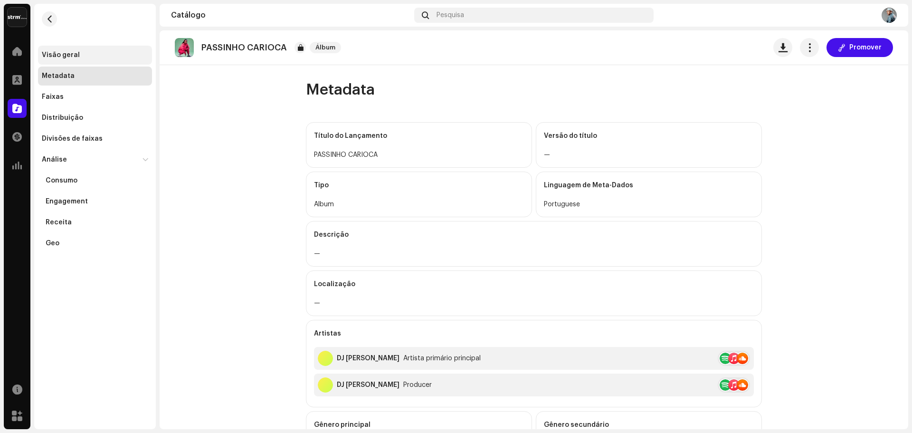
click at [65, 57] on div "Visão geral" at bounding box center [61, 55] width 38 height 8
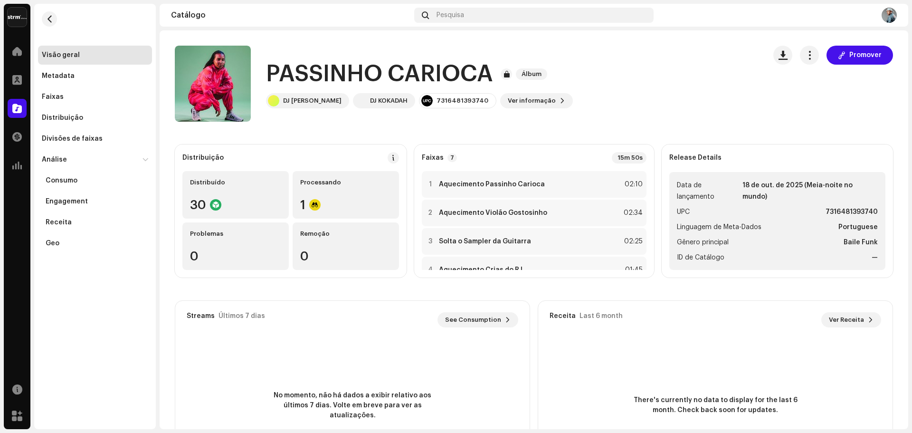
click at [731, 166] on div "Release Details Data de lançamento 18 de out. de 2025 (Meia-noite no mundo) UPC…" at bounding box center [777, 210] width 232 height 133
click at [42, 18] on button "button" at bounding box center [49, 18] width 15 height 15
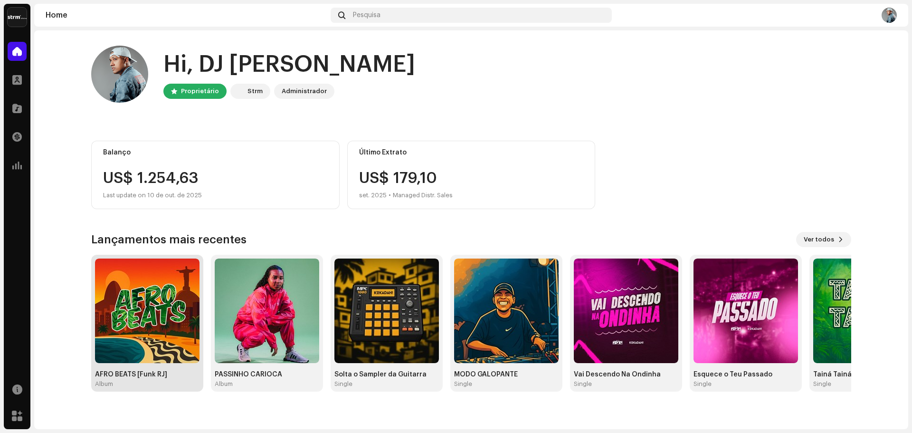
click at [136, 326] on img at bounding box center [147, 310] width 104 height 104
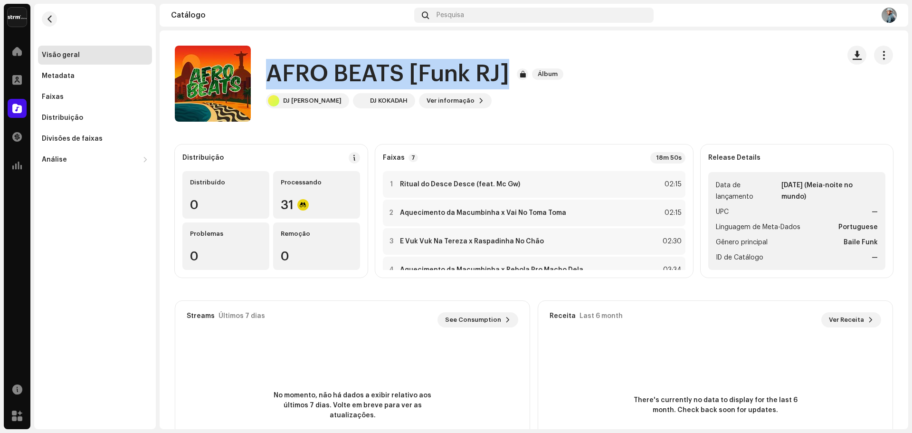
drag, startPoint x: 510, startPoint y: 75, endPoint x: 270, endPoint y: 73, distance: 240.3
click at [270, 73] on div "AFRO BEATS [Funk RJ] Álbum" at bounding box center [416, 74] width 301 height 30
copy h1 "AFRO BEATS [Funk RJ]"
click at [879, 57] on span "button" at bounding box center [883, 55] width 9 height 8
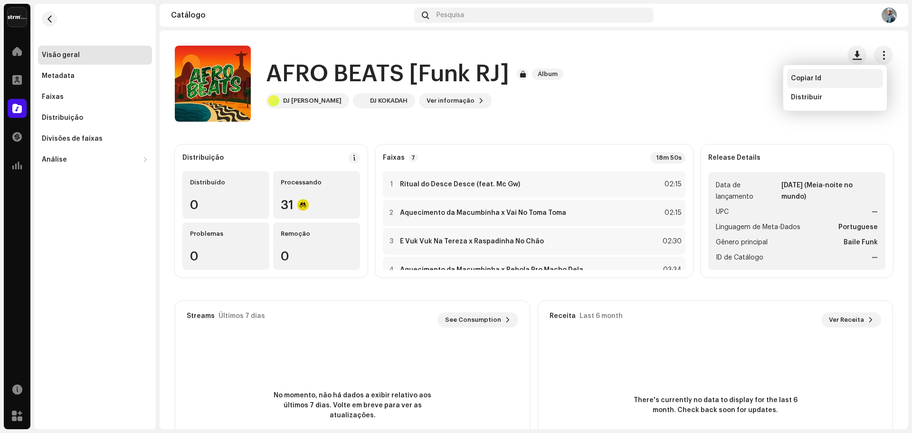
click at [824, 78] on div "Copiar Id" at bounding box center [835, 79] width 88 height 8
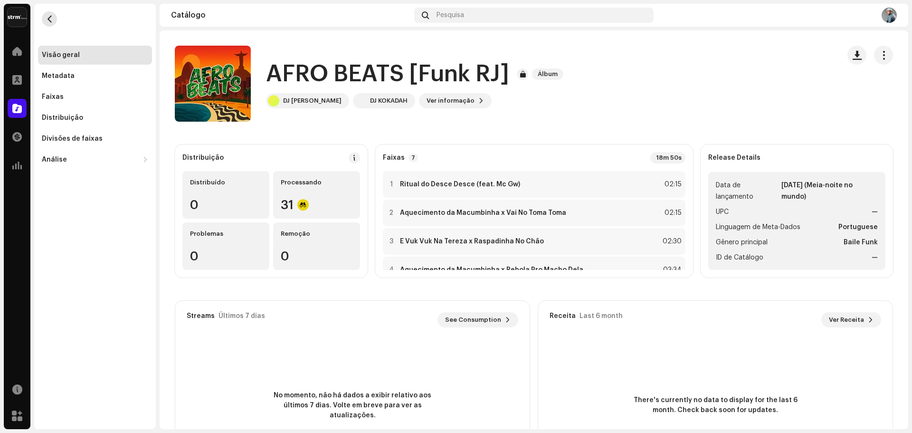
click at [55, 16] on button "button" at bounding box center [49, 18] width 15 height 15
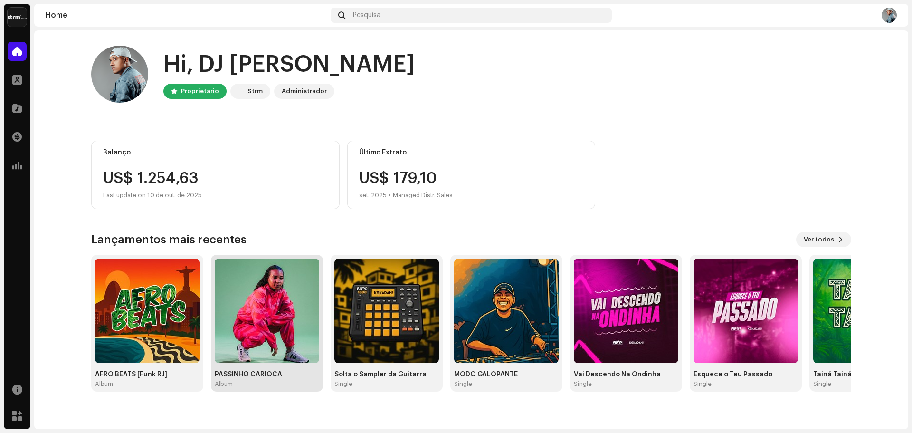
click at [283, 294] on img at bounding box center [267, 310] width 104 height 104
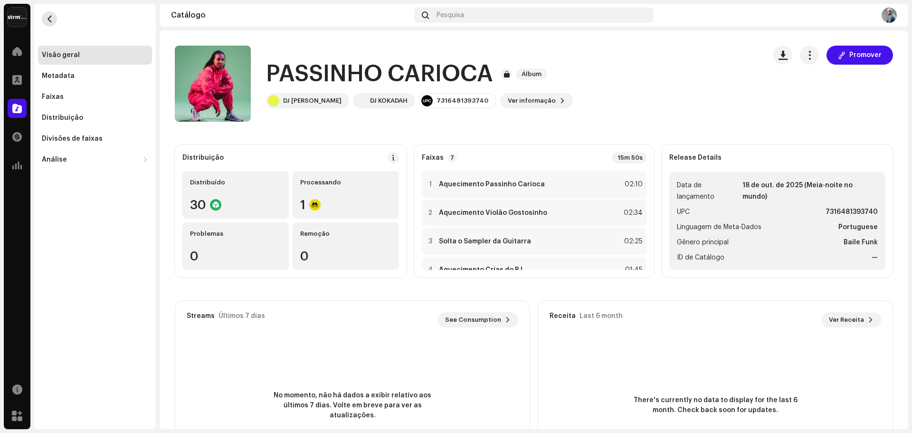
click at [52, 17] on span "button" at bounding box center [49, 19] width 7 height 8
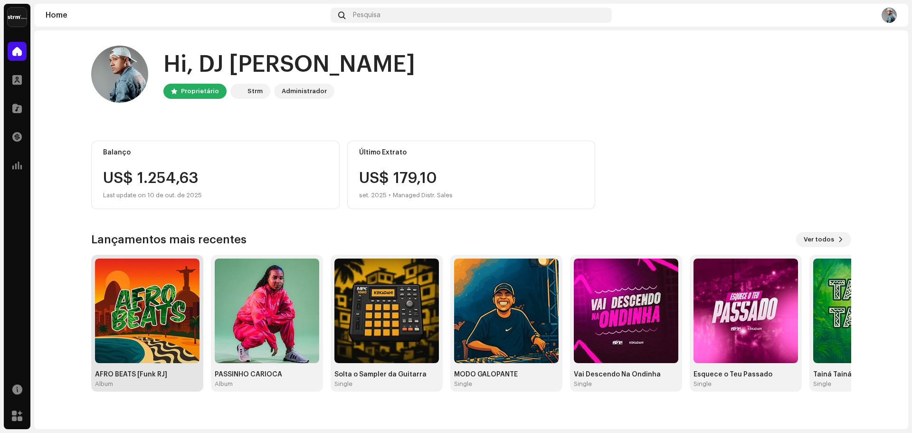
click at [169, 308] on img at bounding box center [147, 310] width 104 height 104
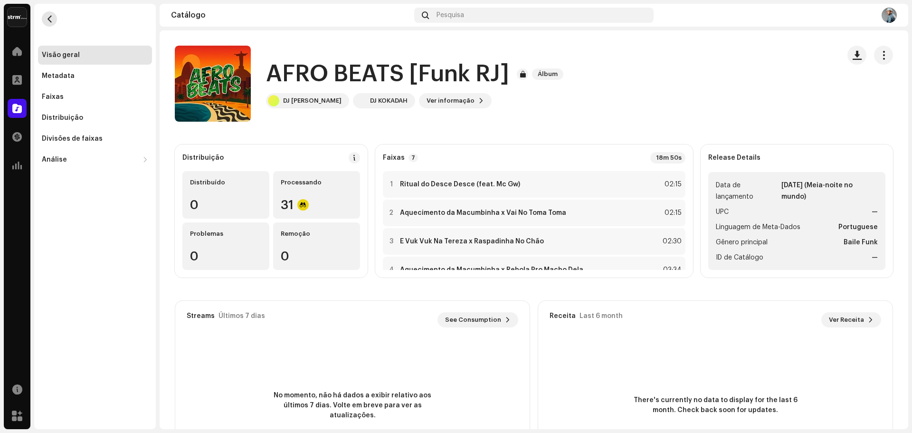
click at [47, 18] on span "button" at bounding box center [49, 19] width 7 height 8
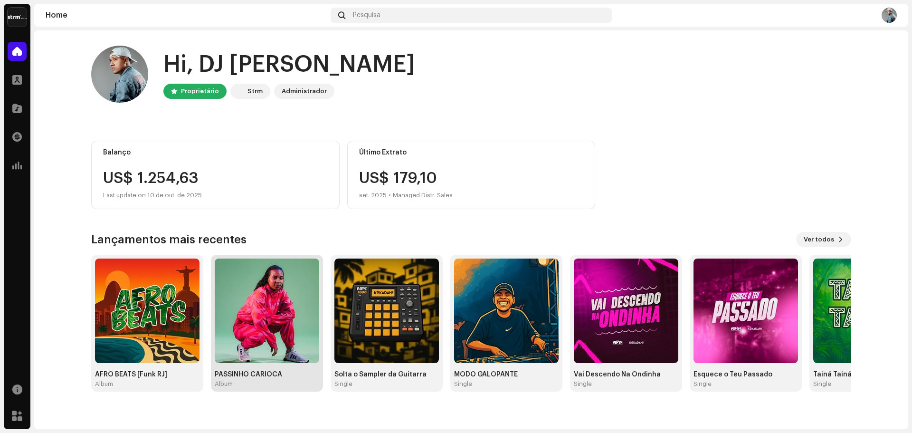
click at [261, 292] on img at bounding box center [267, 310] width 104 height 104
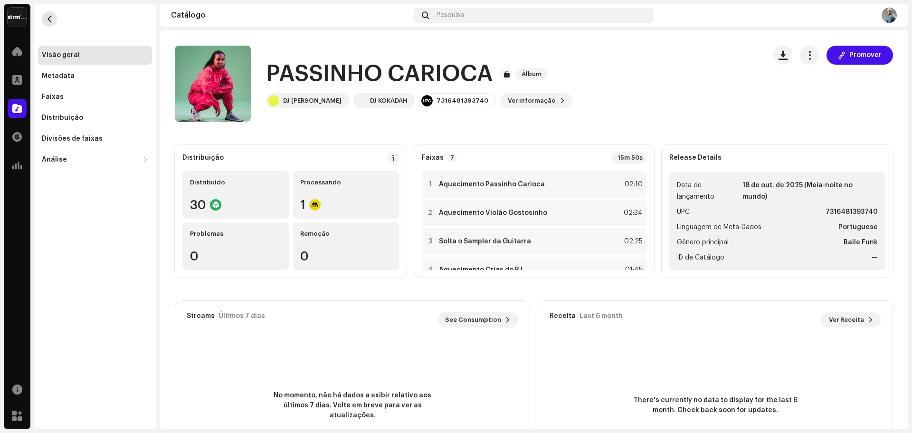
click at [48, 16] on span "button" at bounding box center [49, 19] width 7 height 8
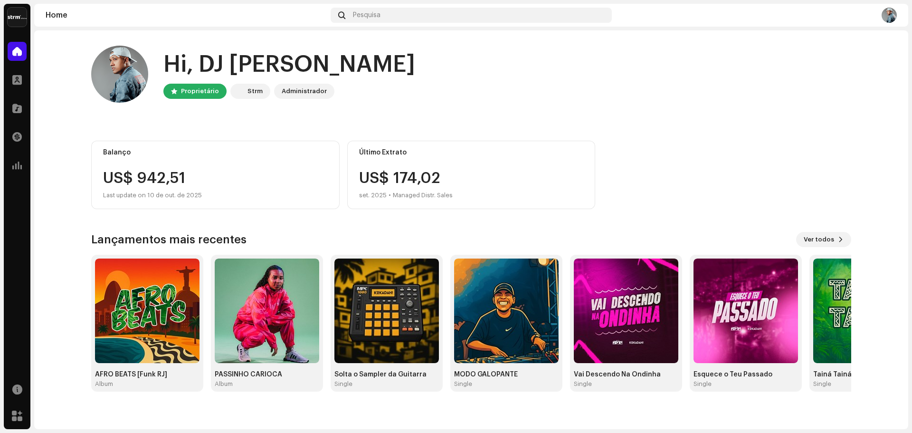
click at [184, 313] on img at bounding box center [147, 310] width 104 height 104
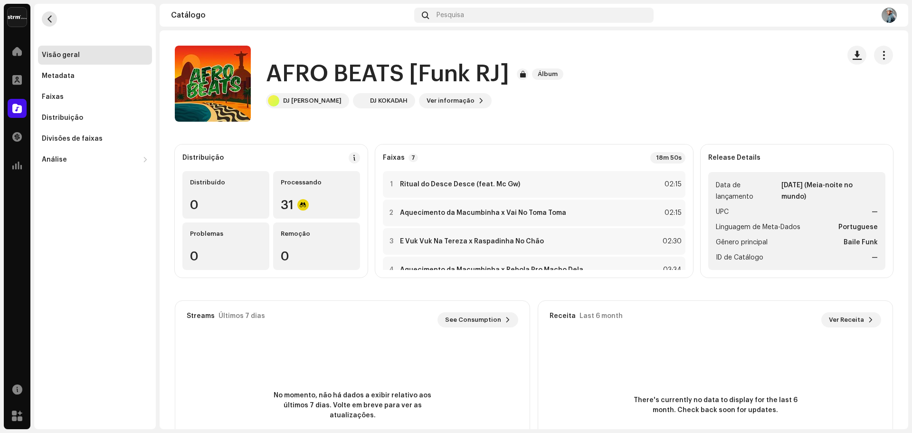
click at [55, 19] on button "button" at bounding box center [49, 18] width 15 height 15
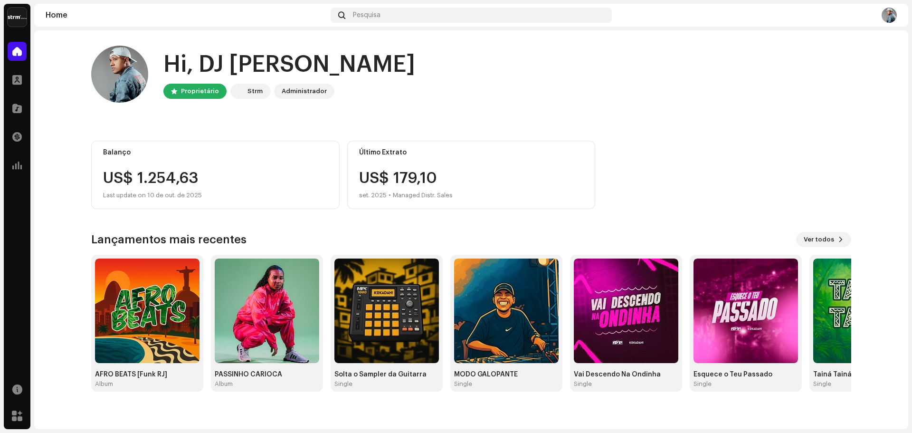
click at [687, 125] on div "Hi, DJ [PERSON_NAME] Proprietário Strm Administrador Balanço US$ 1.254,63 Last …" at bounding box center [471, 218] width 760 height 376
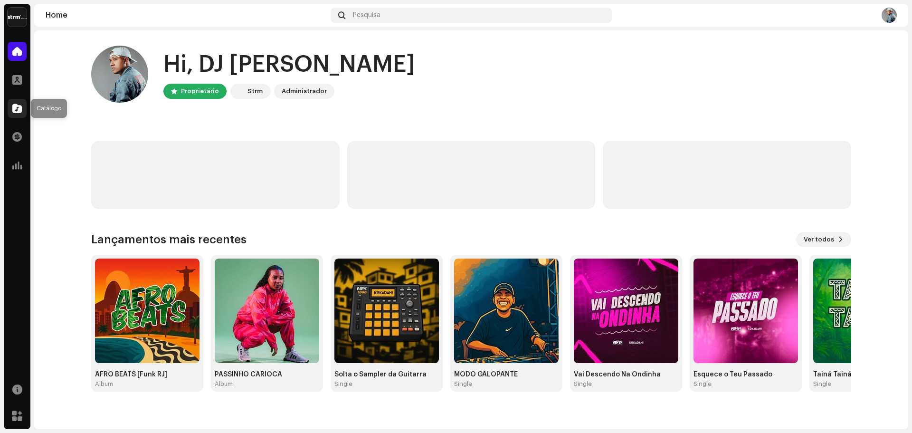
click at [9, 111] on div at bounding box center [17, 108] width 19 height 19
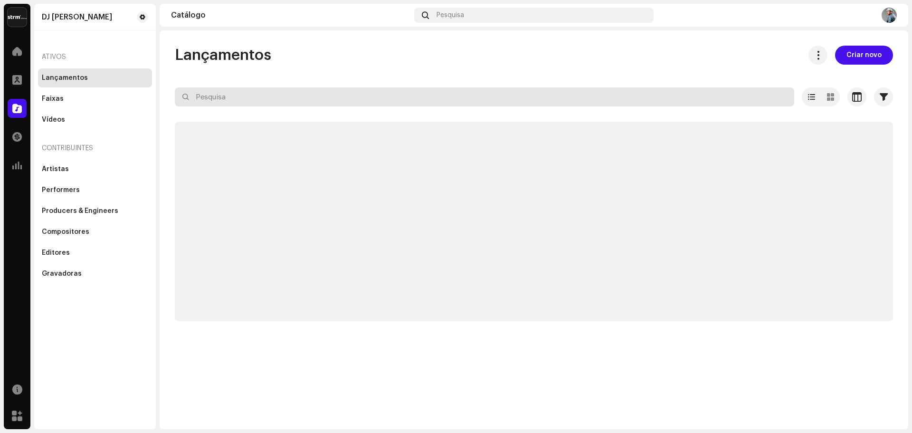
click at [204, 102] on input "text" at bounding box center [484, 96] width 619 height 19
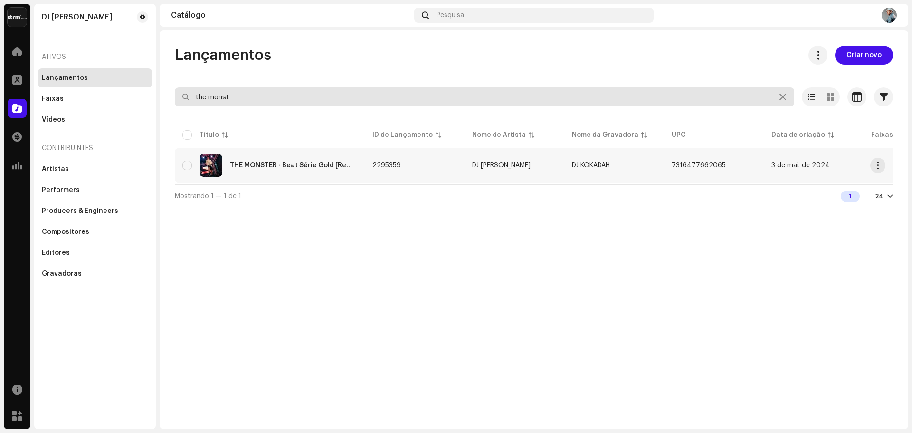
type input "the monst"
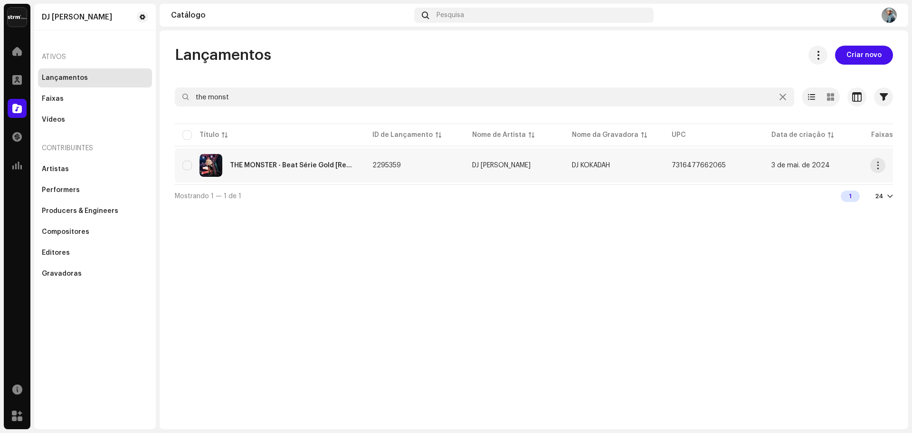
click at [294, 159] on div "THE MONSTER - Beat Série Gold [Remix]" at bounding box center [269, 165] width 175 height 23
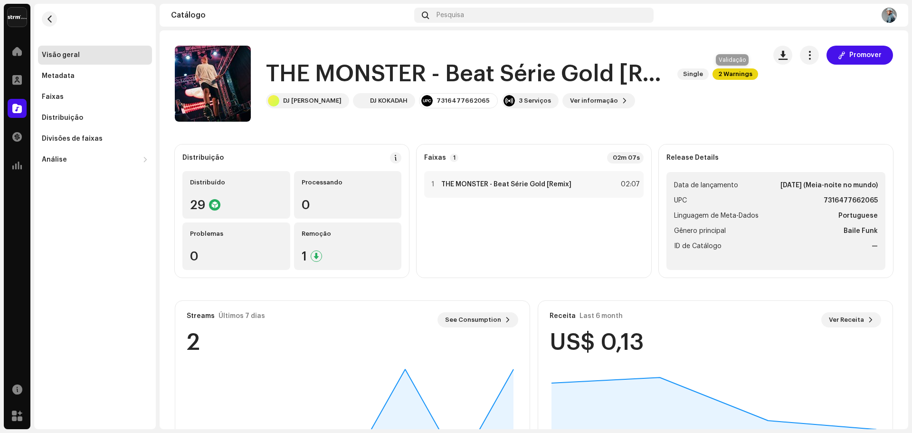
click at [745, 70] on span "2 Warnings" at bounding box center [735, 73] width 46 height 11
click at [758, 120] on div "Alertas Revise esses avisos para ver se você precisa corrigir alguma coisa e/ou…" at bounding box center [456, 216] width 912 height 433
click at [808, 59] on span "button" at bounding box center [809, 55] width 9 height 8
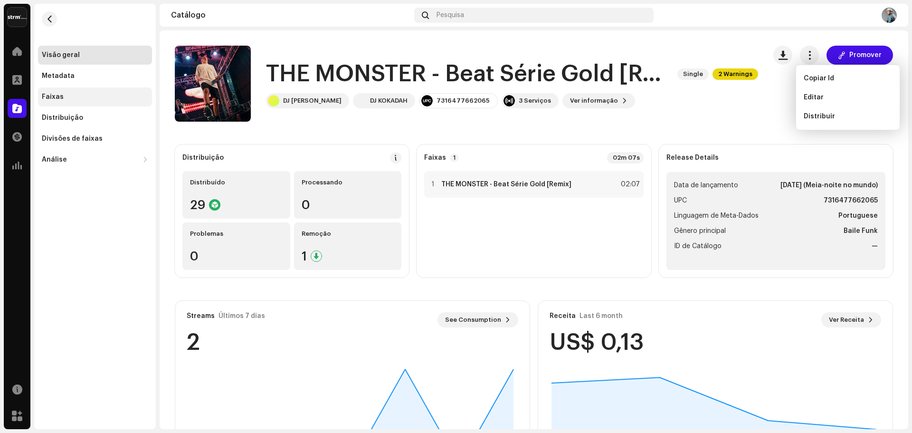
click at [51, 96] on div "Faixas" at bounding box center [53, 97] width 22 height 8
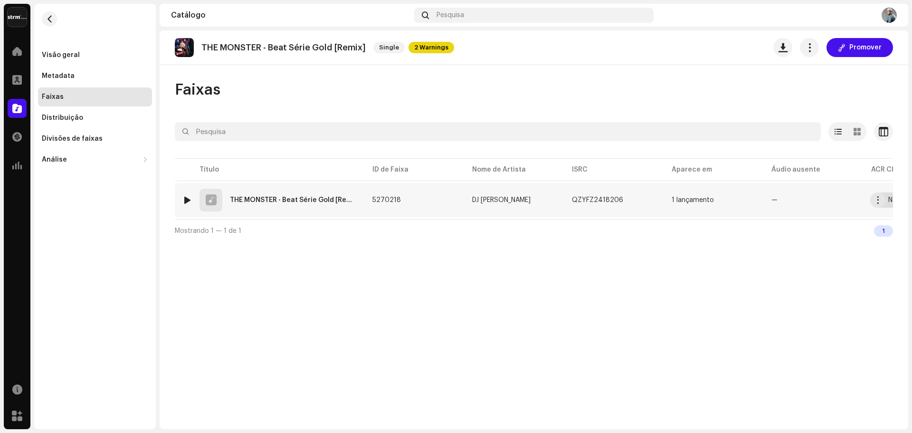
click at [889, 202] on div "Não verificado" at bounding box center [911, 200] width 46 height 7
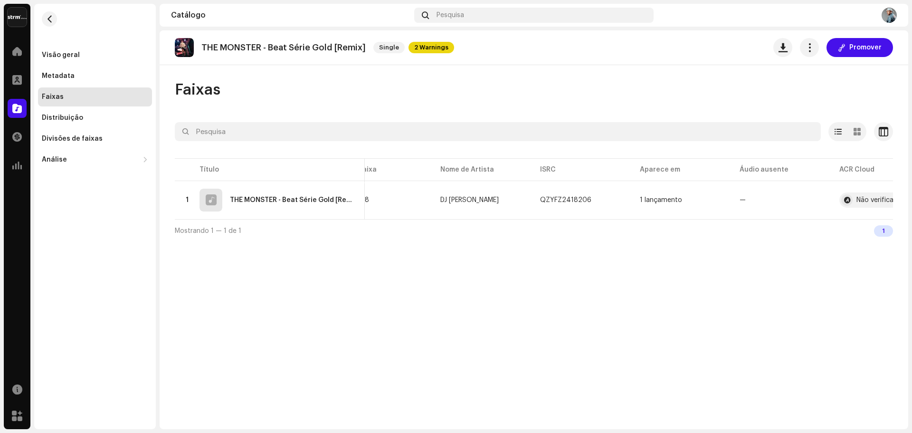
scroll to position [0, 70]
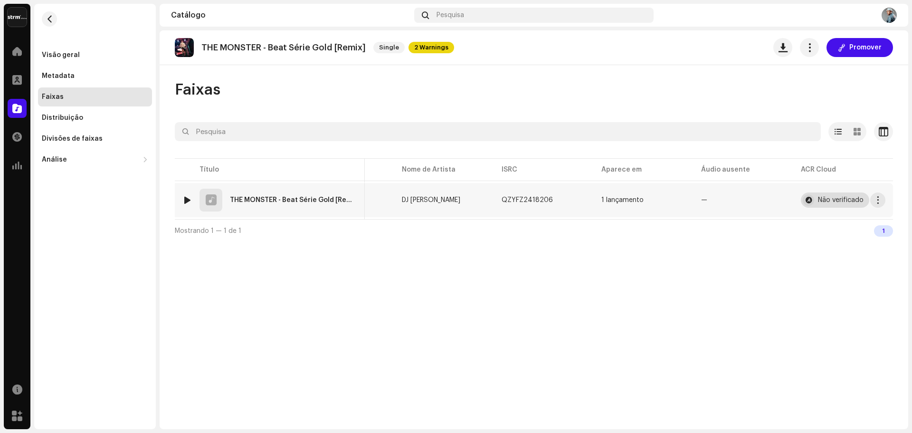
click at [839, 199] on div "Não verificado" at bounding box center [841, 200] width 46 height 7
click at [838, 199] on div "Não verificado" at bounding box center [841, 200] width 46 height 7
drag, startPoint x: 596, startPoint y: 287, endPoint x: 556, endPoint y: 250, distance: 54.8
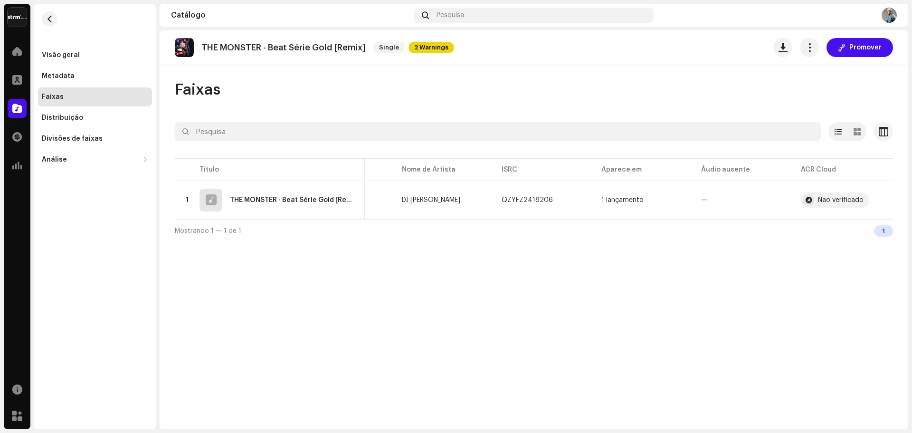
click at [596, 287] on div "THE MONSTER - Beat Série Gold [Remix] Single 2 Warnings Promover Faixas Selecio…" at bounding box center [534, 229] width 748 height 398
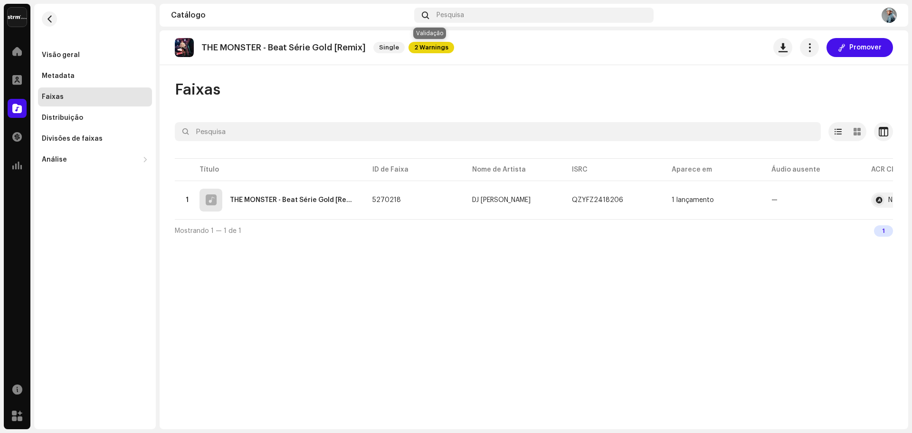
click at [430, 47] on span "2 Warnings" at bounding box center [431, 47] width 46 height 11
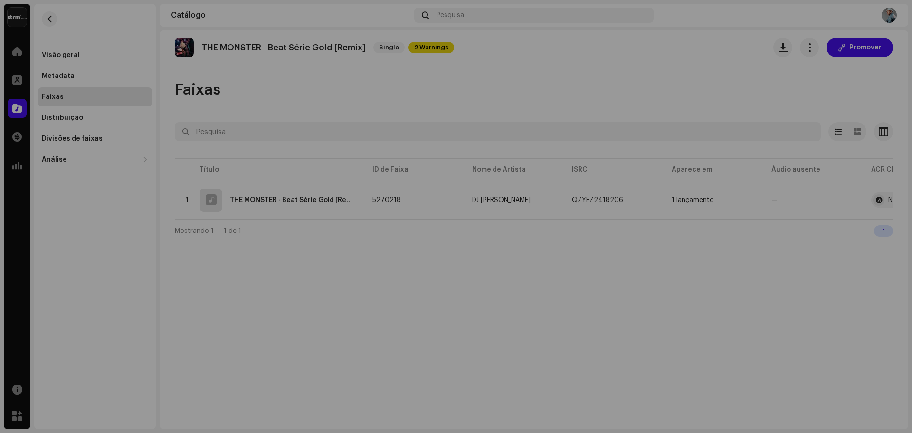
drag, startPoint x: 724, startPoint y: 232, endPoint x: 718, endPoint y: 236, distance: 6.5
click at [724, 234] on div "Alertas Revise esses avisos para ver se você precisa corrigir alguma coisa e/ou…" at bounding box center [456, 216] width 912 height 433
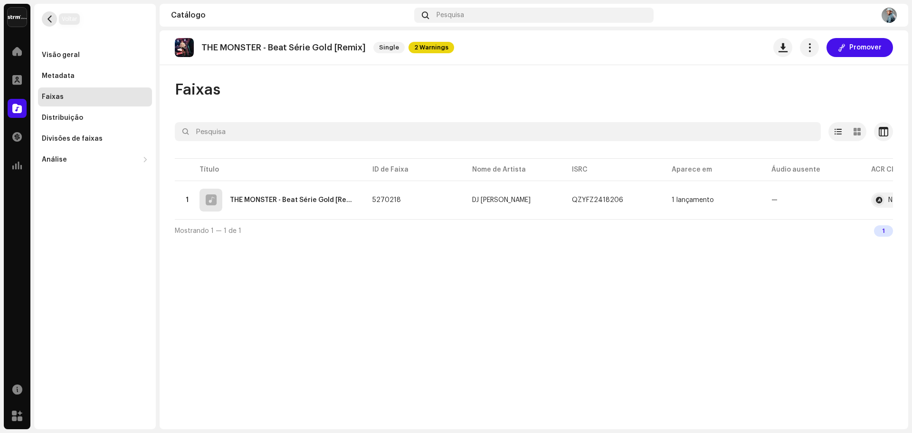
click at [50, 12] on button "button" at bounding box center [49, 18] width 15 height 15
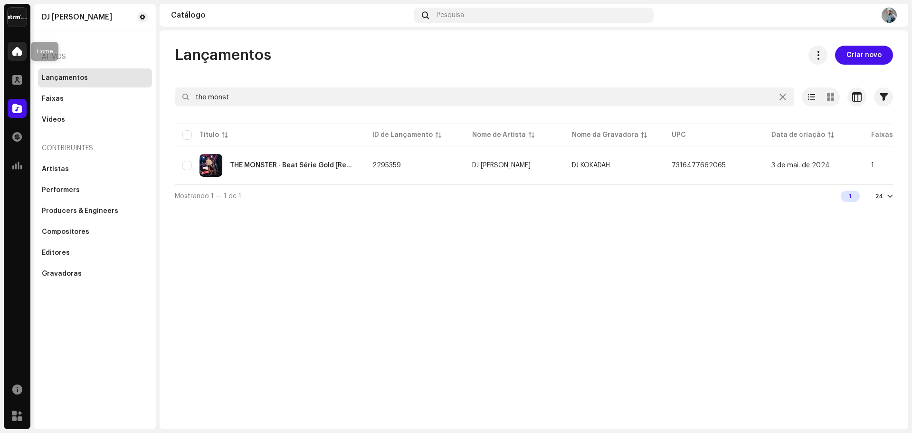
click at [19, 52] on span at bounding box center [16, 51] width 9 height 8
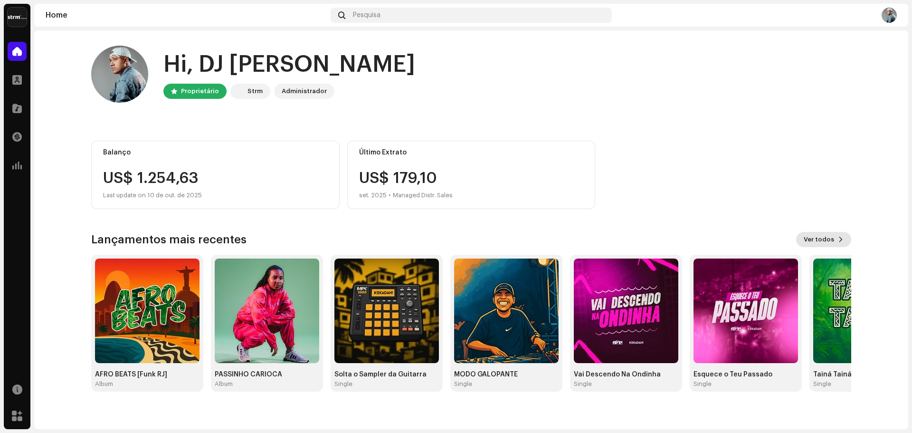
click at [829, 244] on span "Ver todos" at bounding box center [818, 239] width 30 height 19
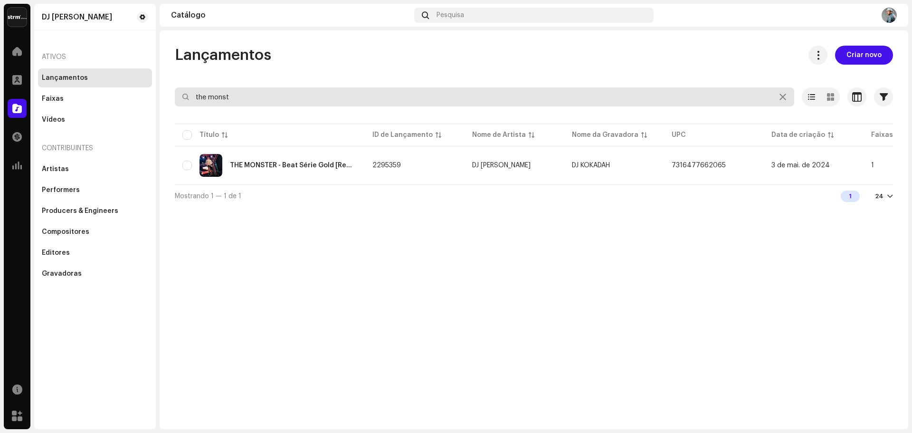
drag, startPoint x: 243, startPoint y: 96, endPoint x: 155, endPoint y: 101, distance: 88.0
click at [156, 101] on div "DJ Kokadah Home Perfil Catálogo Transações Análise Recursos Marketplace DJ Koka…" at bounding box center [456, 216] width 912 height 433
type input "erre"
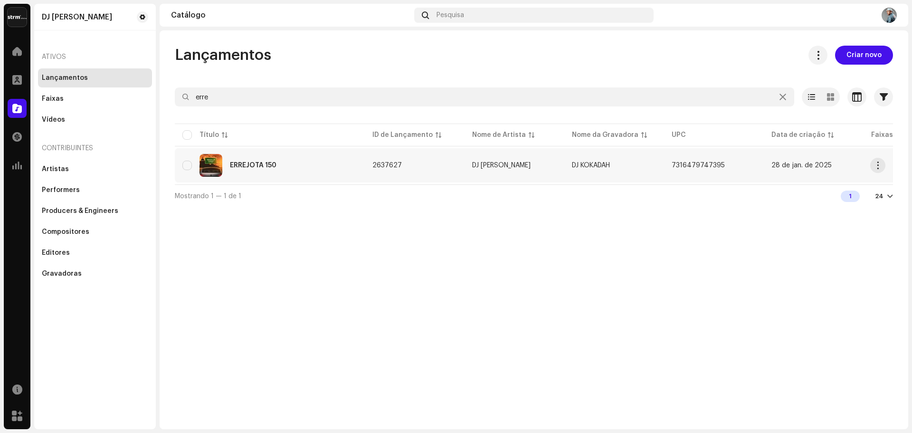
click at [253, 168] on div "ERREJOTA 150" at bounding box center [253, 165] width 47 height 7
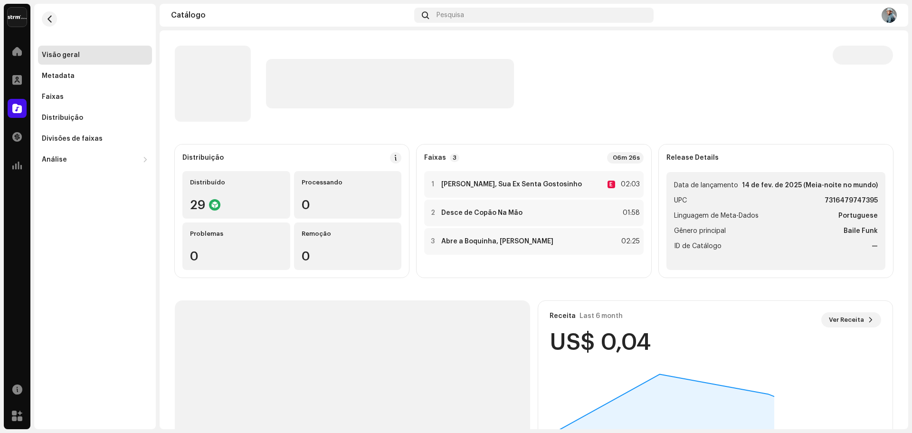
click at [225, 82] on p-skeleton at bounding box center [213, 84] width 76 height 76
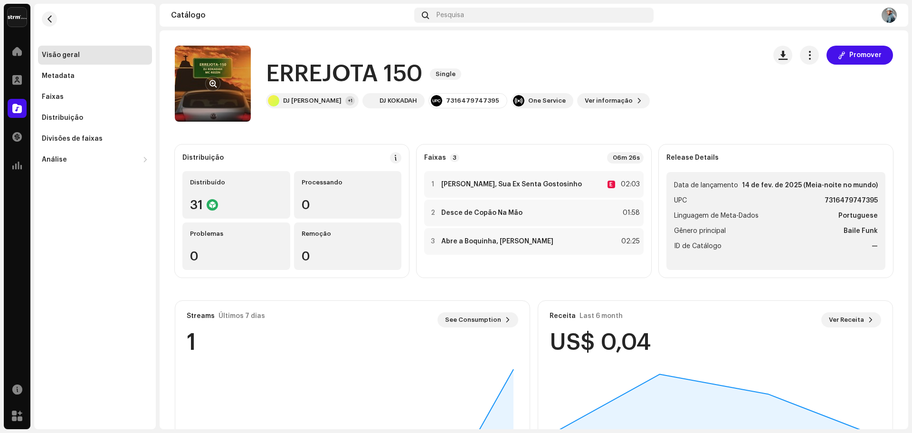
click at [209, 84] on span "button" at bounding box center [212, 84] width 7 height 8
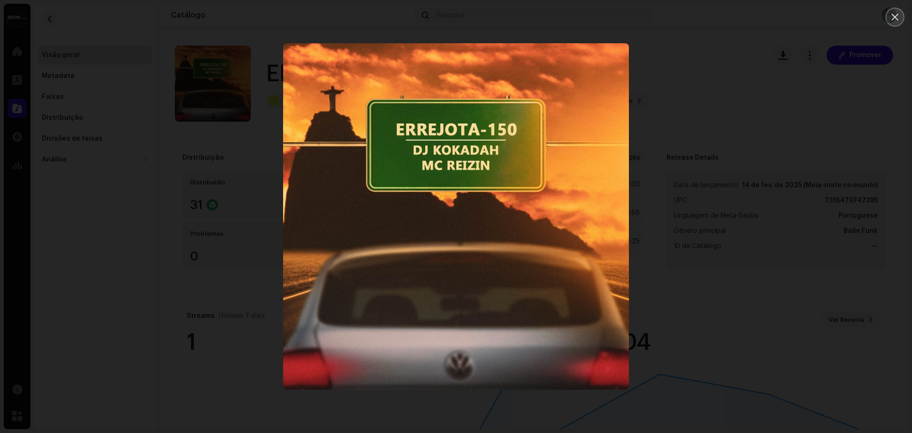
click at [893, 19] on icon "Close" at bounding box center [894, 17] width 7 height 7
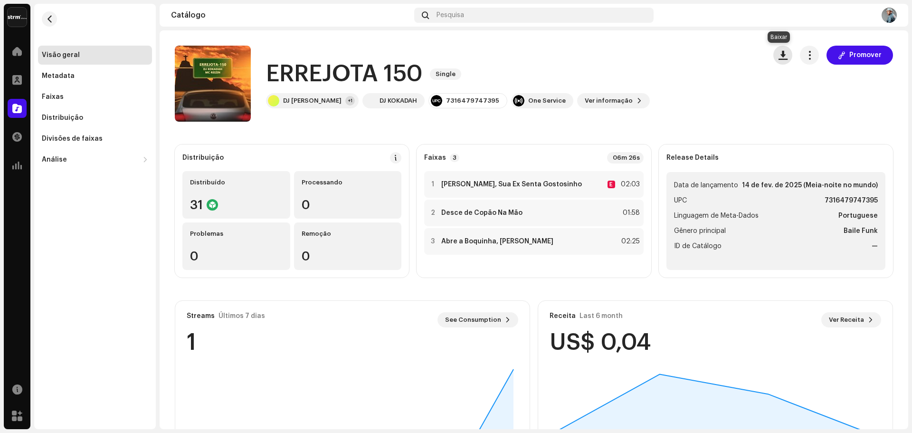
click at [773, 57] on button "button" at bounding box center [782, 55] width 19 height 19
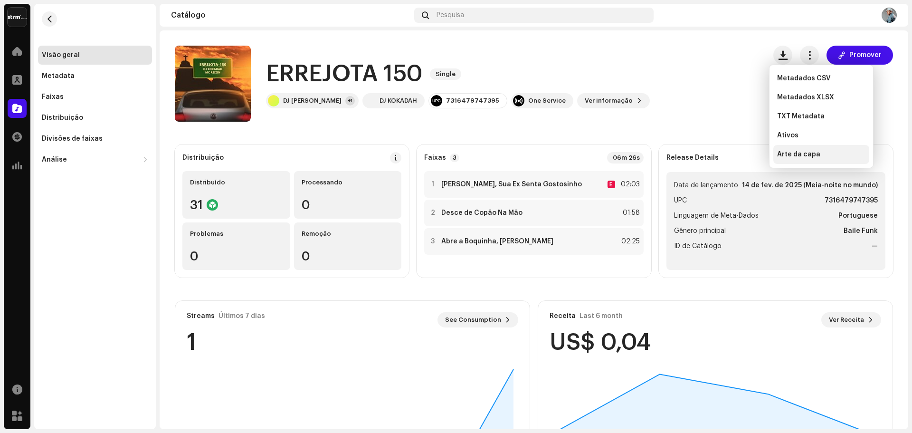
click at [806, 152] on span "Arte da capa" at bounding box center [798, 155] width 43 height 8
